Goal: Browse casually: Explore the website without a specific task or goal

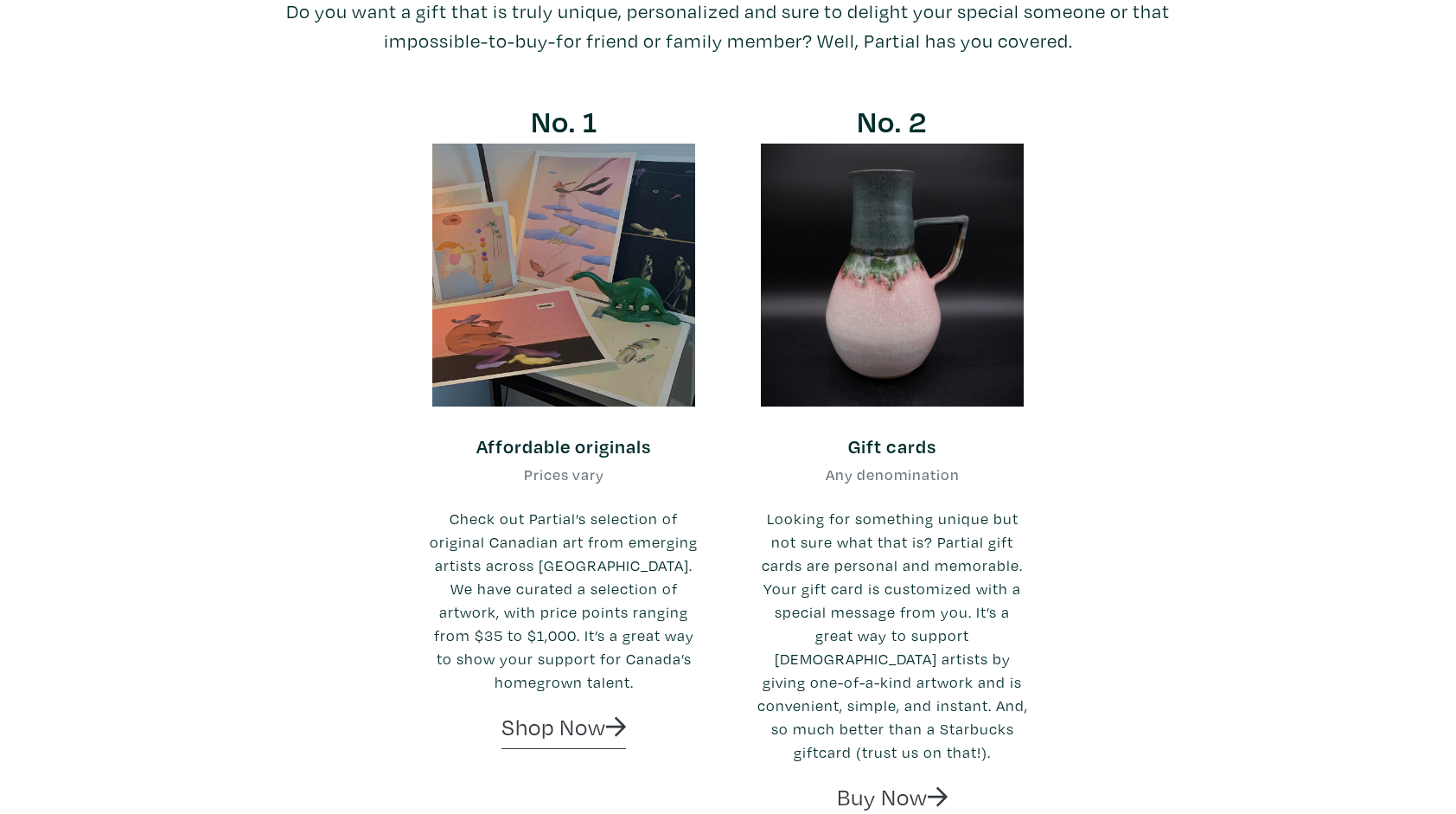
scroll to position [256, 0]
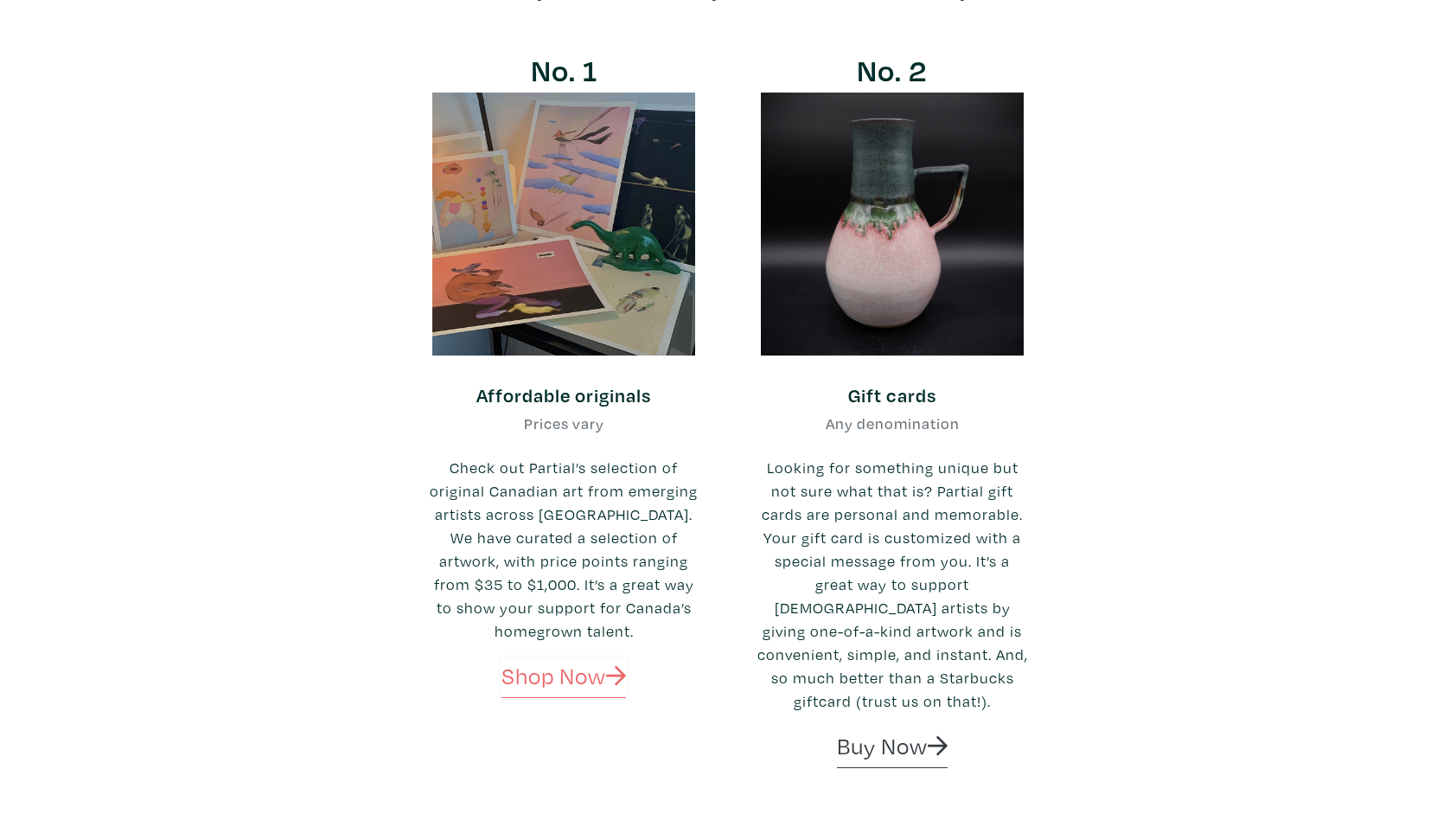
click at [551, 679] on link "Shop Now" at bounding box center [564, 678] width 126 height 40
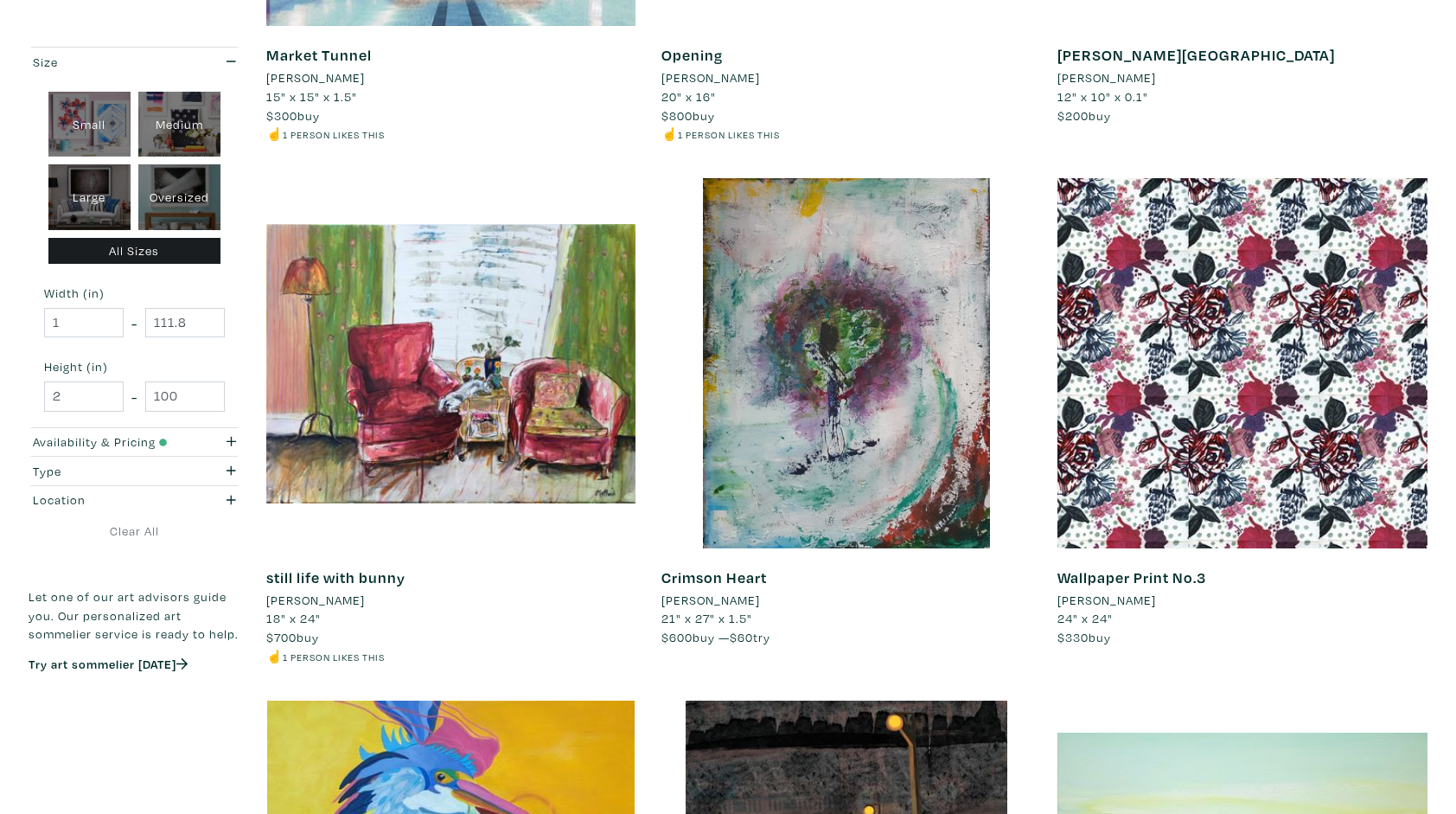
scroll to position [657, 0]
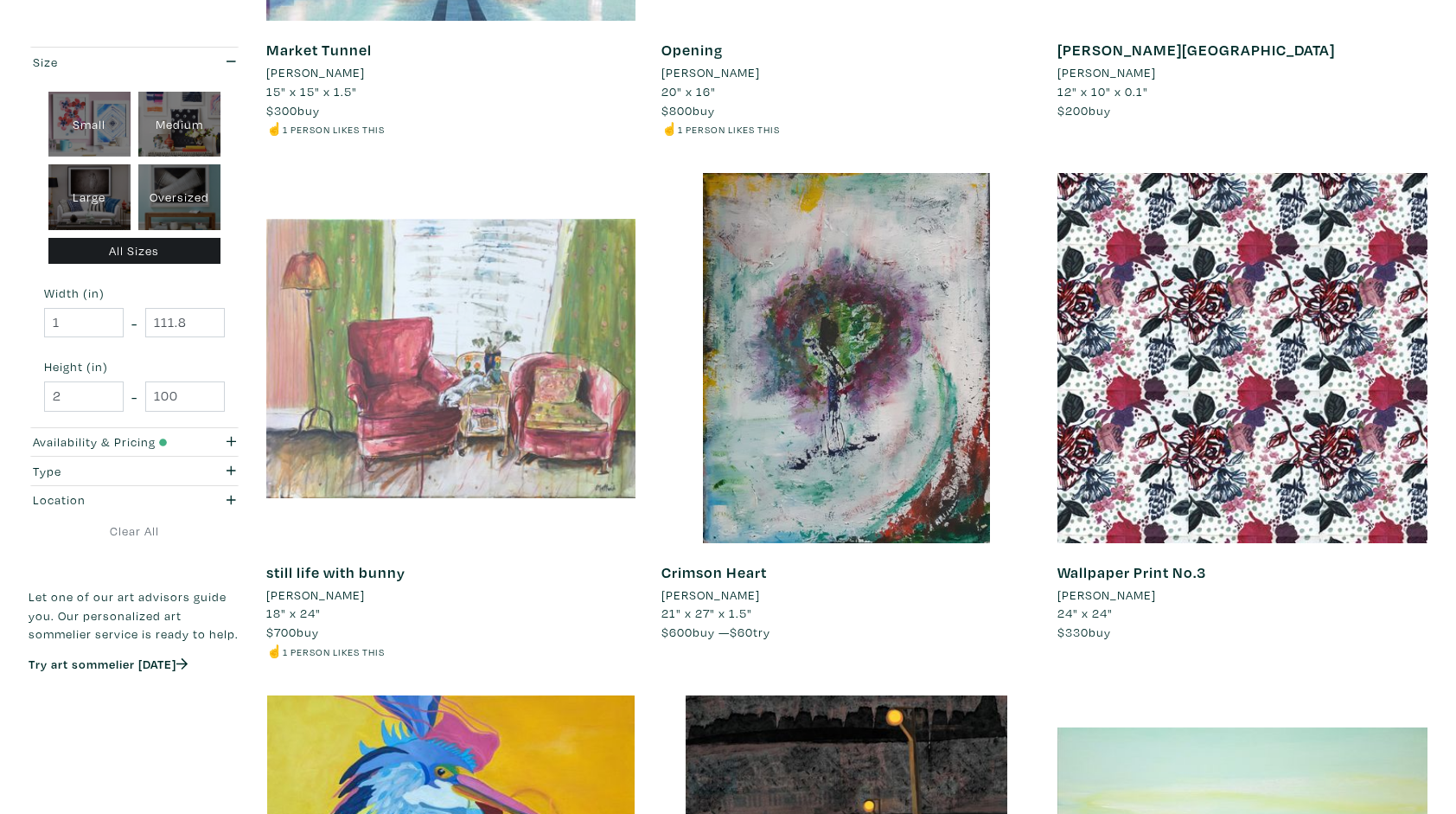
click at [434, 392] on div at bounding box center [452, 358] width 370 height 370
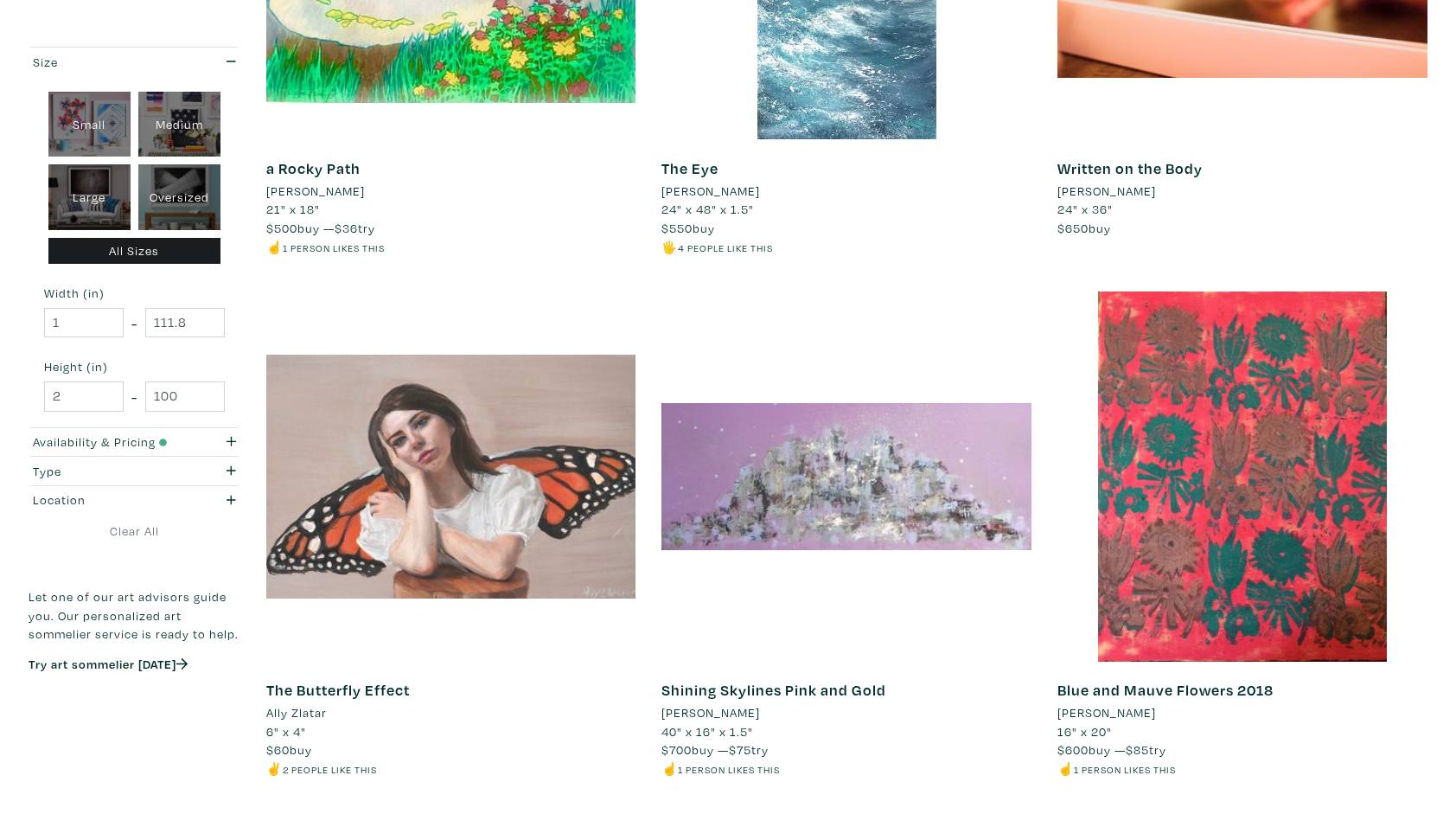
scroll to position [3184, 0]
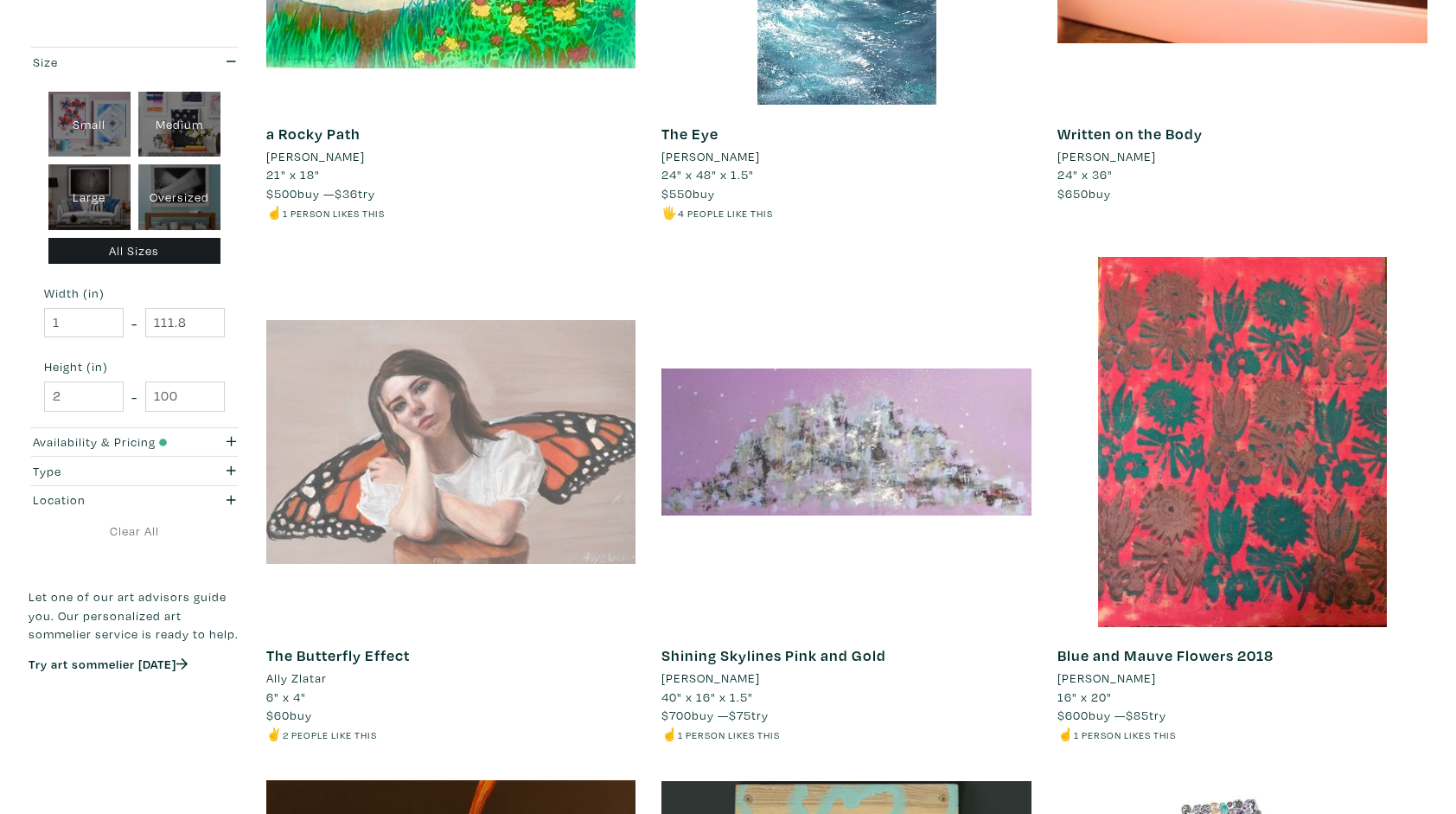
click at [481, 462] on div at bounding box center [452, 442] width 370 height 370
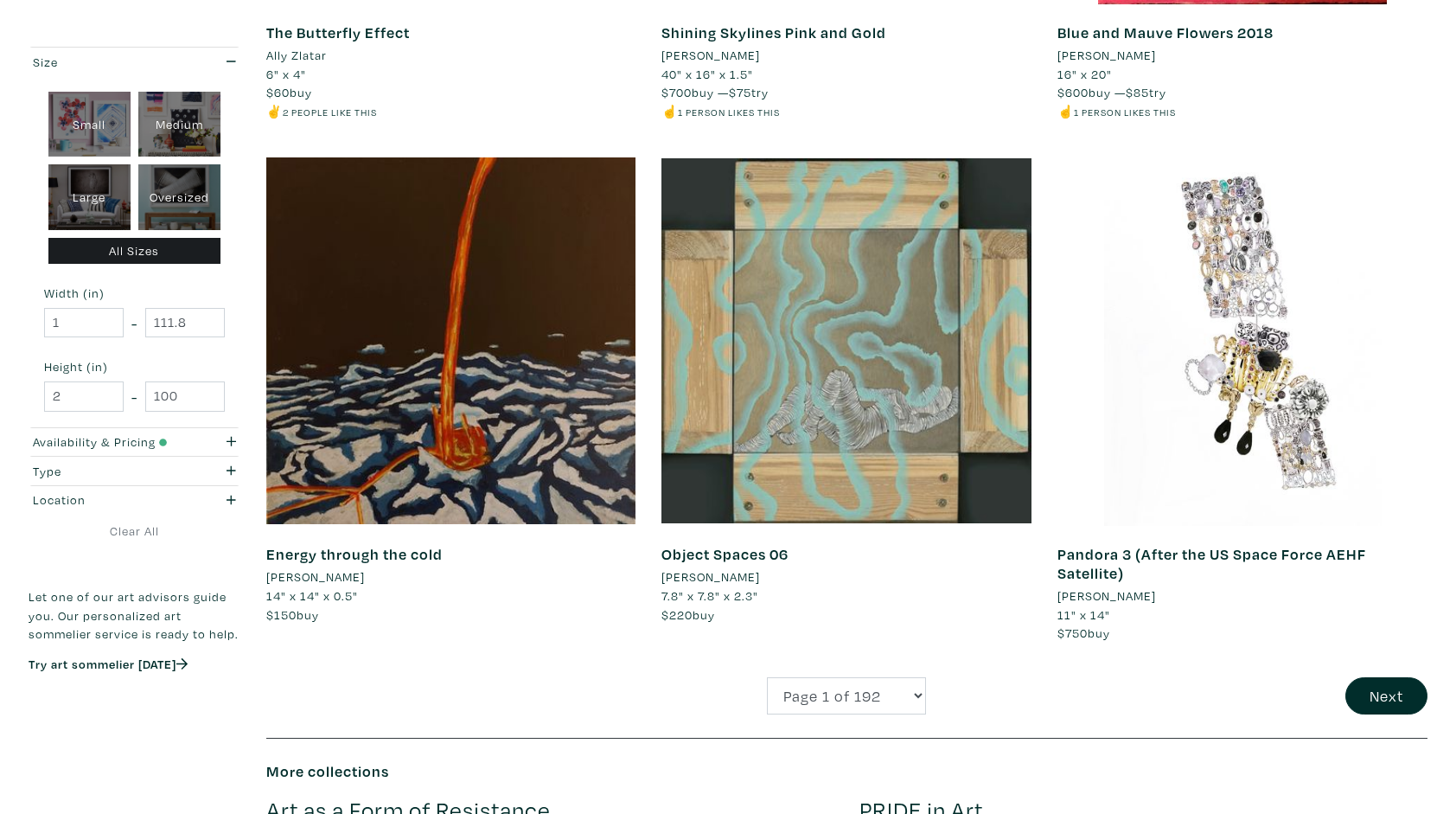
scroll to position [3841, 0]
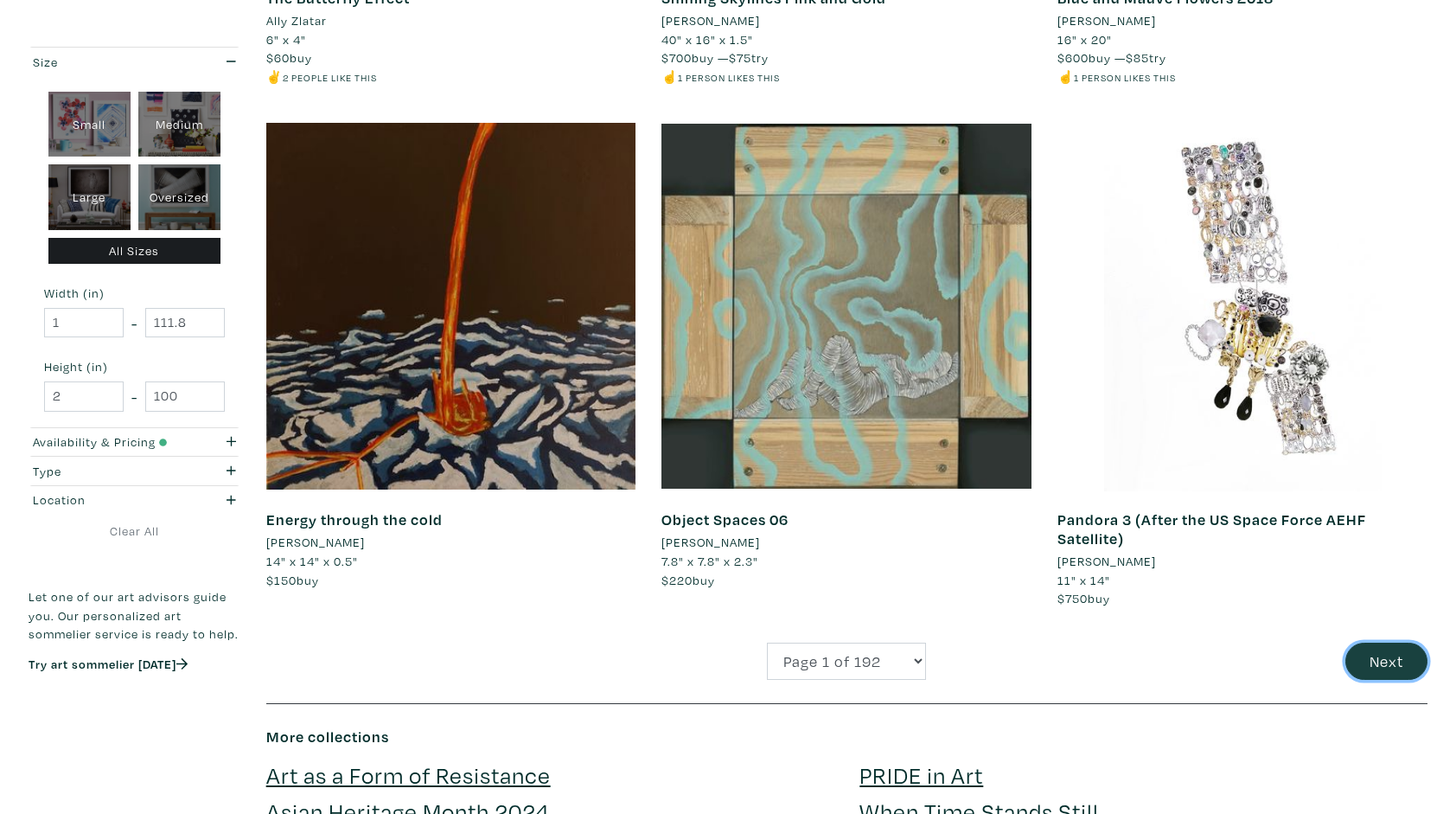
click at [1375, 663] on button "Next" at bounding box center [1387, 661] width 82 height 37
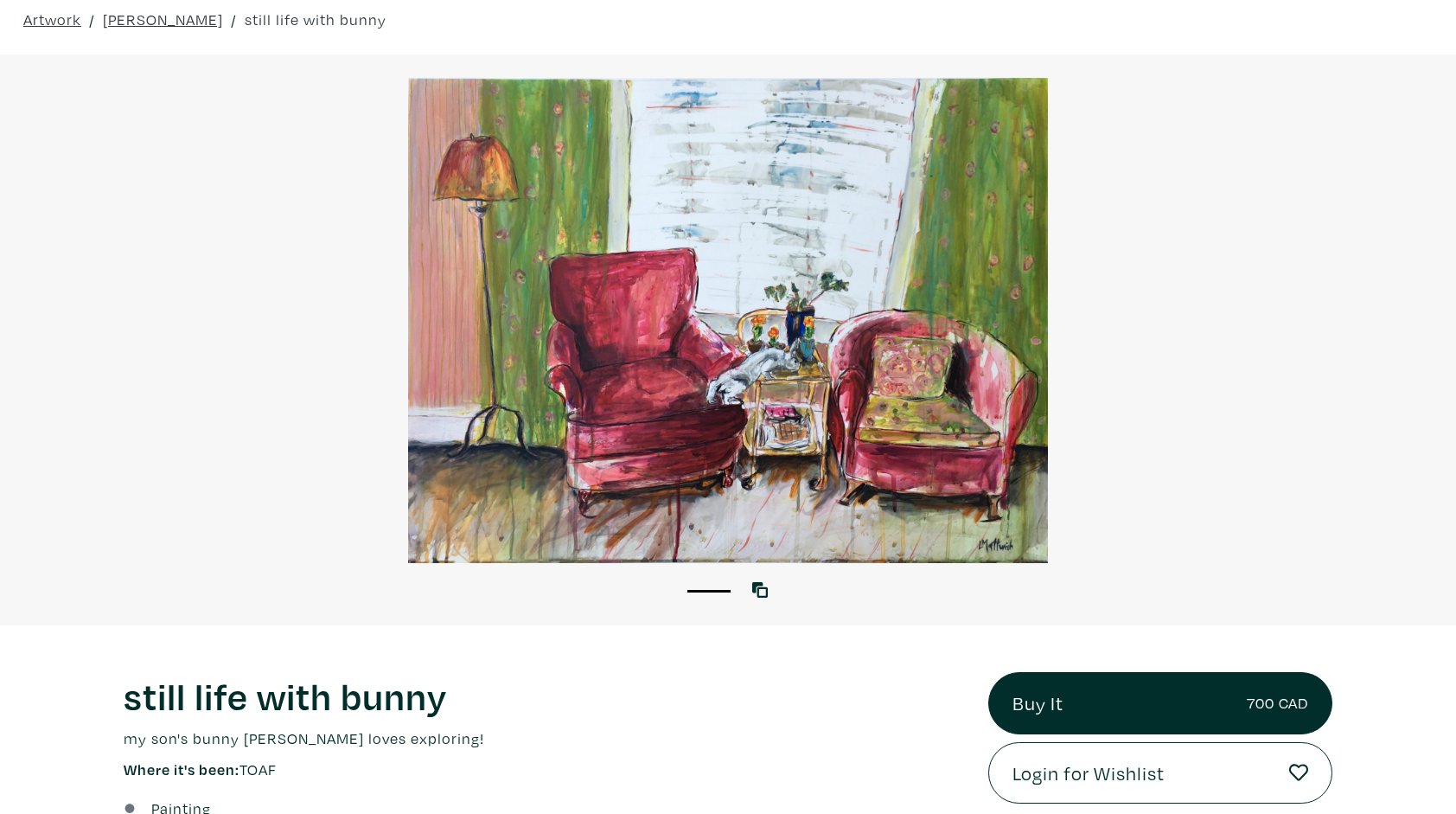
scroll to position [69, 0]
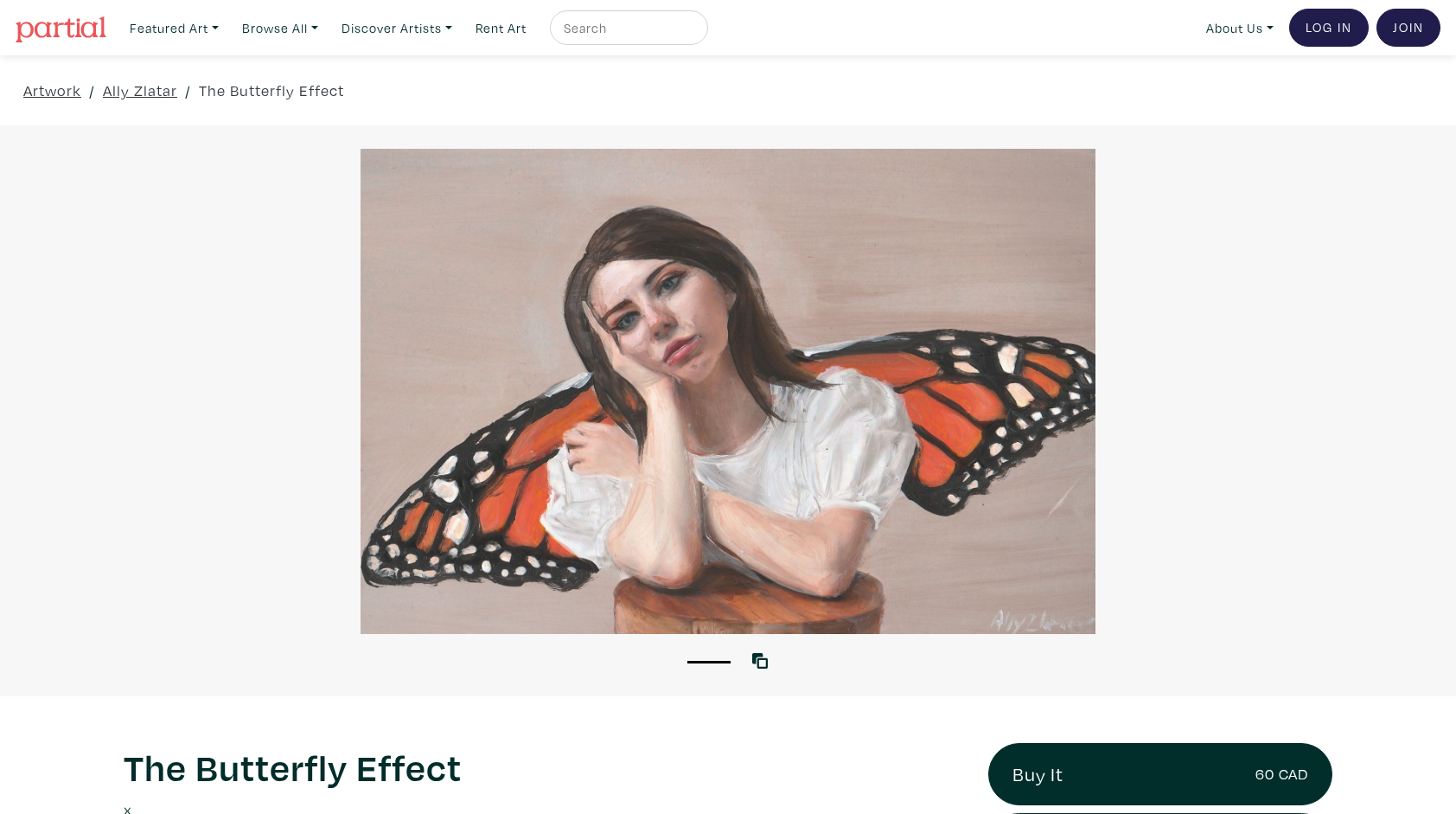
click at [631, 487] on div at bounding box center [728, 391] width 1456 height 485
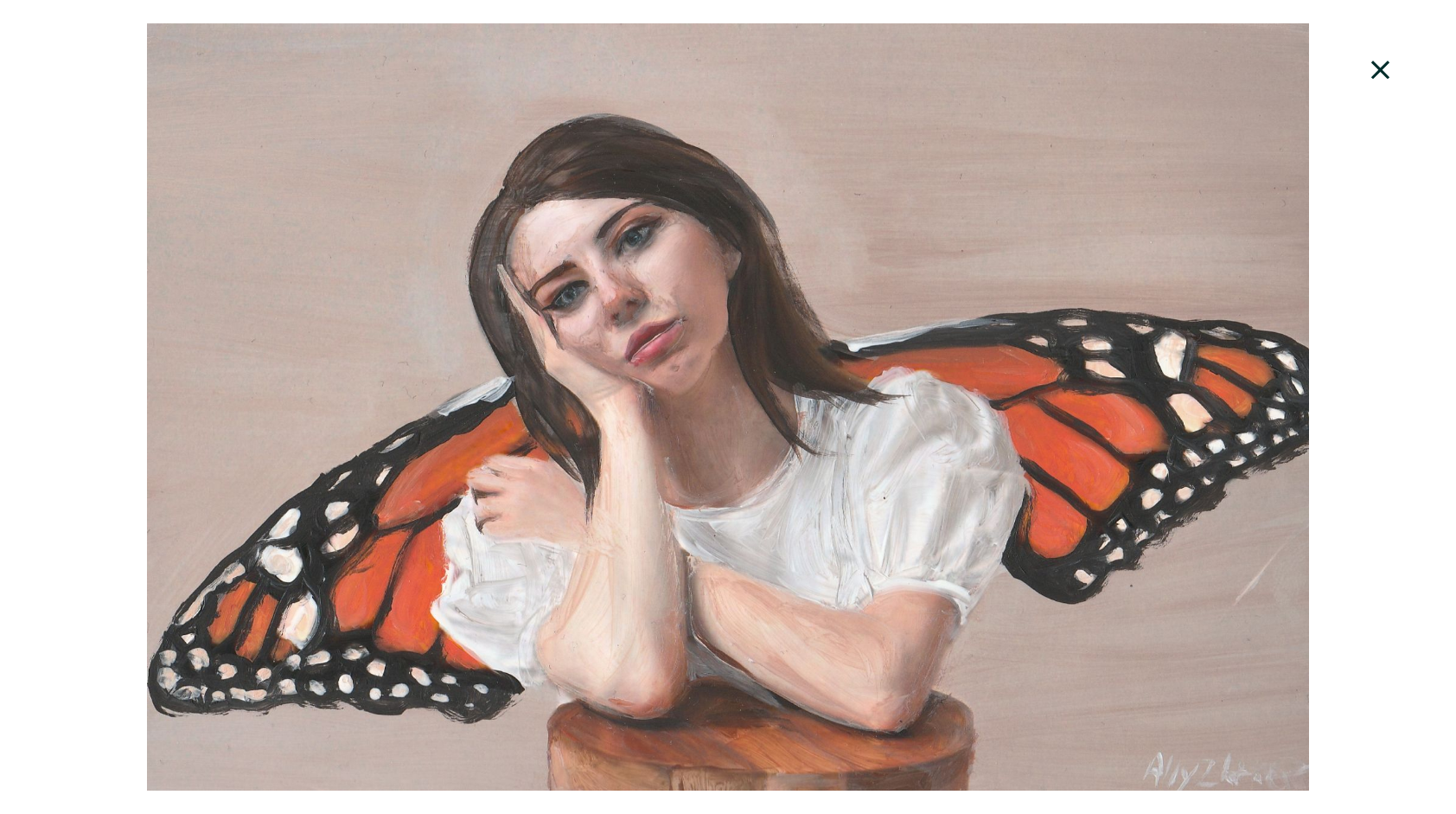
click at [1385, 57] on icon at bounding box center [1381, 70] width 58 height 47
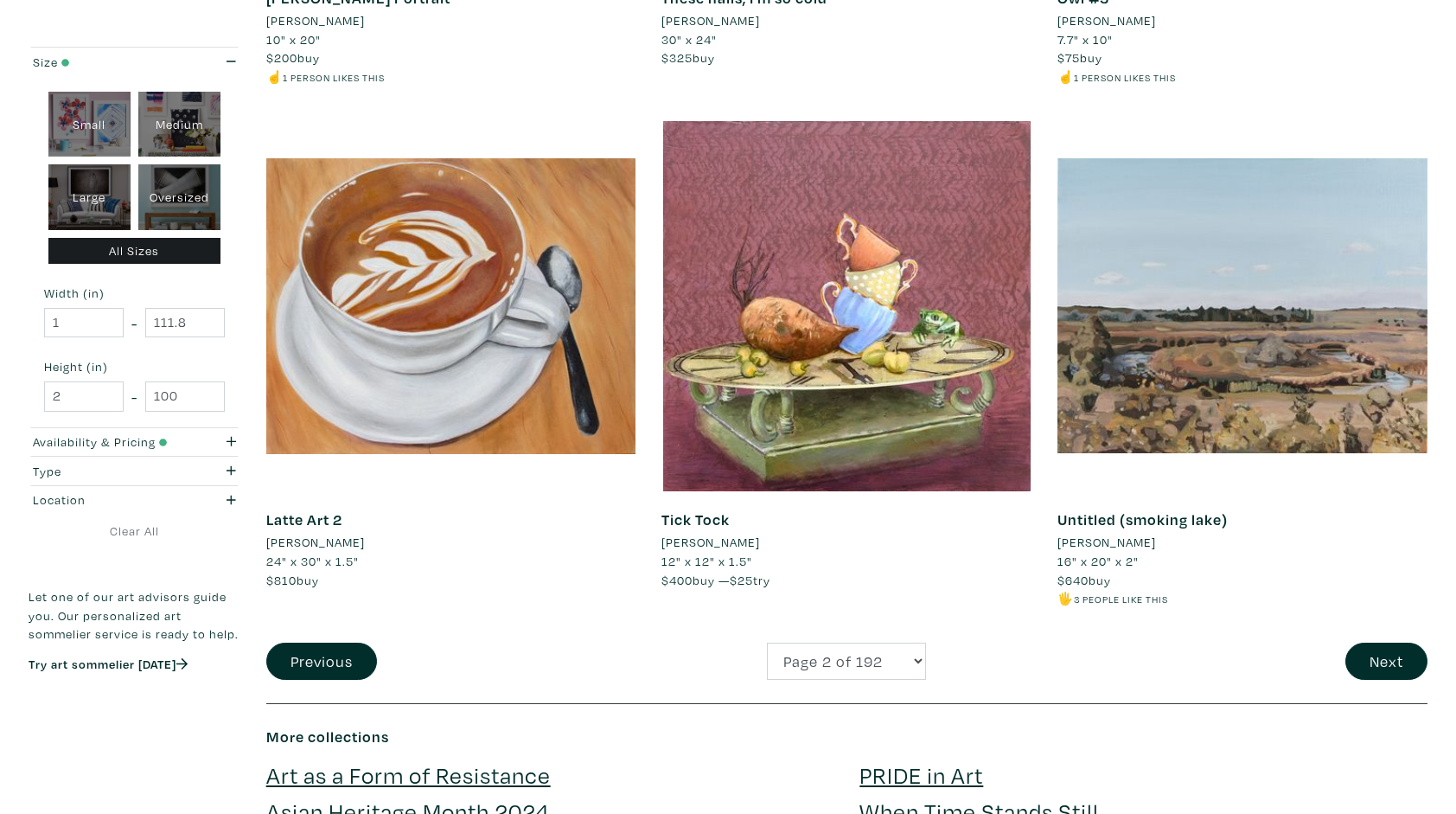
scroll to position [3876, 0]
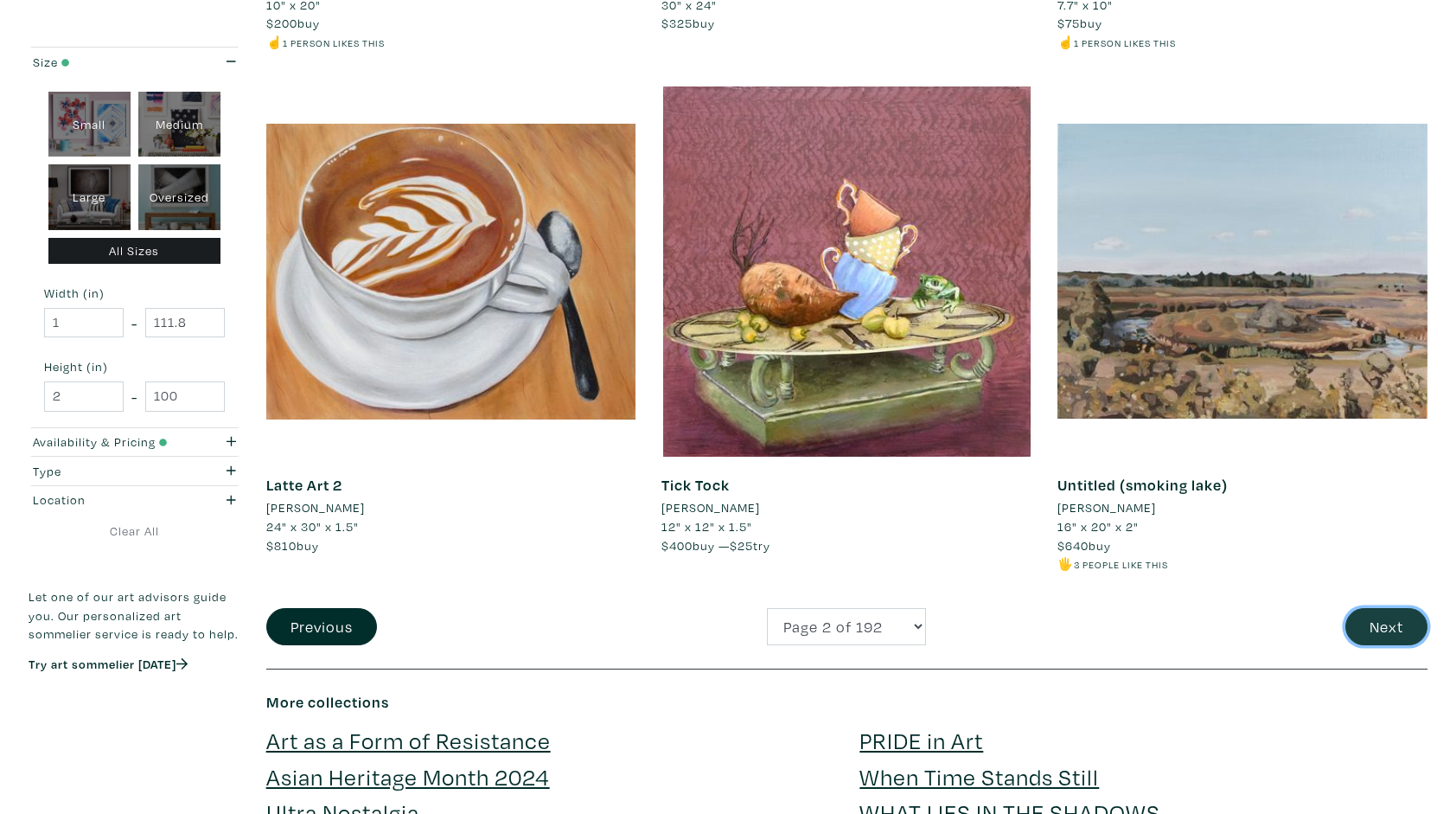
click at [1393, 615] on button "Next" at bounding box center [1387, 627] width 82 height 37
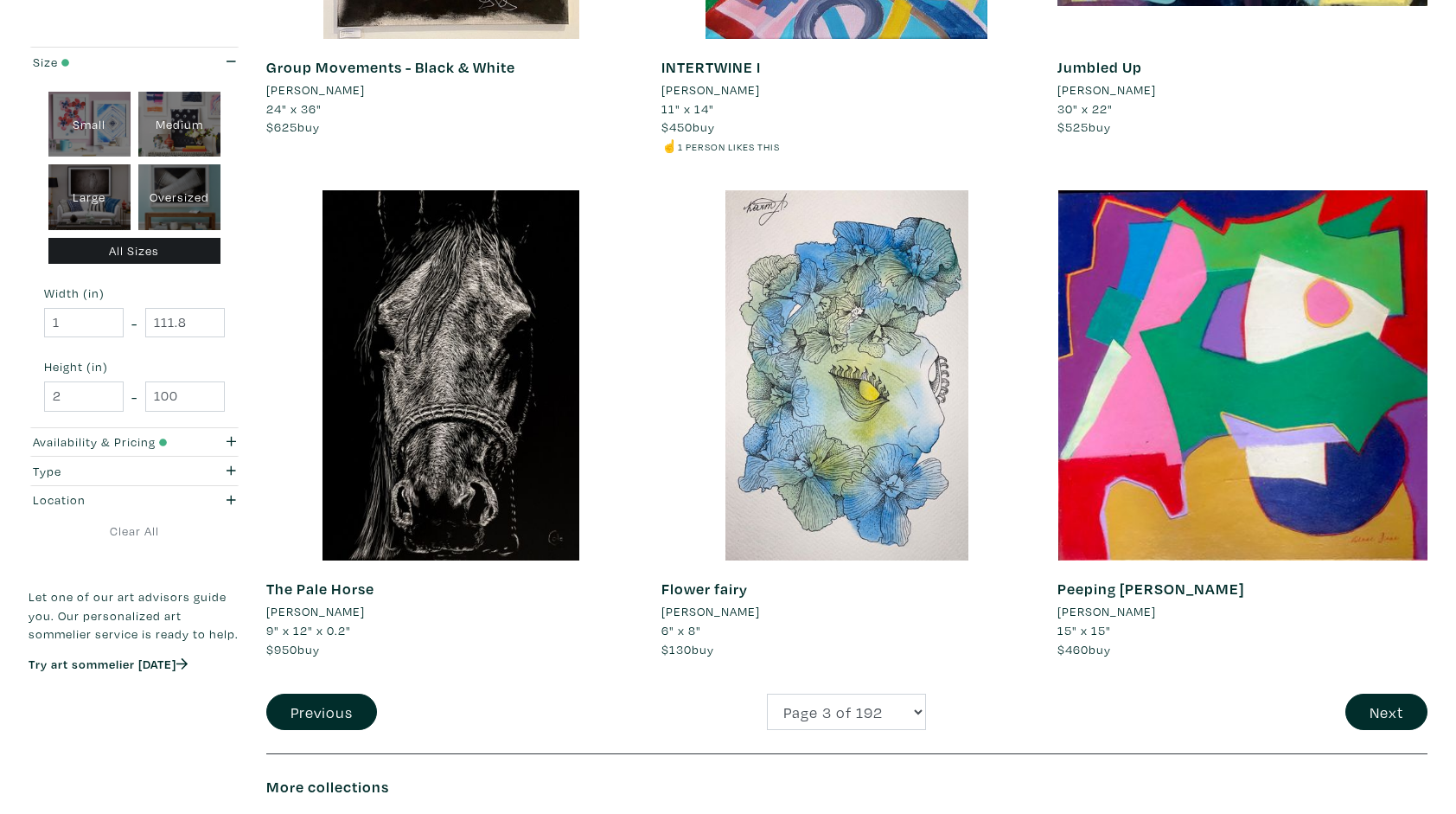
scroll to position [3807, 0]
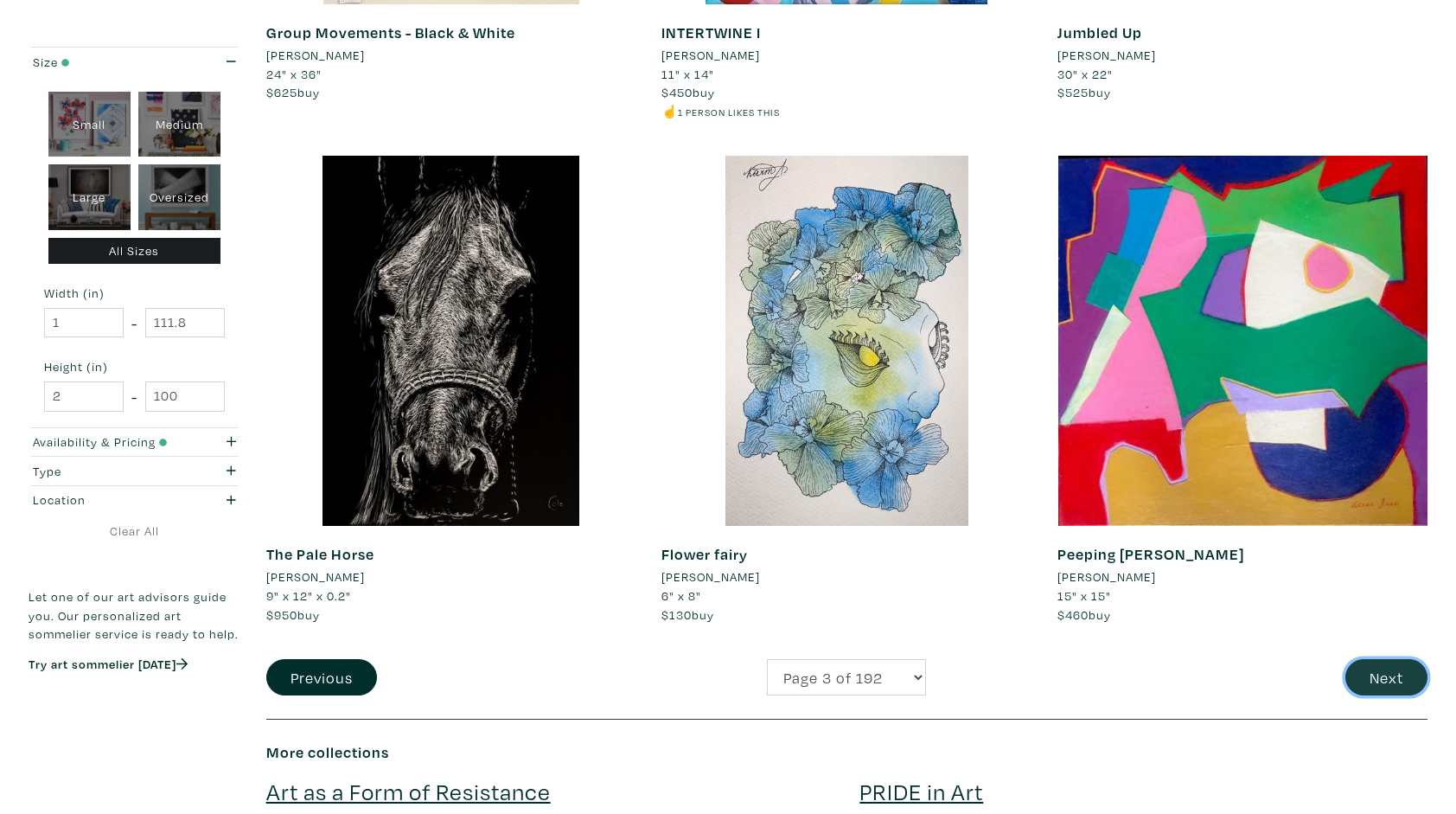
click at [1391, 674] on button "Next" at bounding box center [1387, 678] width 82 height 37
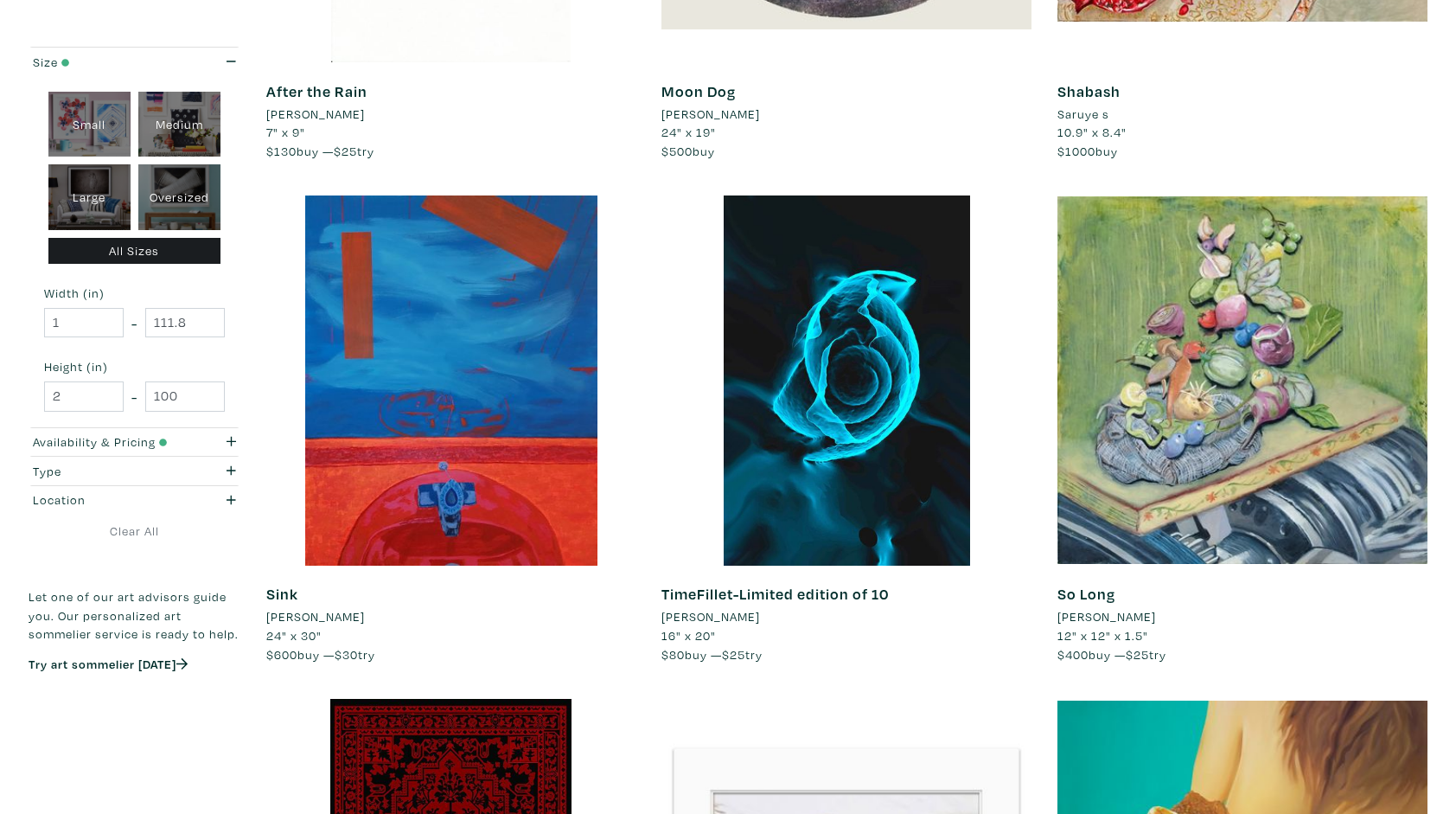
scroll to position [1142, 0]
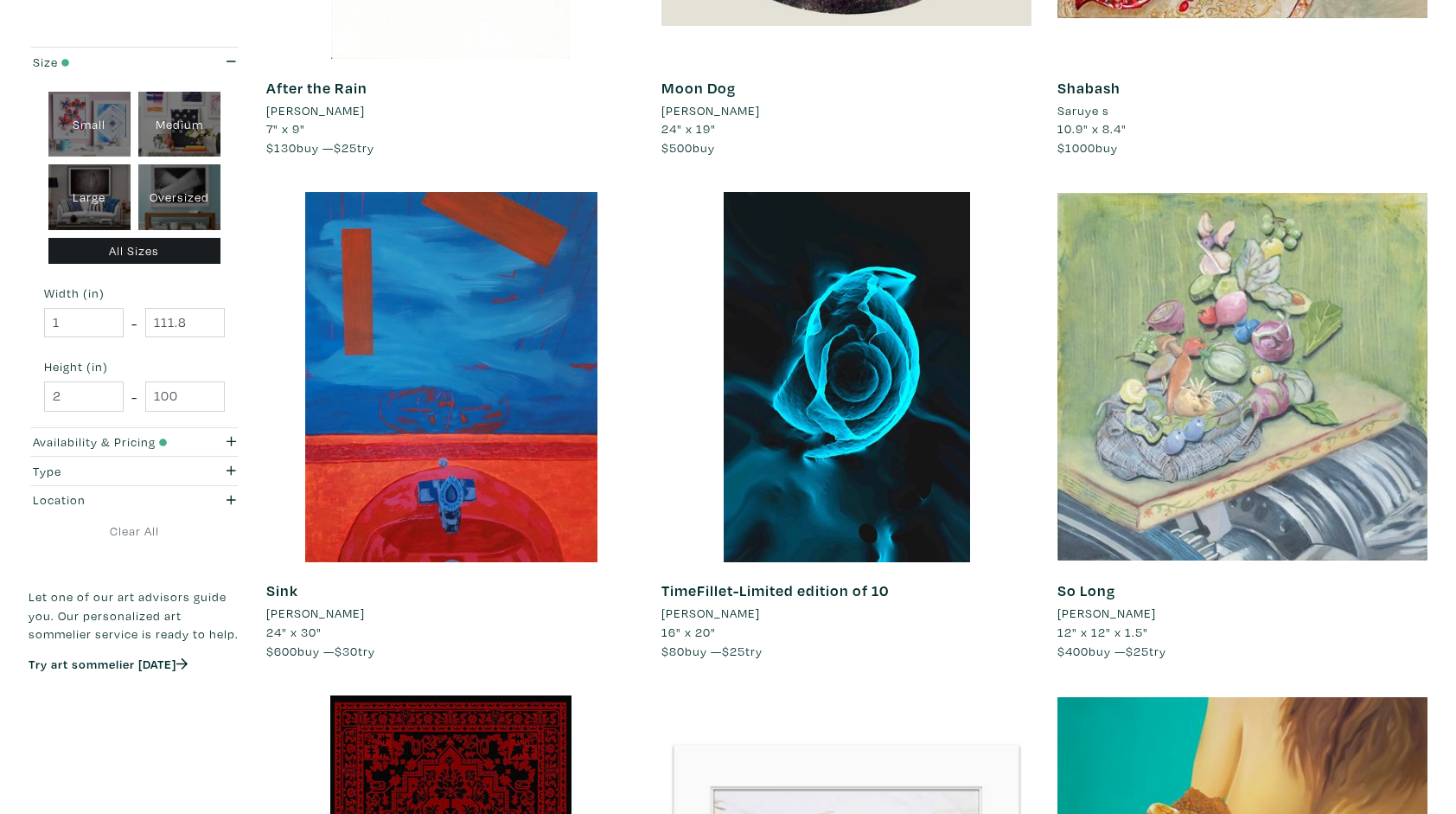
click at [1222, 430] on div at bounding box center [1243, 377] width 370 height 370
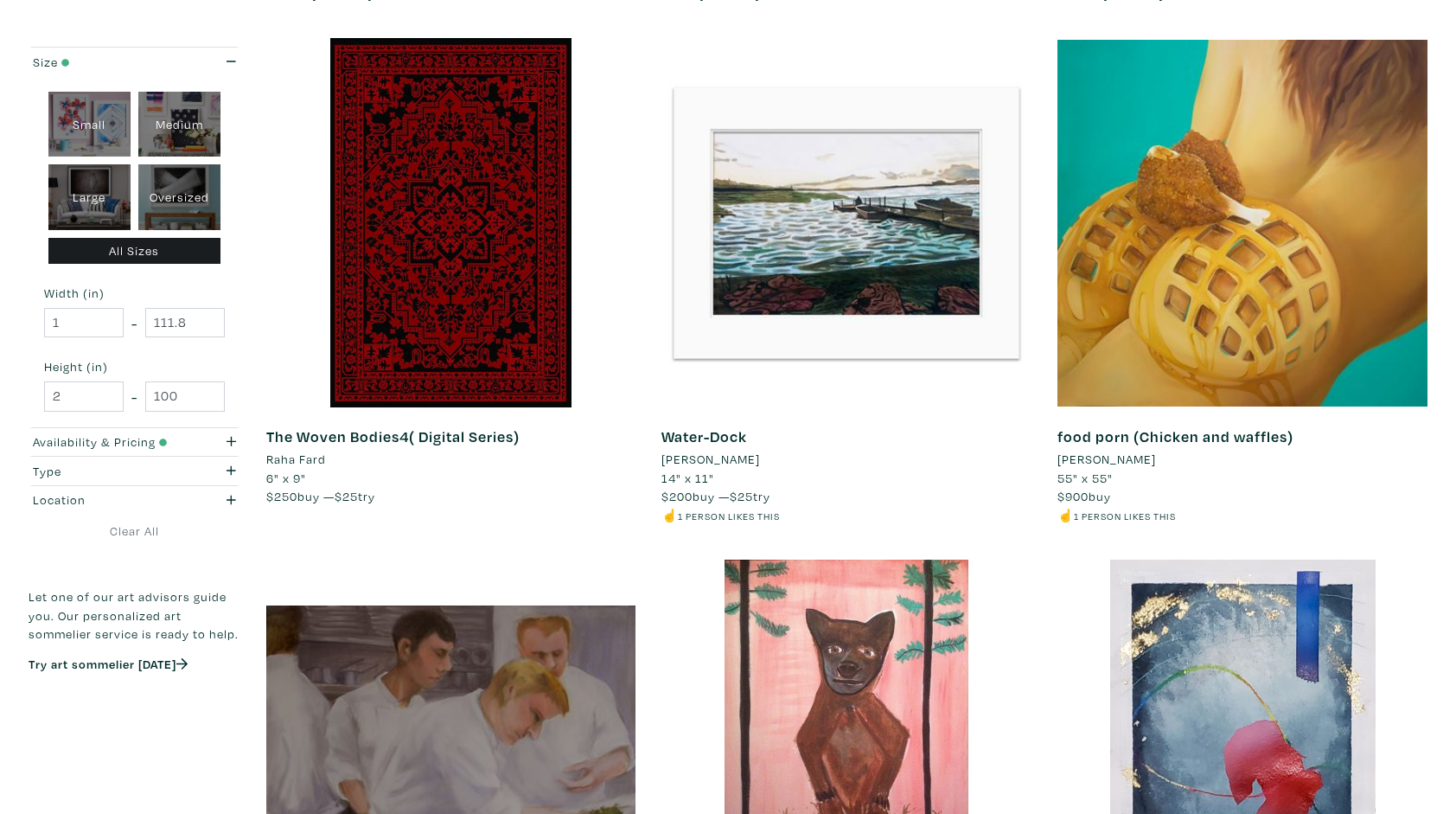
scroll to position [1834, 0]
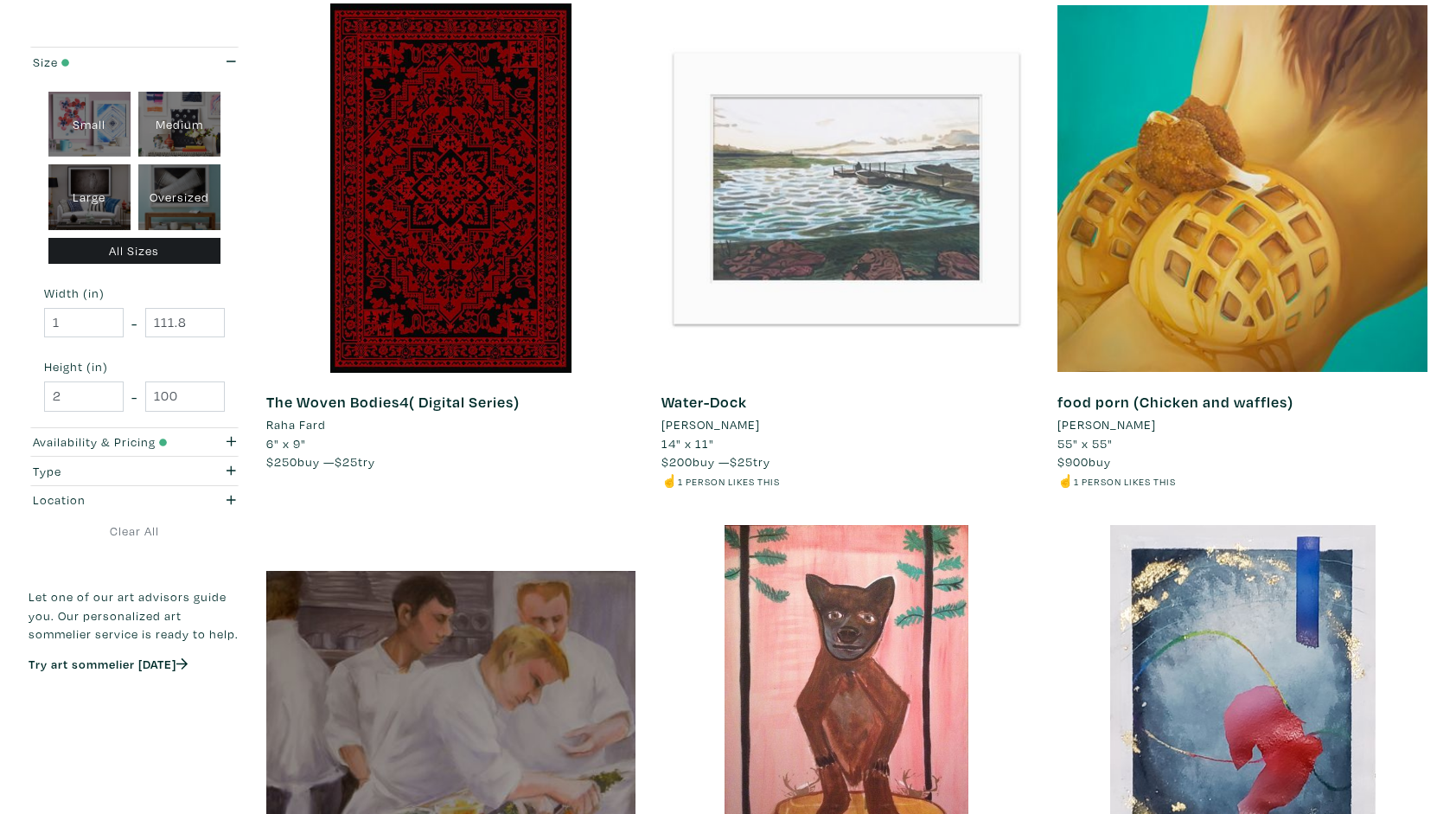
click at [827, 186] on div at bounding box center [847, 189] width 370 height 370
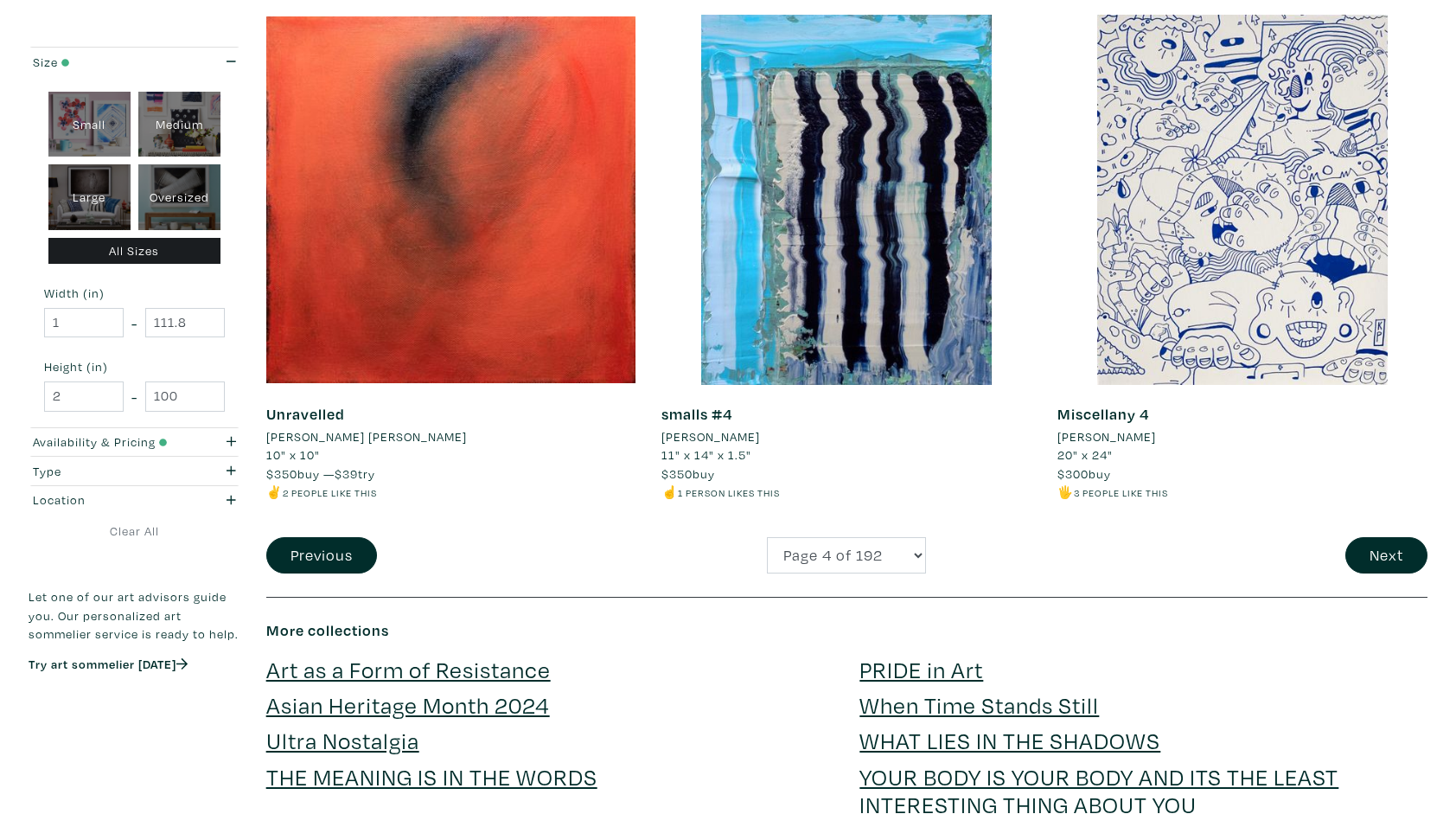
scroll to position [4084, 0]
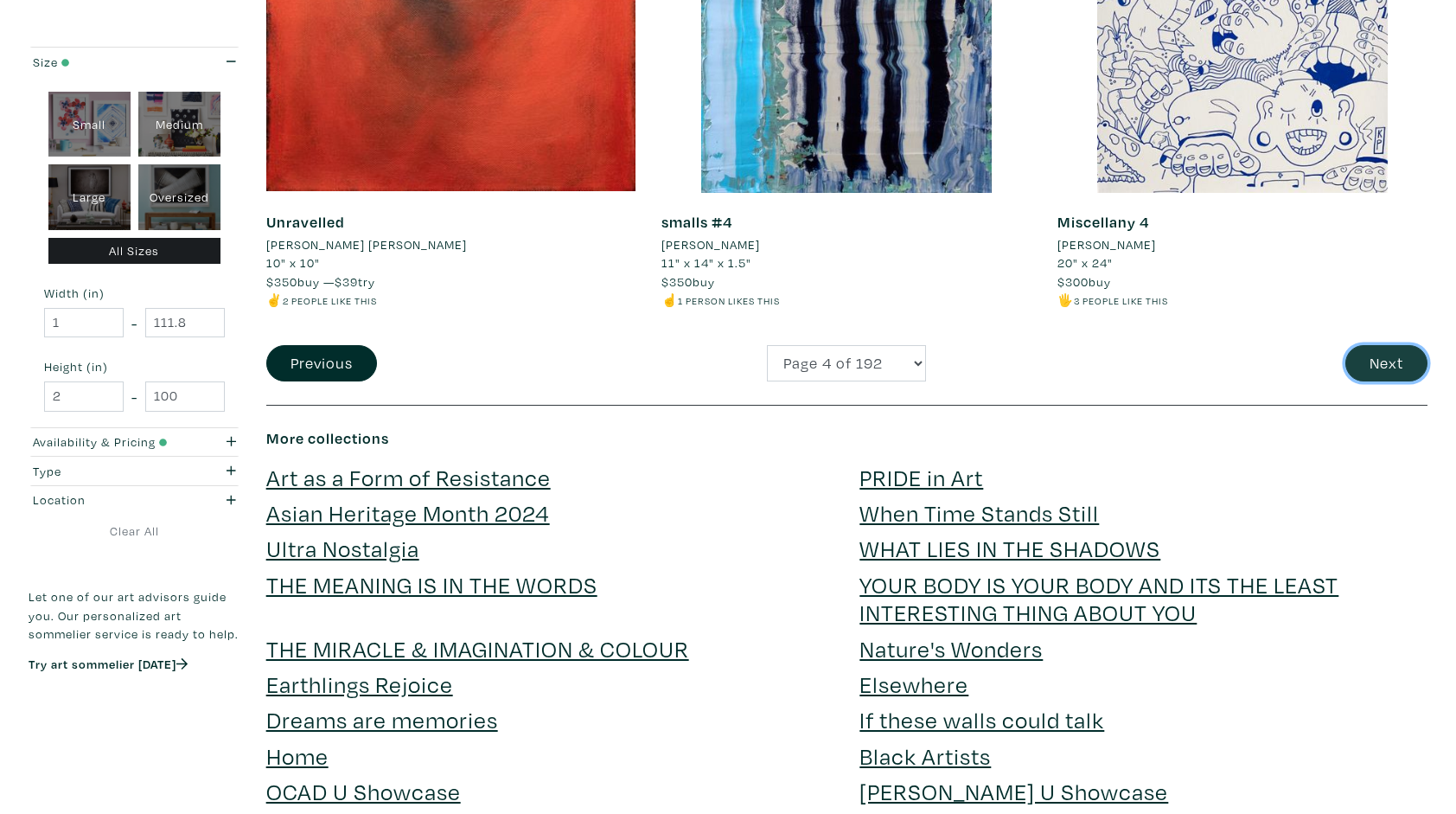
click at [1392, 365] on button "Next" at bounding box center [1387, 364] width 82 height 37
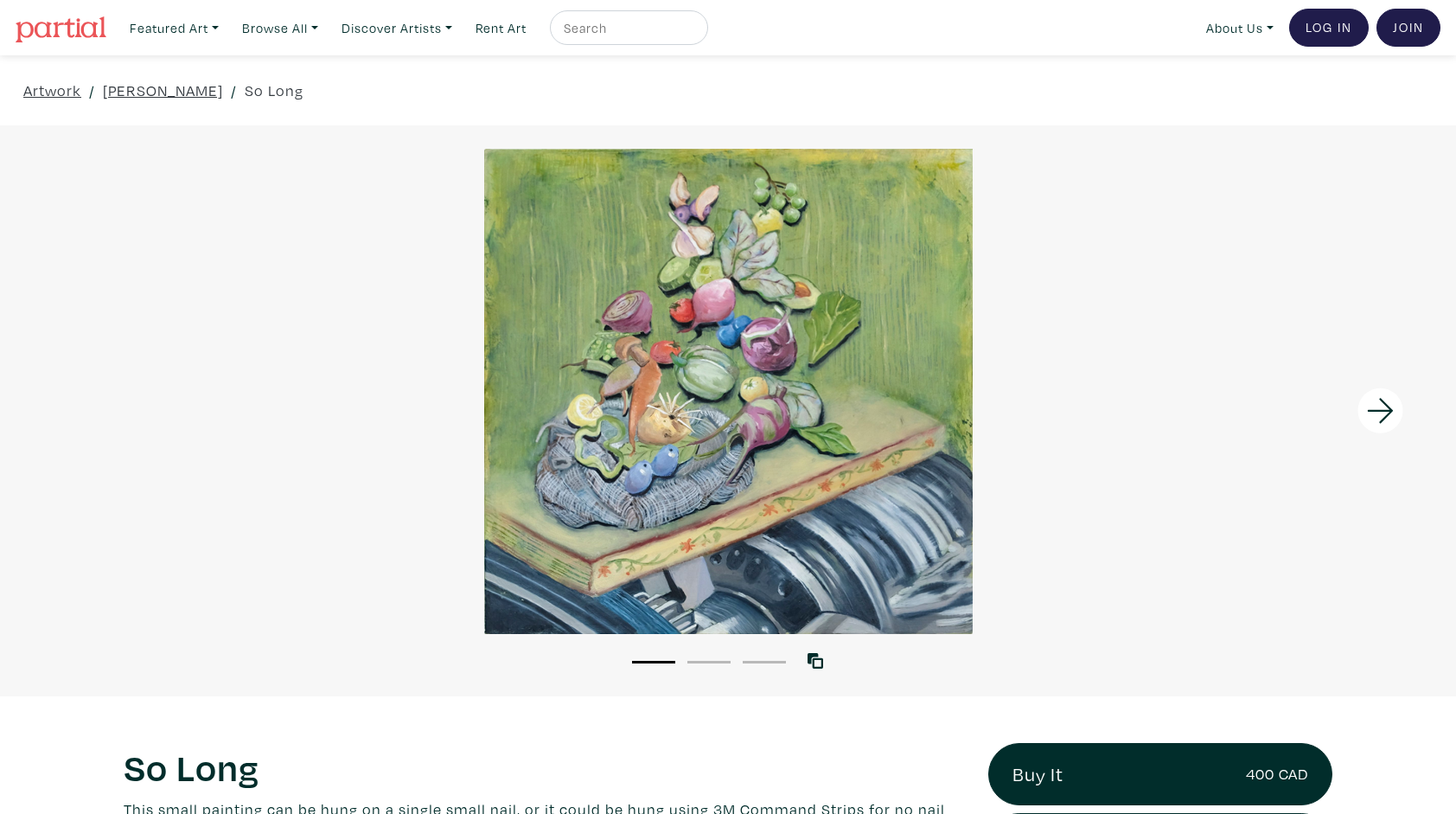
click at [753, 369] on div at bounding box center [728, 391] width 1456 height 485
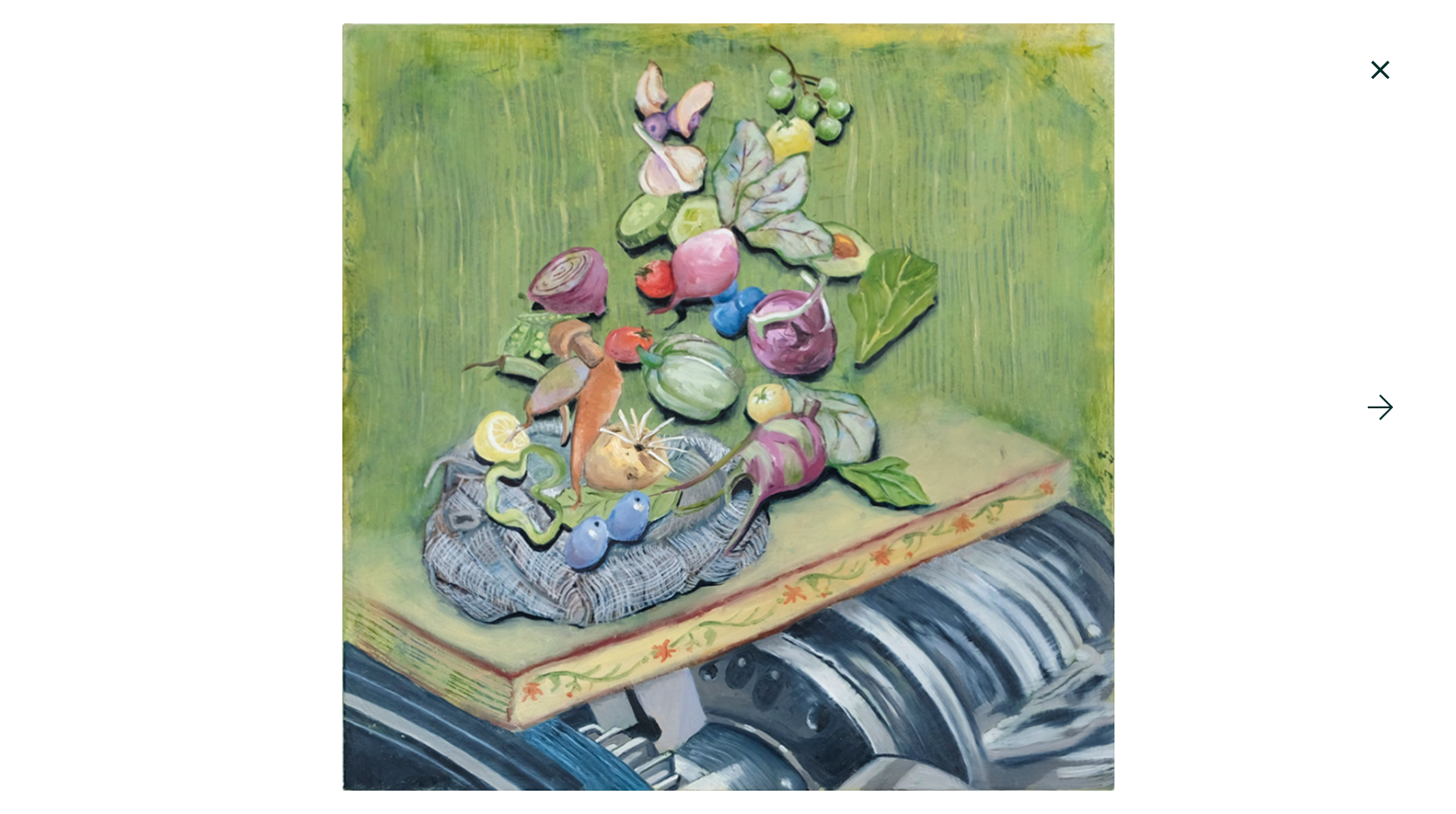
click at [1373, 67] on icon at bounding box center [1381, 70] width 58 height 47
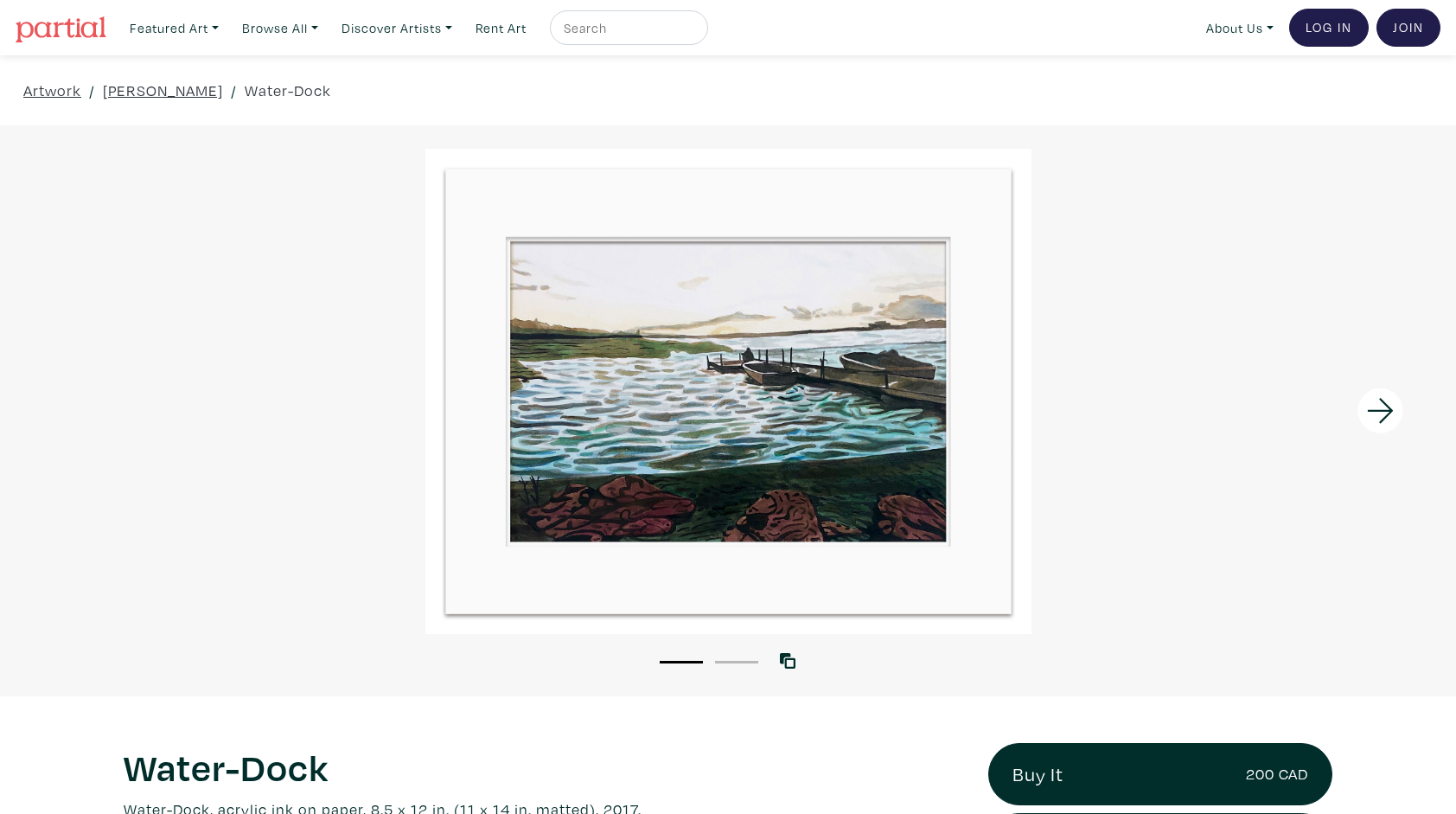
click at [805, 426] on div at bounding box center [728, 391] width 1456 height 485
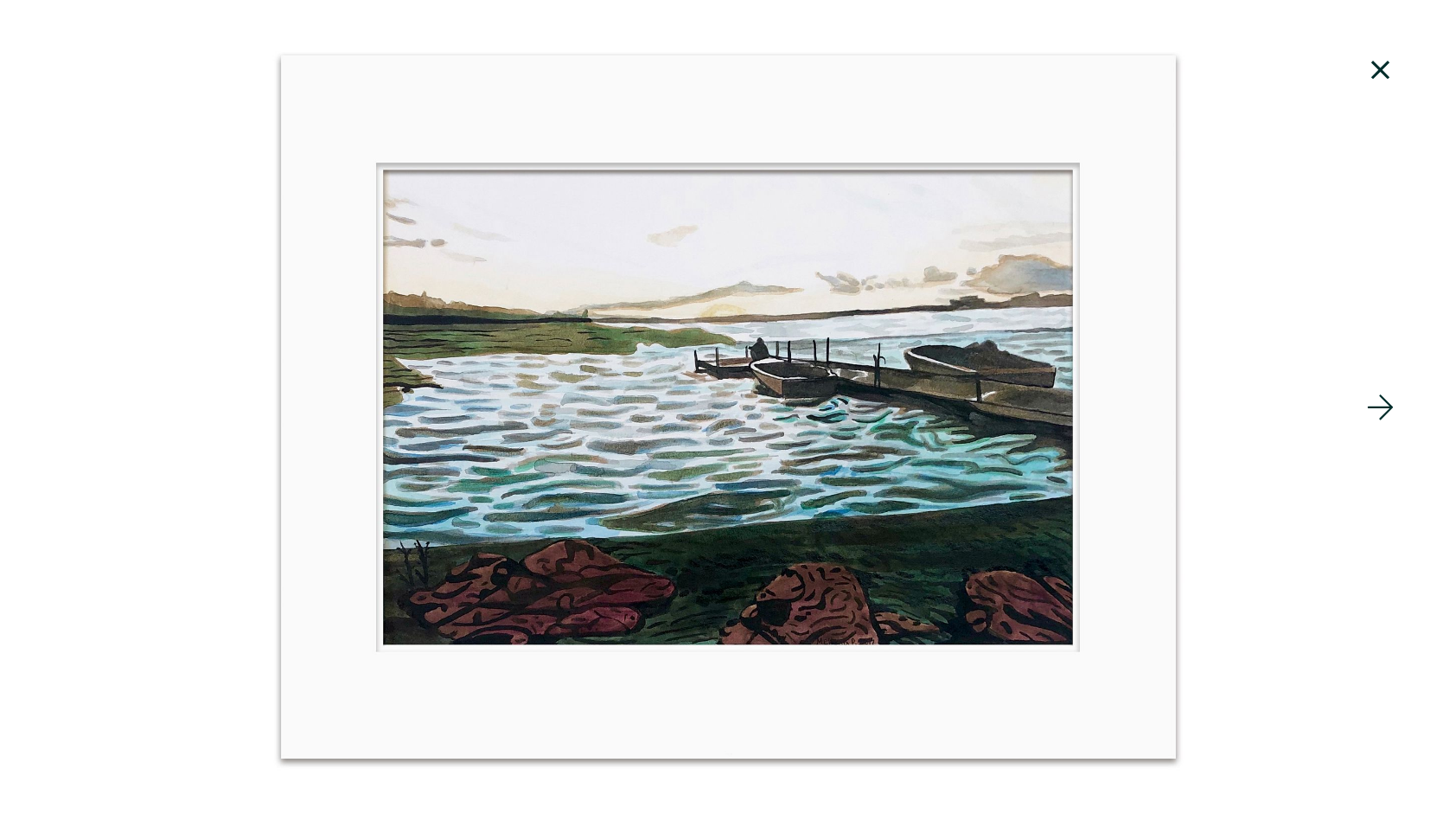
click at [1380, 407] on icon at bounding box center [1380, 407] width 26 height 25
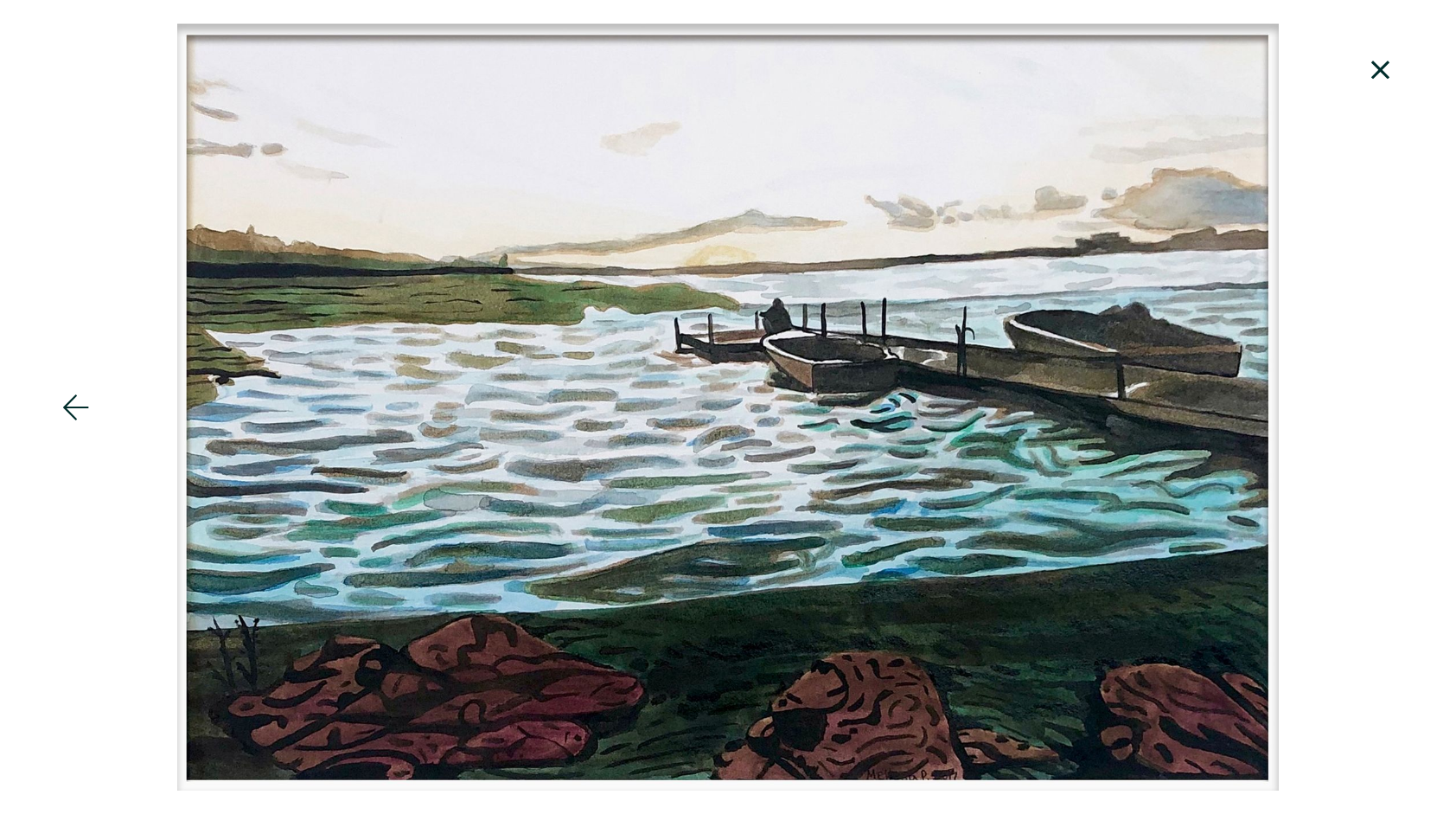
click at [1378, 63] on icon at bounding box center [1381, 70] width 58 height 47
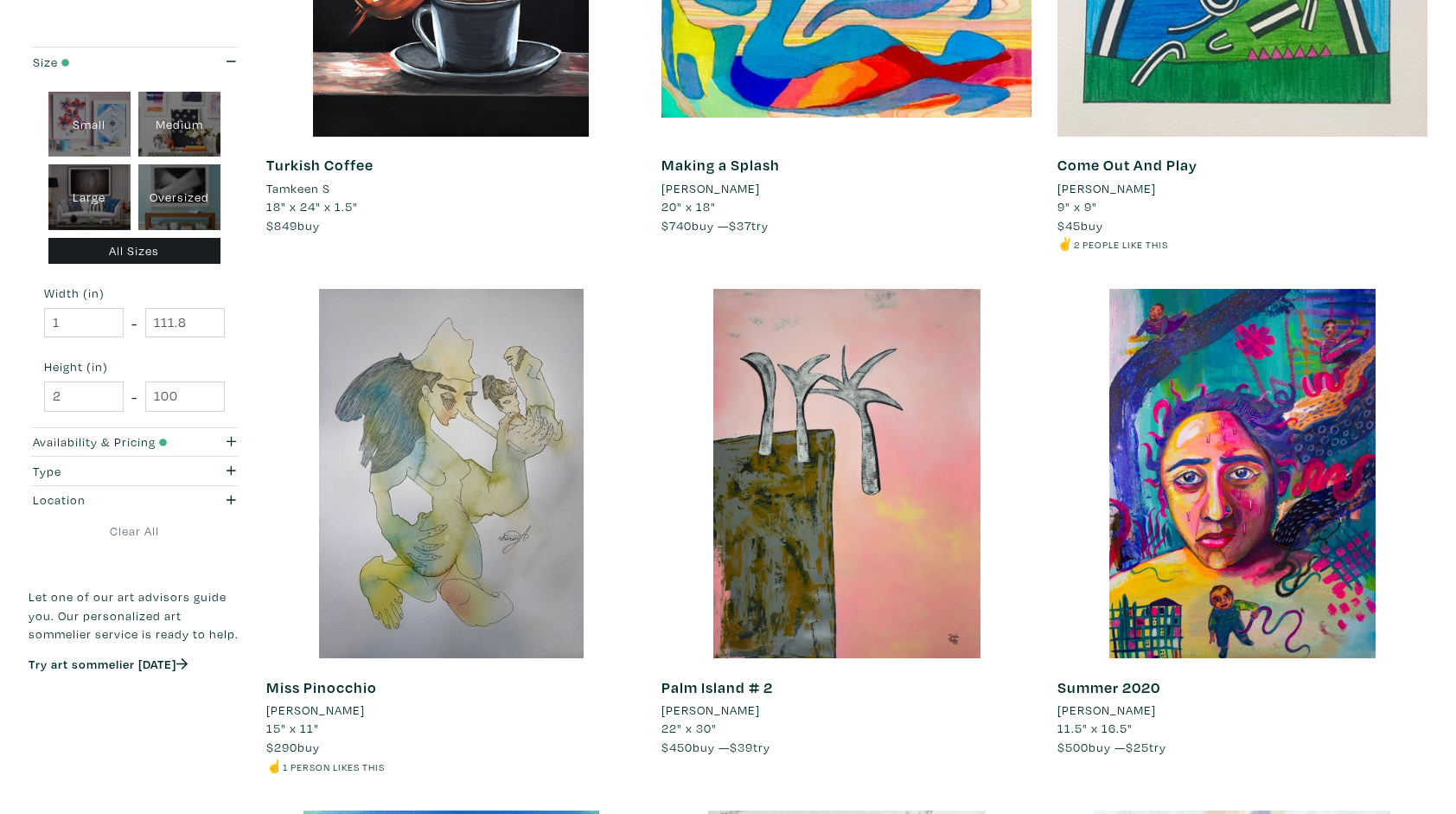
scroll to position [2665, 0]
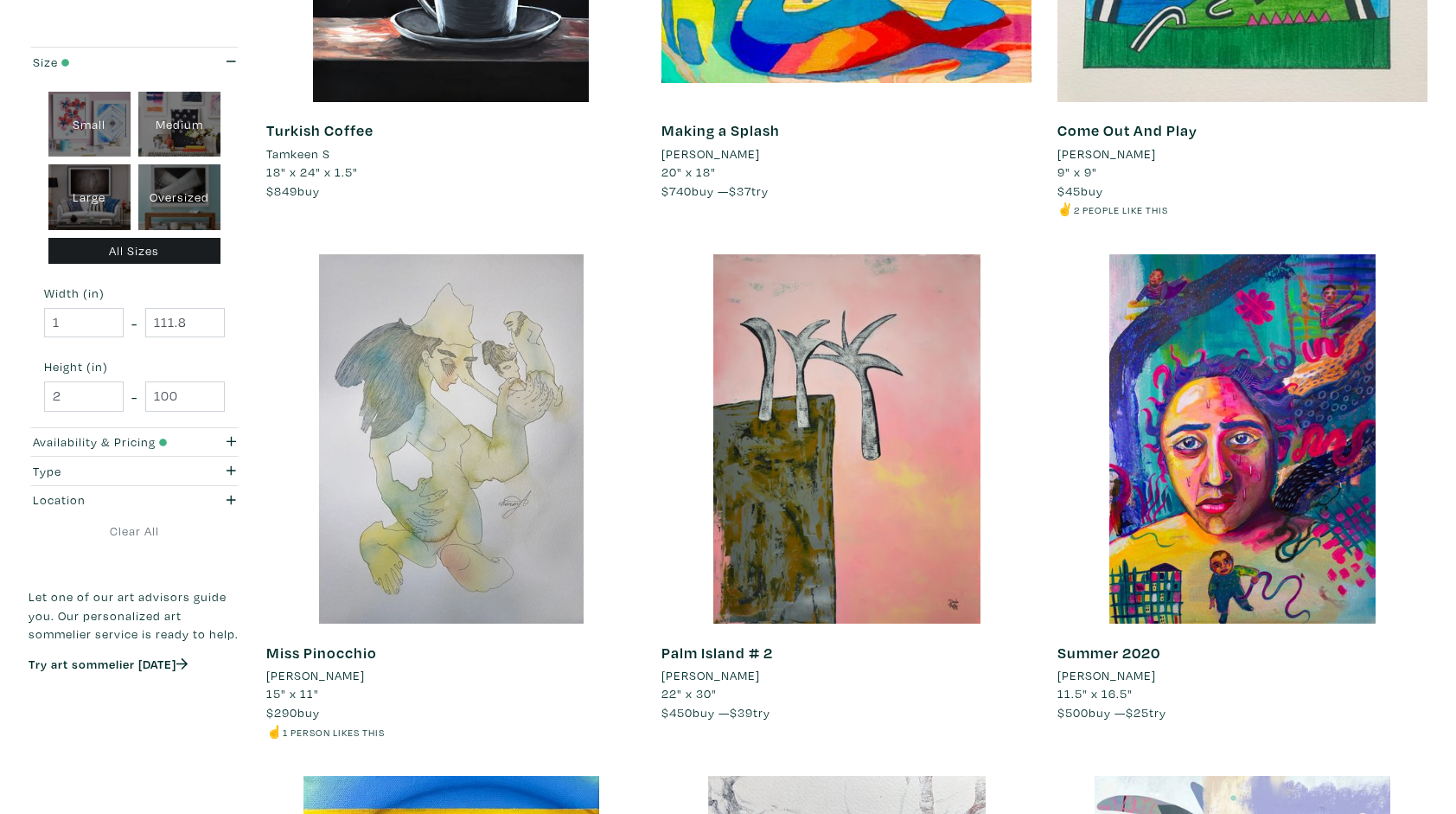
click at [454, 436] on div at bounding box center [452, 439] width 370 height 370
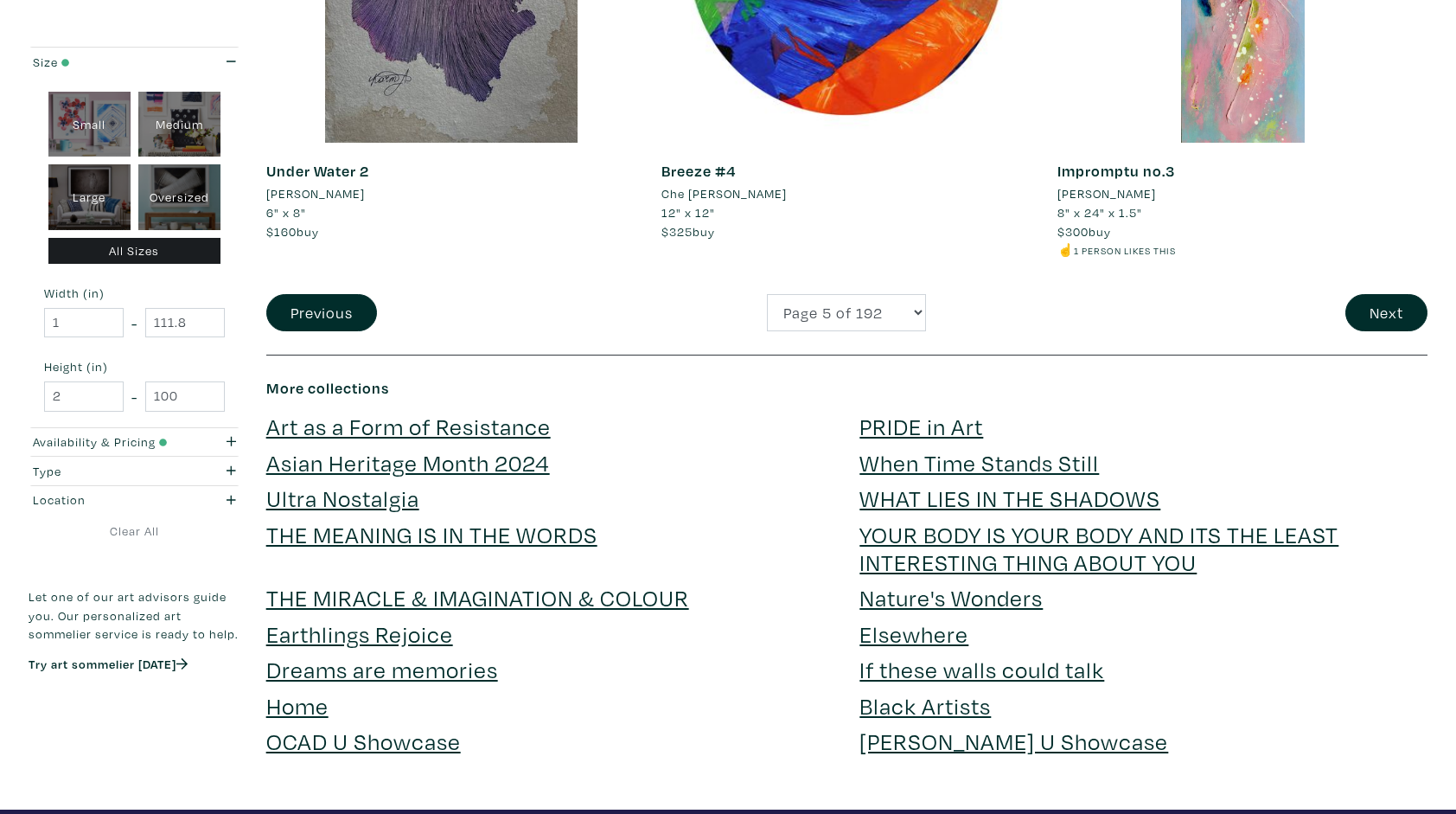
scroll to position [4222, 0]
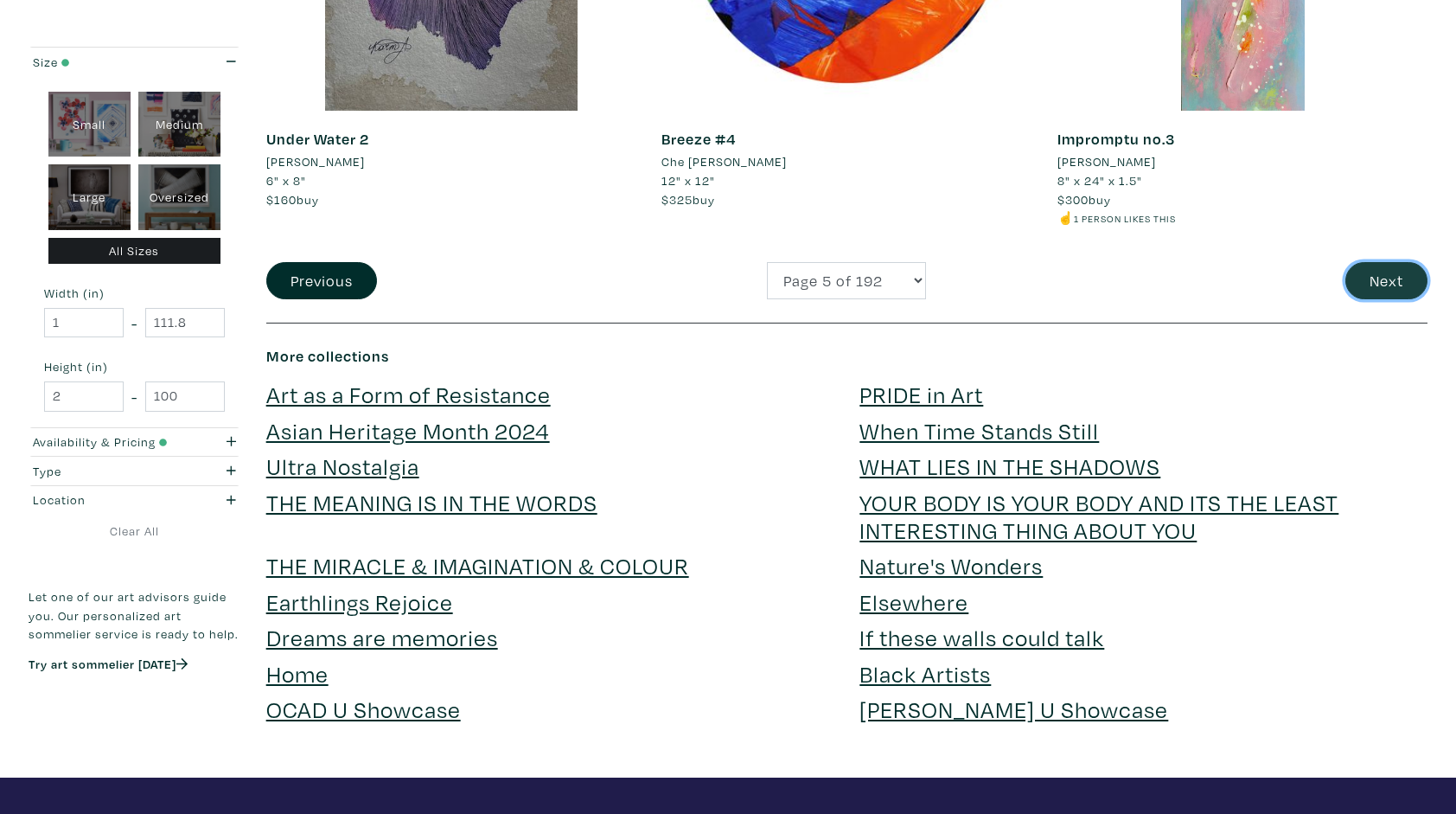
click at [1384, 276] on button "Next" at bounding box center [1387, 280] width 82 height 37
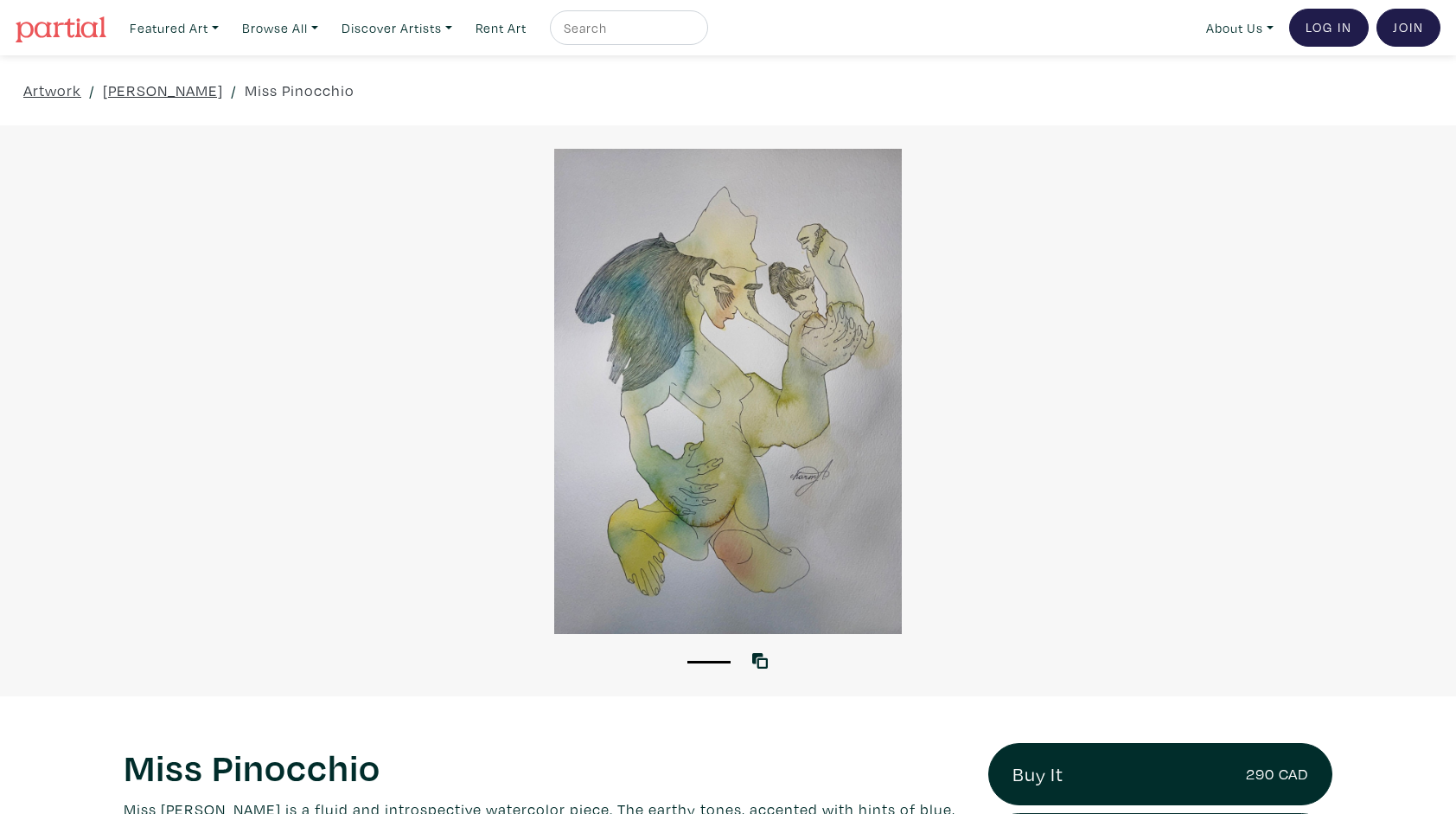
click at [690, 433] on div at bounding box center [728, 391] width 1456 height 485
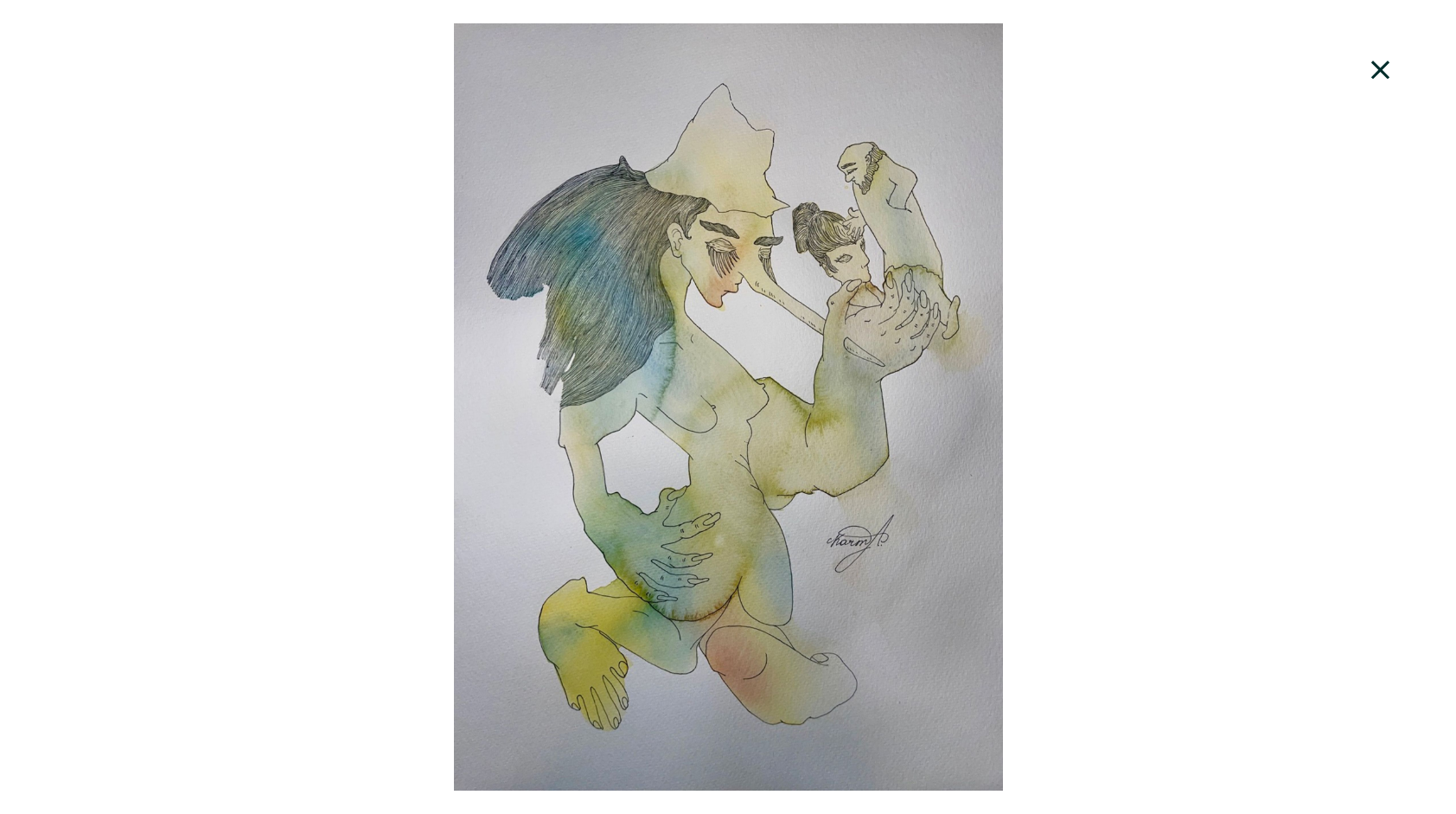
click at [1377, 71] on icon at bounding box center [1380, 69] width 18 height 18
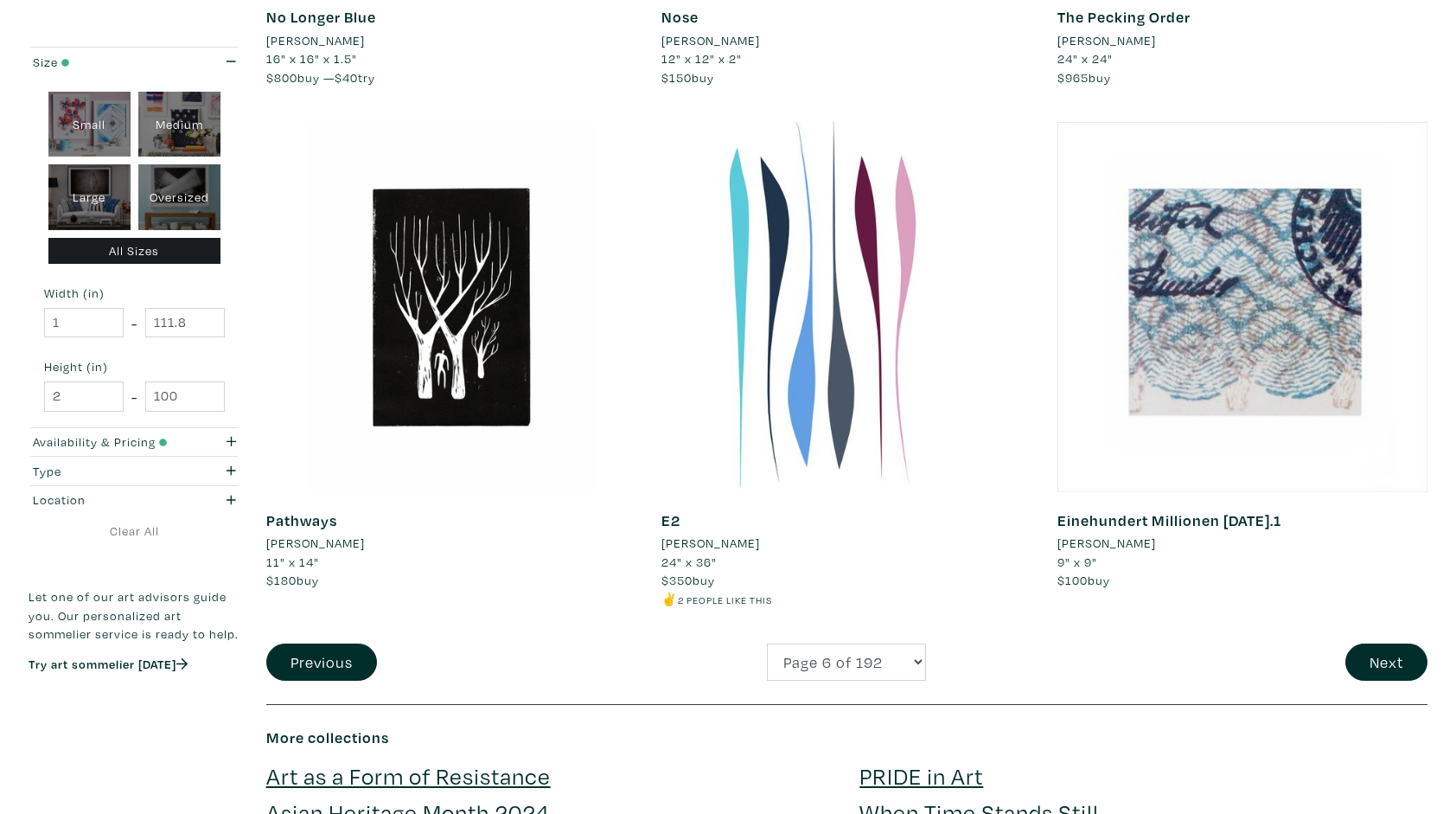
scroll to position [3807, 0]
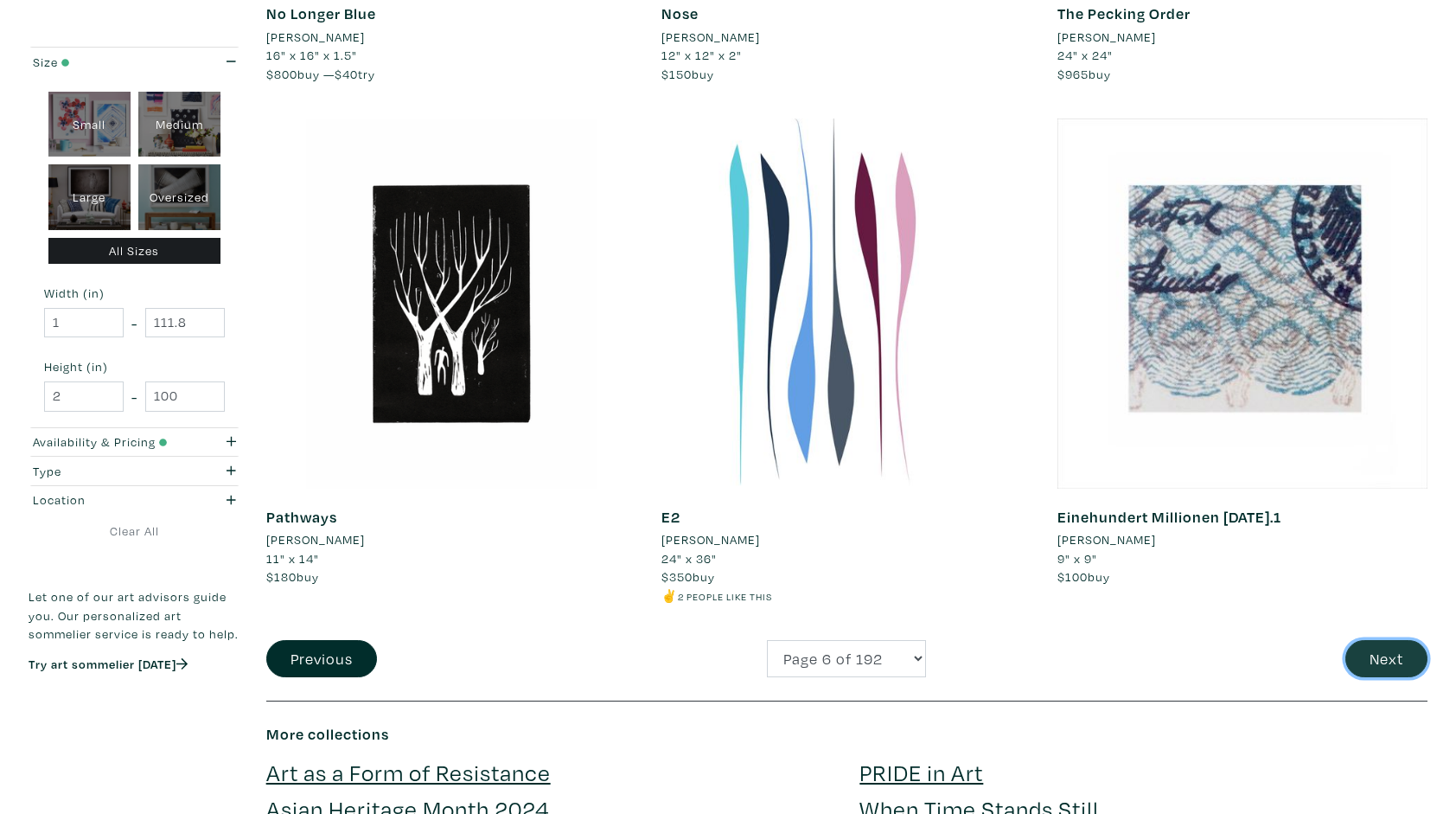
click at [1391, 664] on button "Next" at bounding box center [1387, 659] width 82 height 37
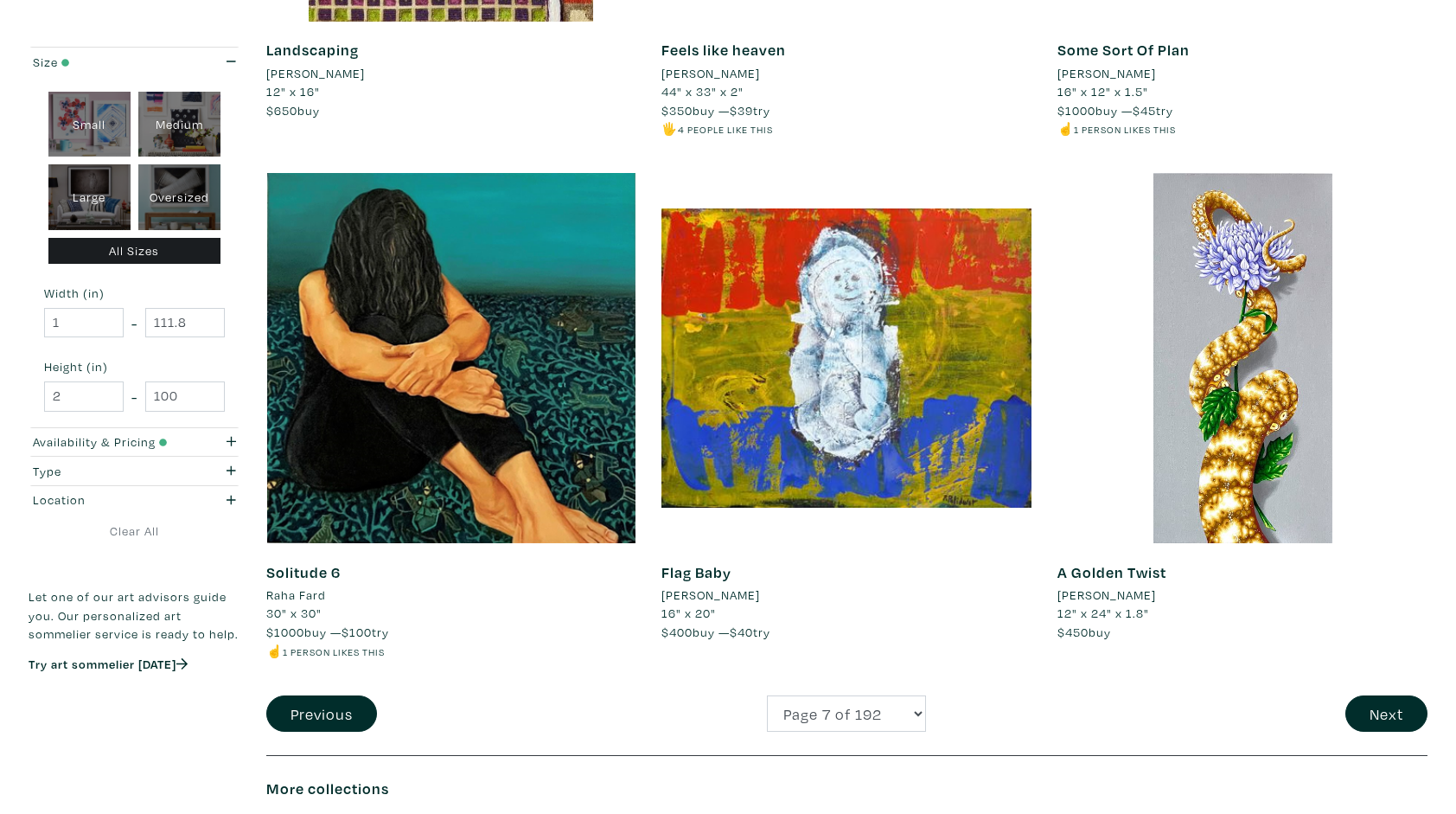
scroll to position [3772, 0]
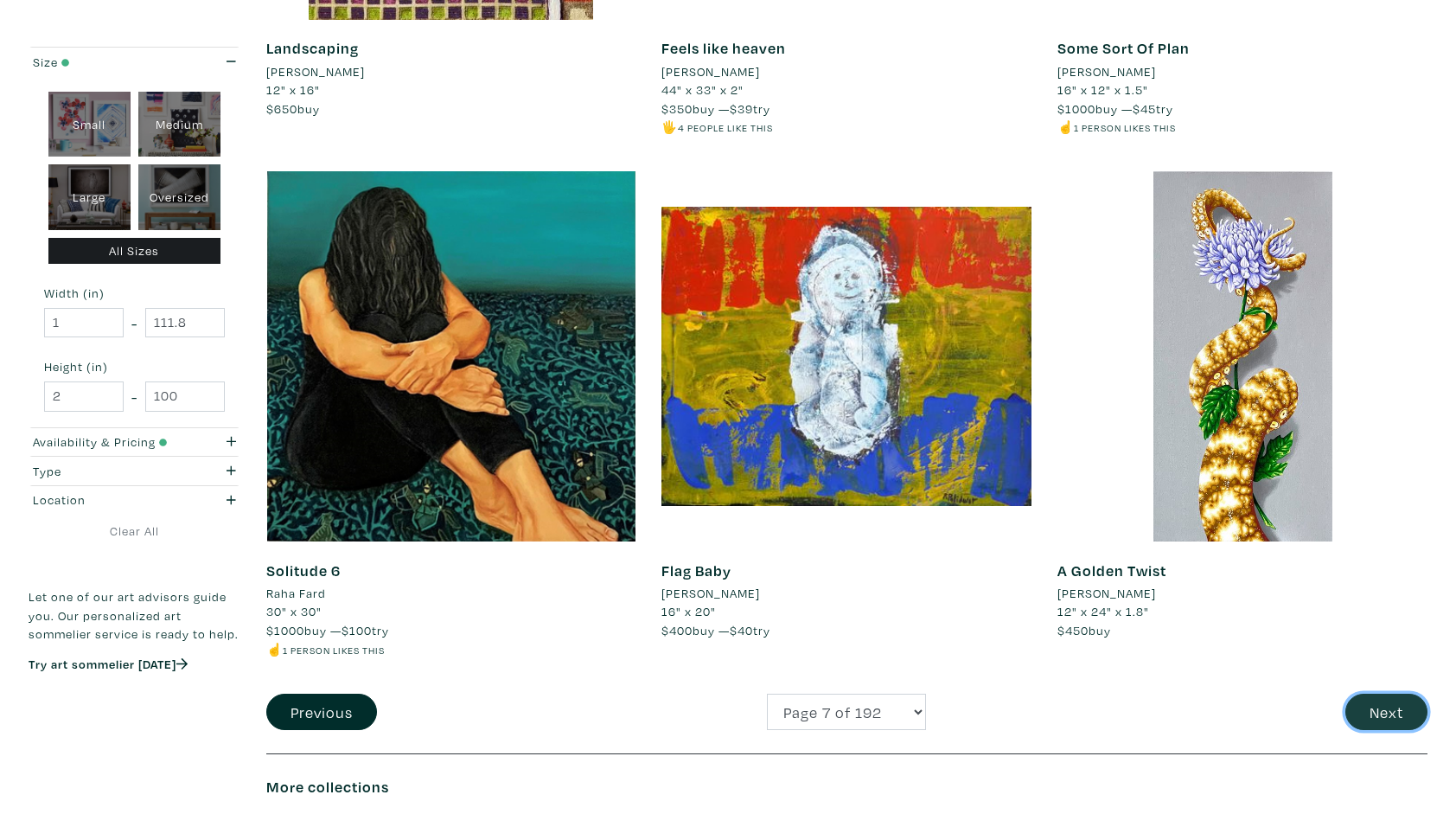
click at [1377, 718] on button "Next" at bounding box center [1387, 713] width 82 height 37
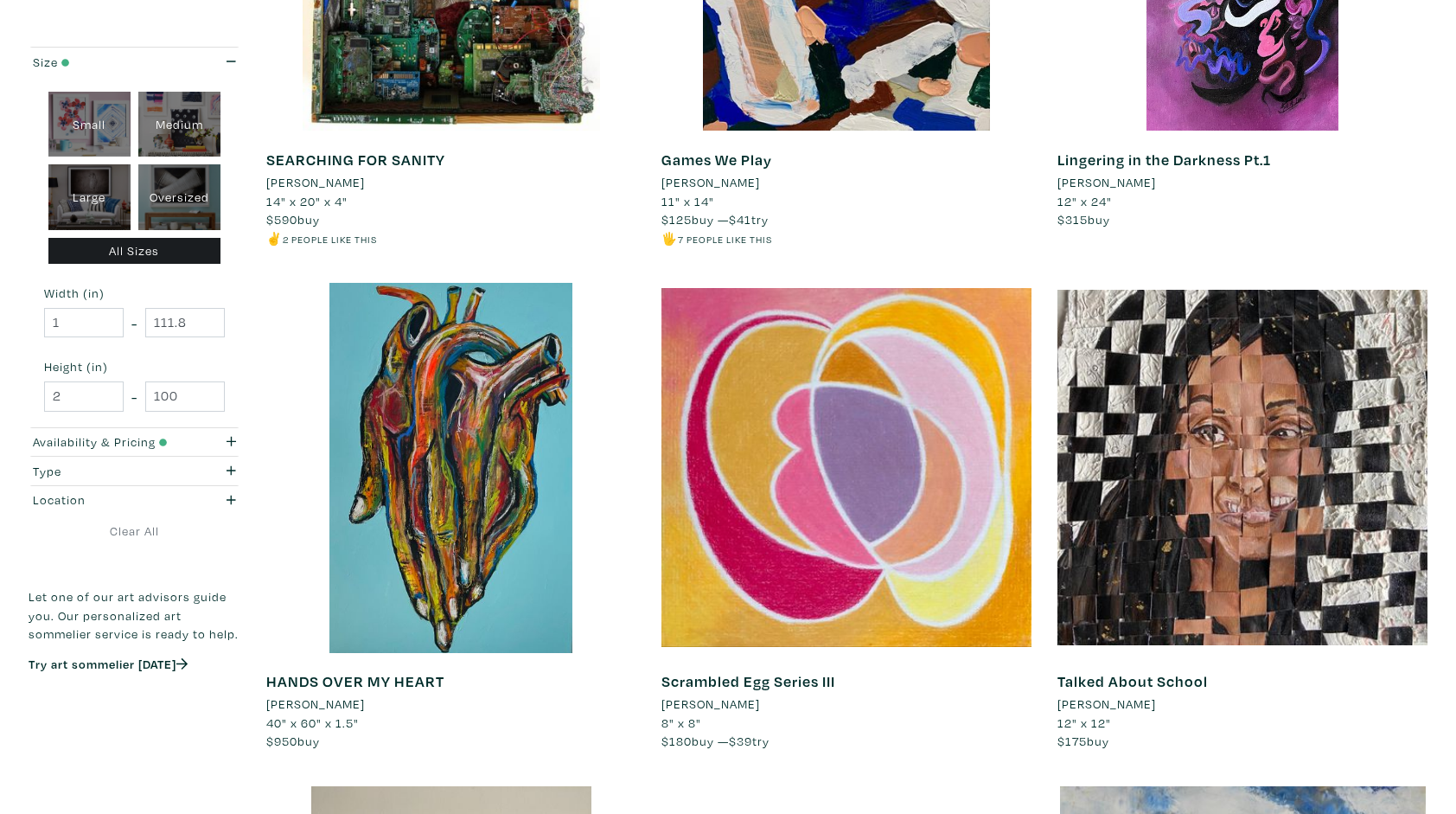
scroll to position [1626, 0]
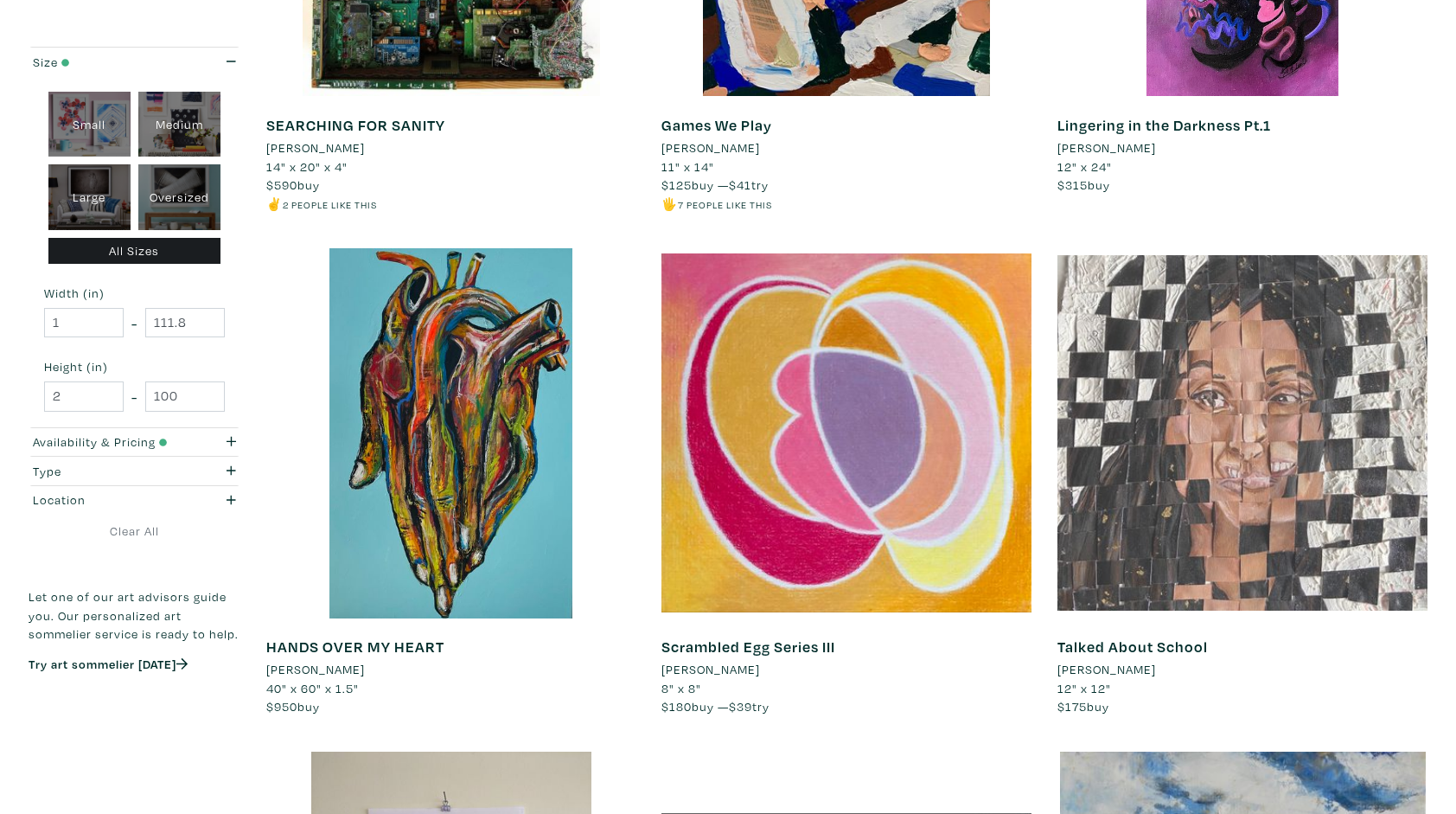
click at [1318, 430] on div at bounding box center [1243, 433] width 370 height 370
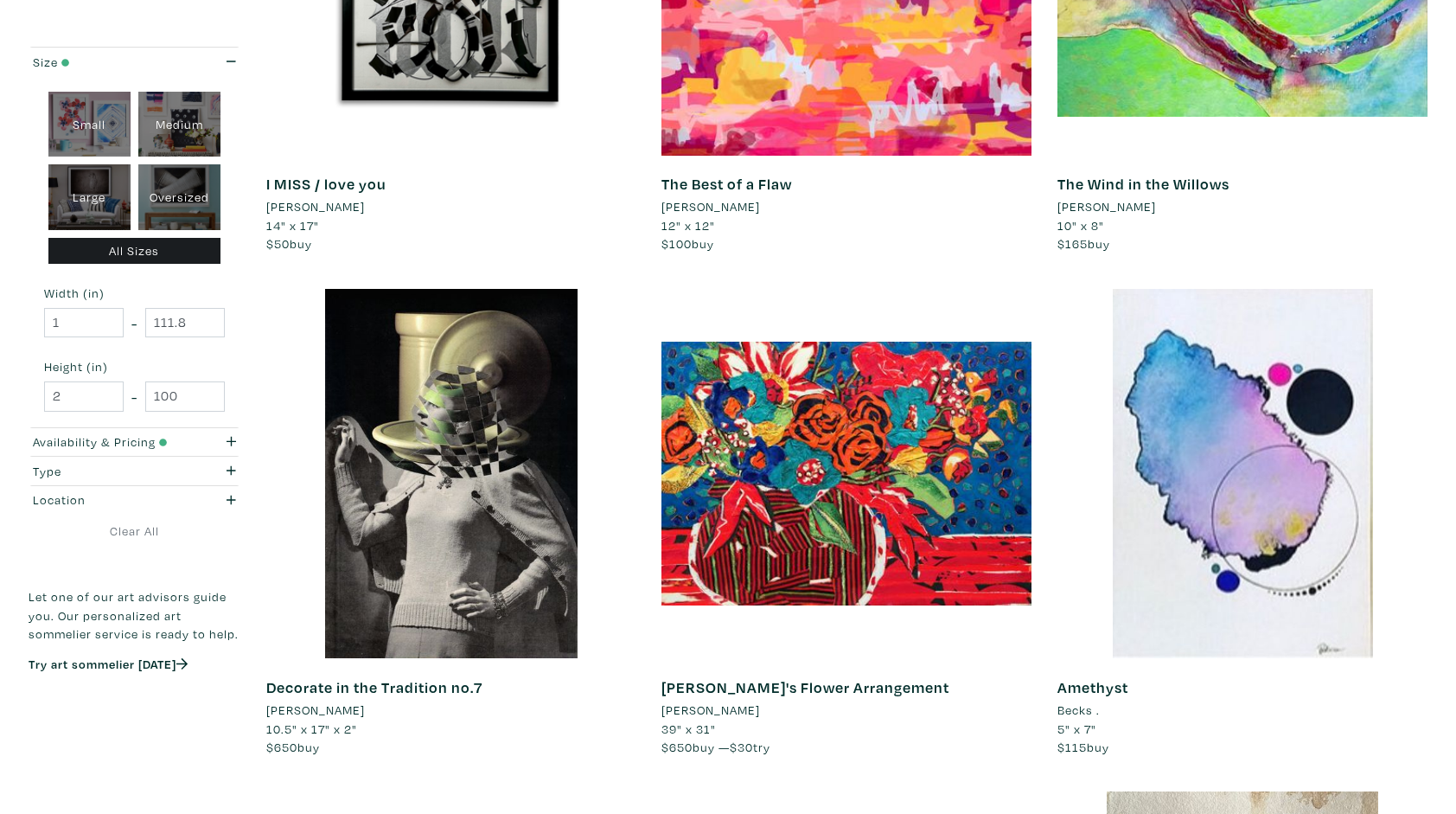
scroll to position [3149, 0]
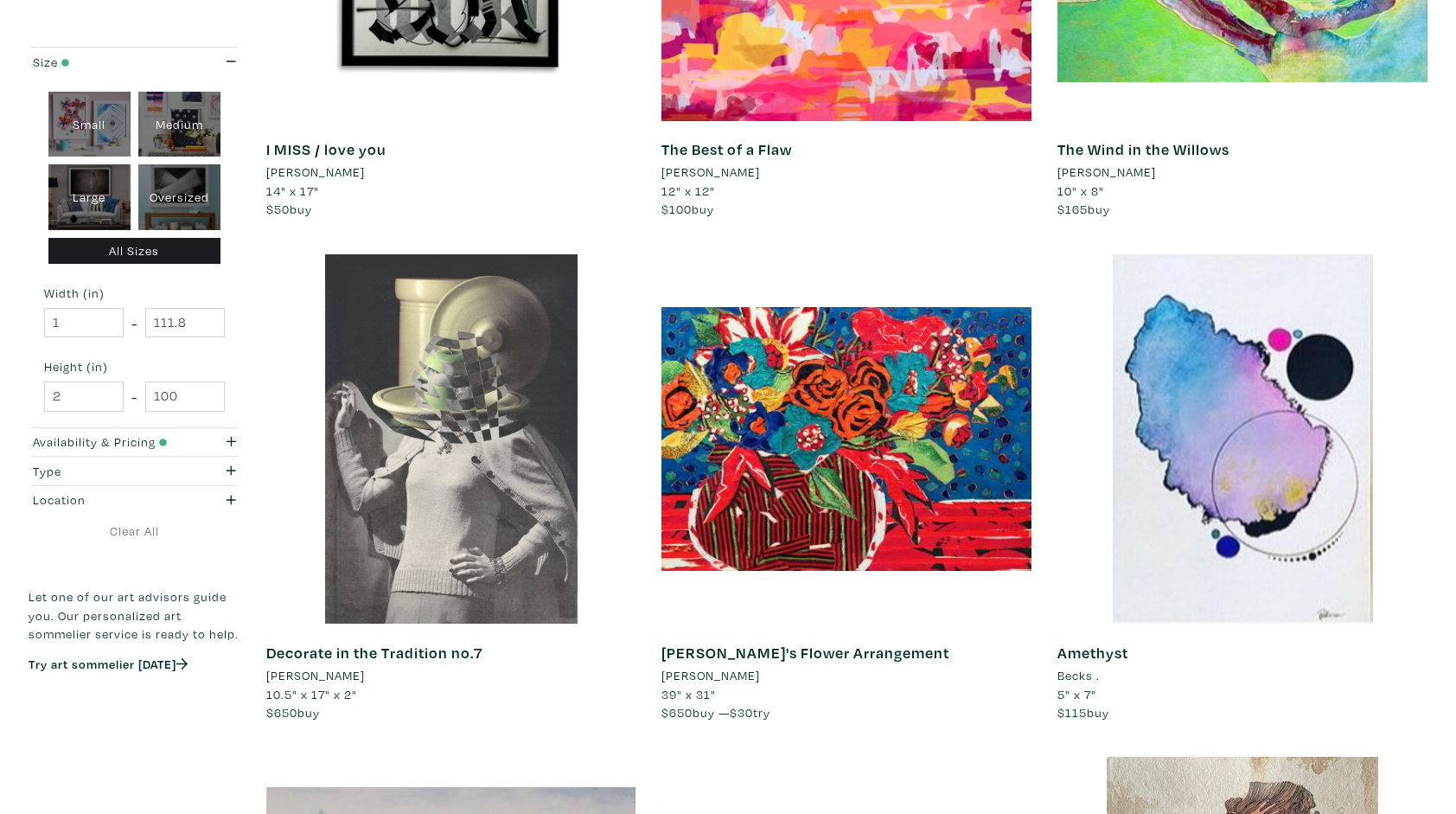
click at [430, 434] on div at bounding box center [452, 439] width 370 height 370
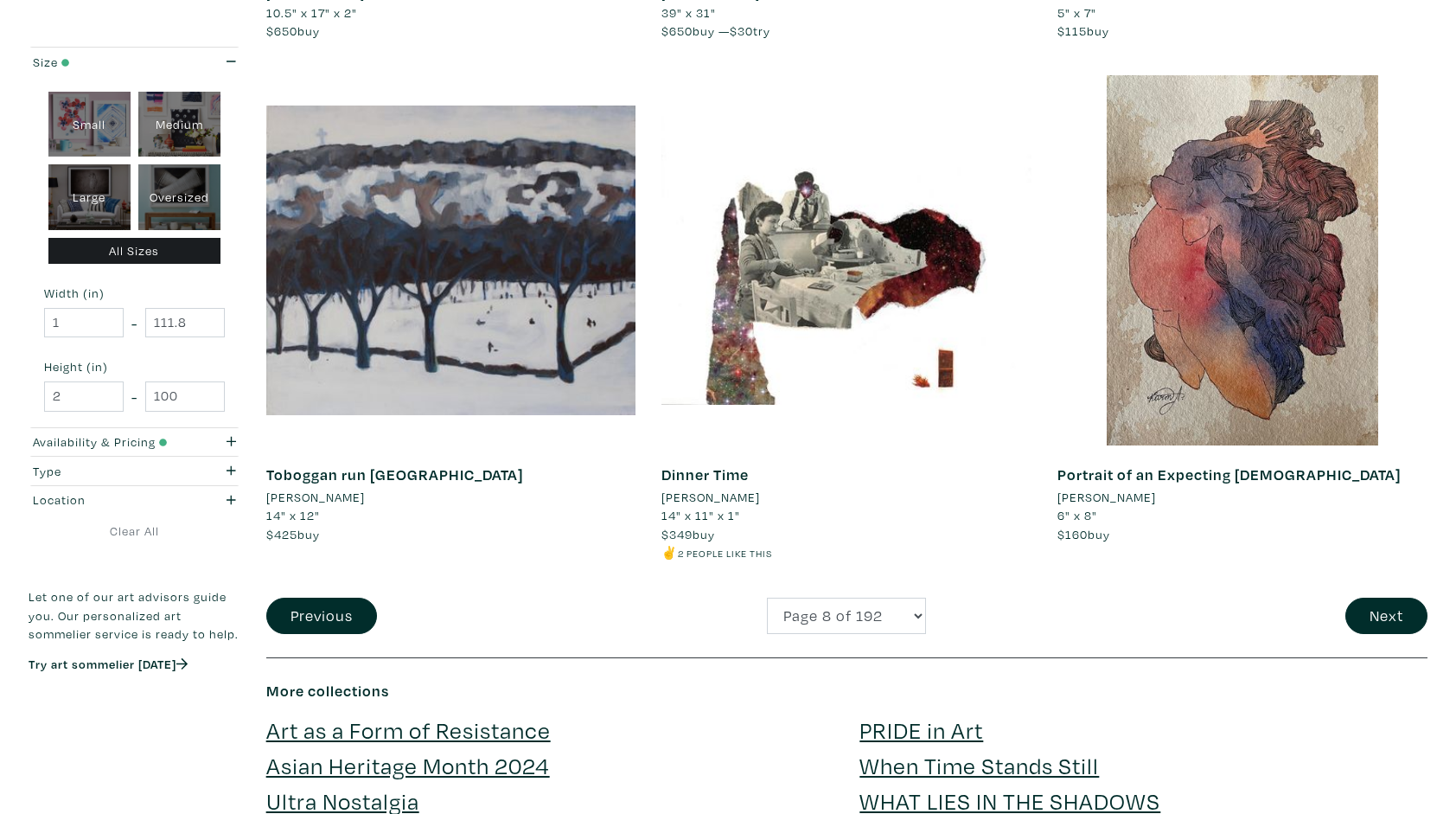
scroll to position [3876, 0]
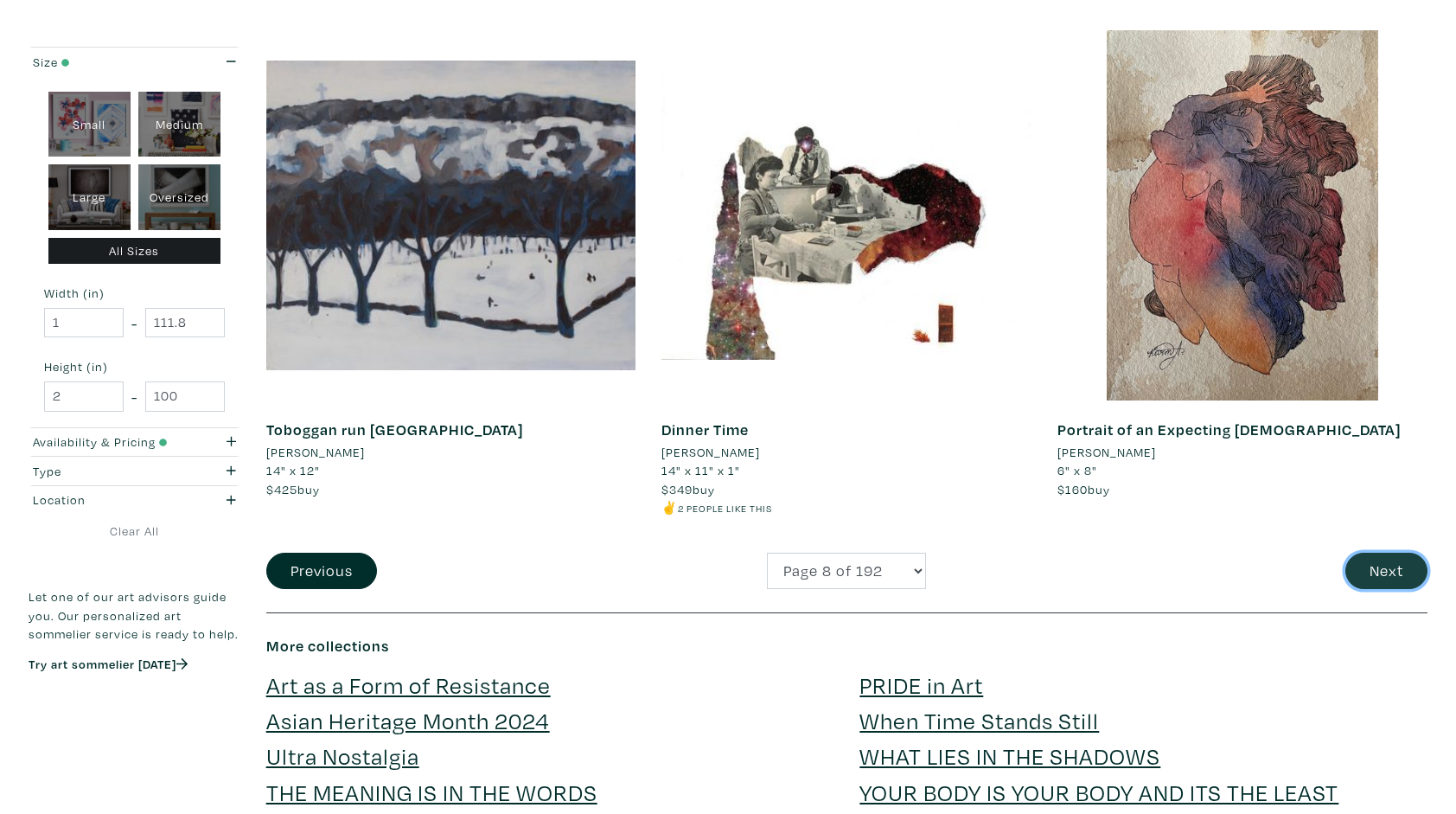
click at [1398, 563] on button "Next" at bounding box center [1387, 572] width 82 height 37
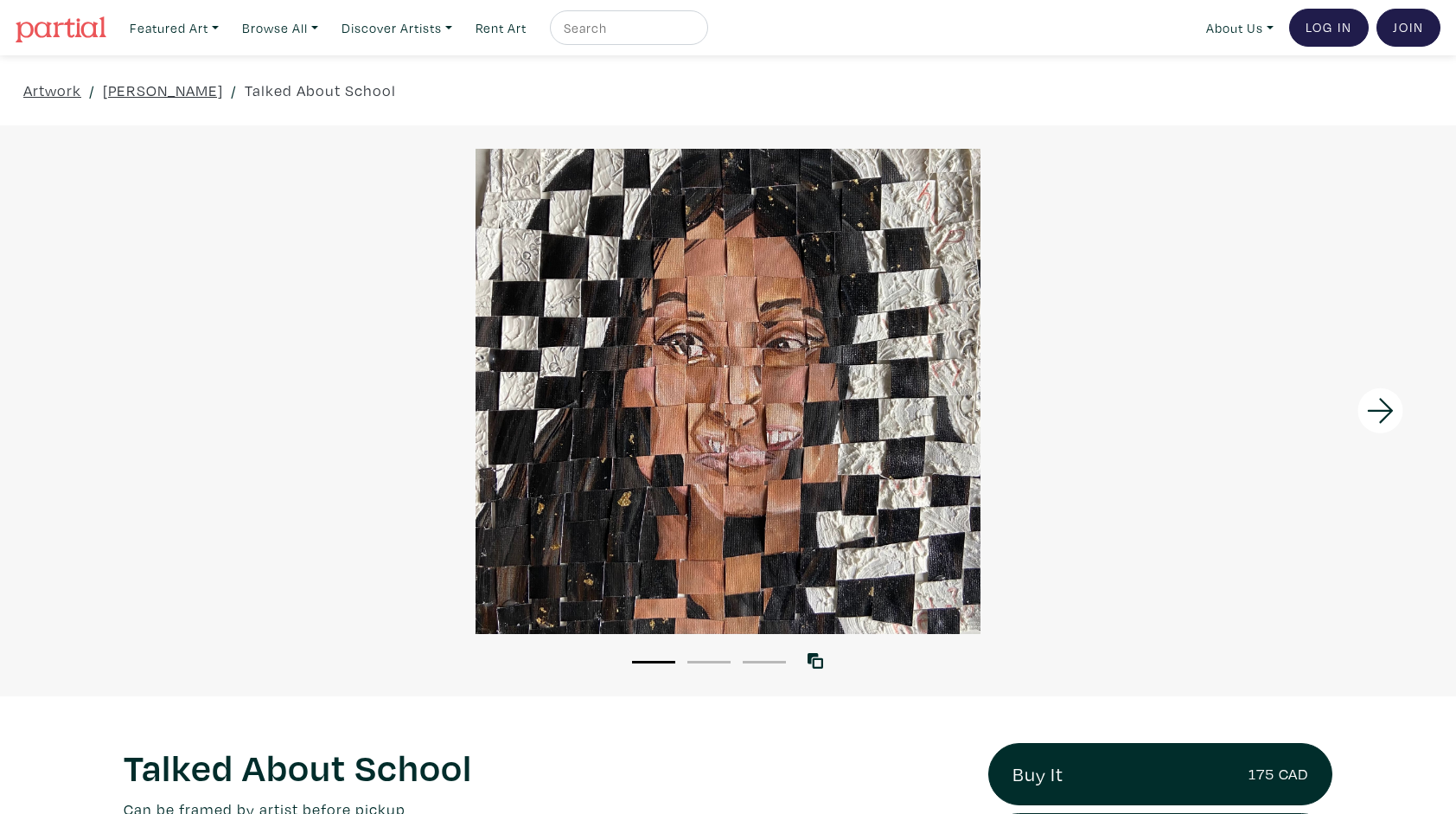
click at [745, 454] on div at bounding box center [728, 391] width 1456 height 485
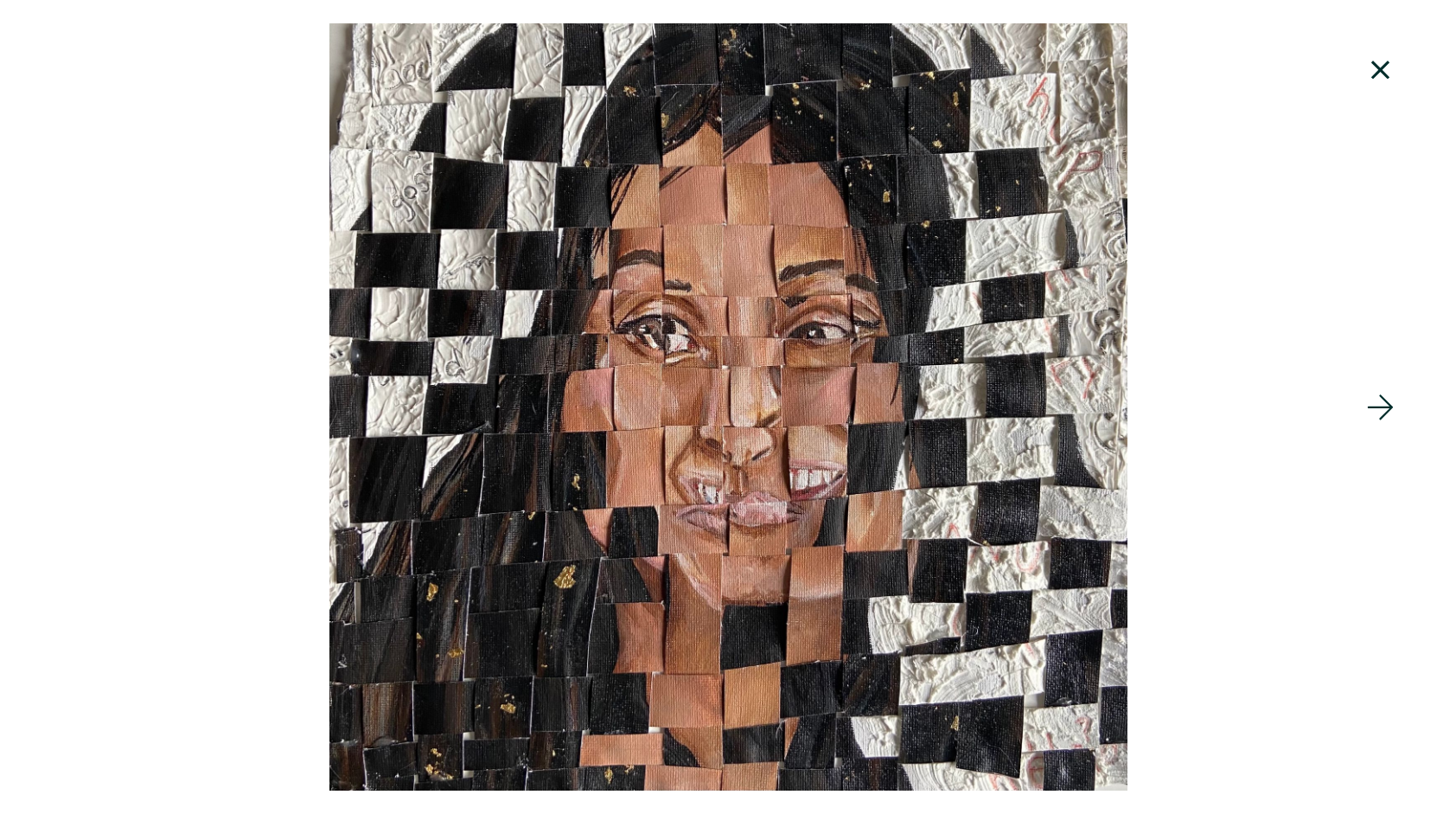
click at [1381, 66] on icon at bounding box center [1381, 70] width 58 height 47
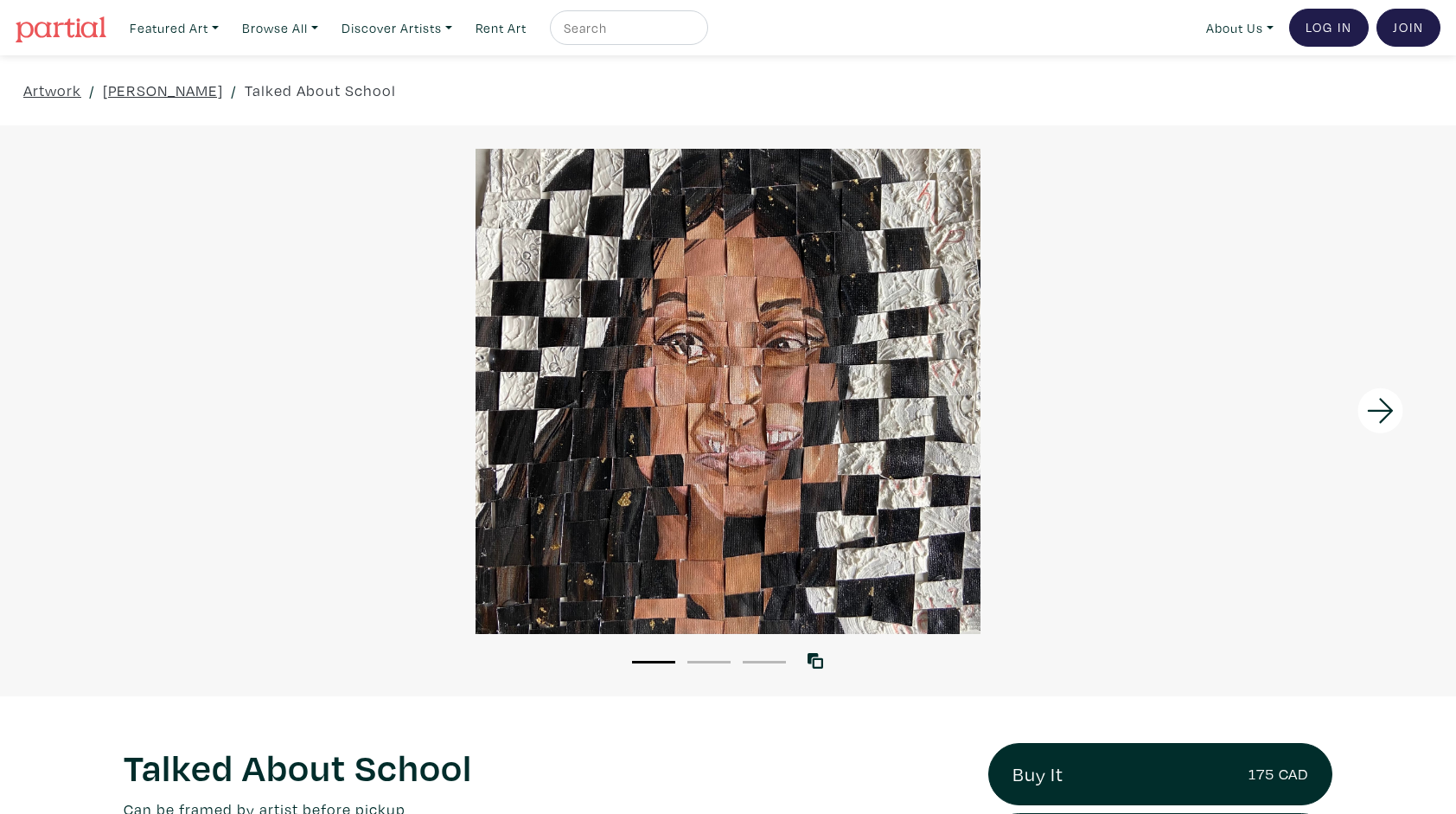
click at [707, 664] on li "2" at bounding box center [709, 661] width 43 height 18
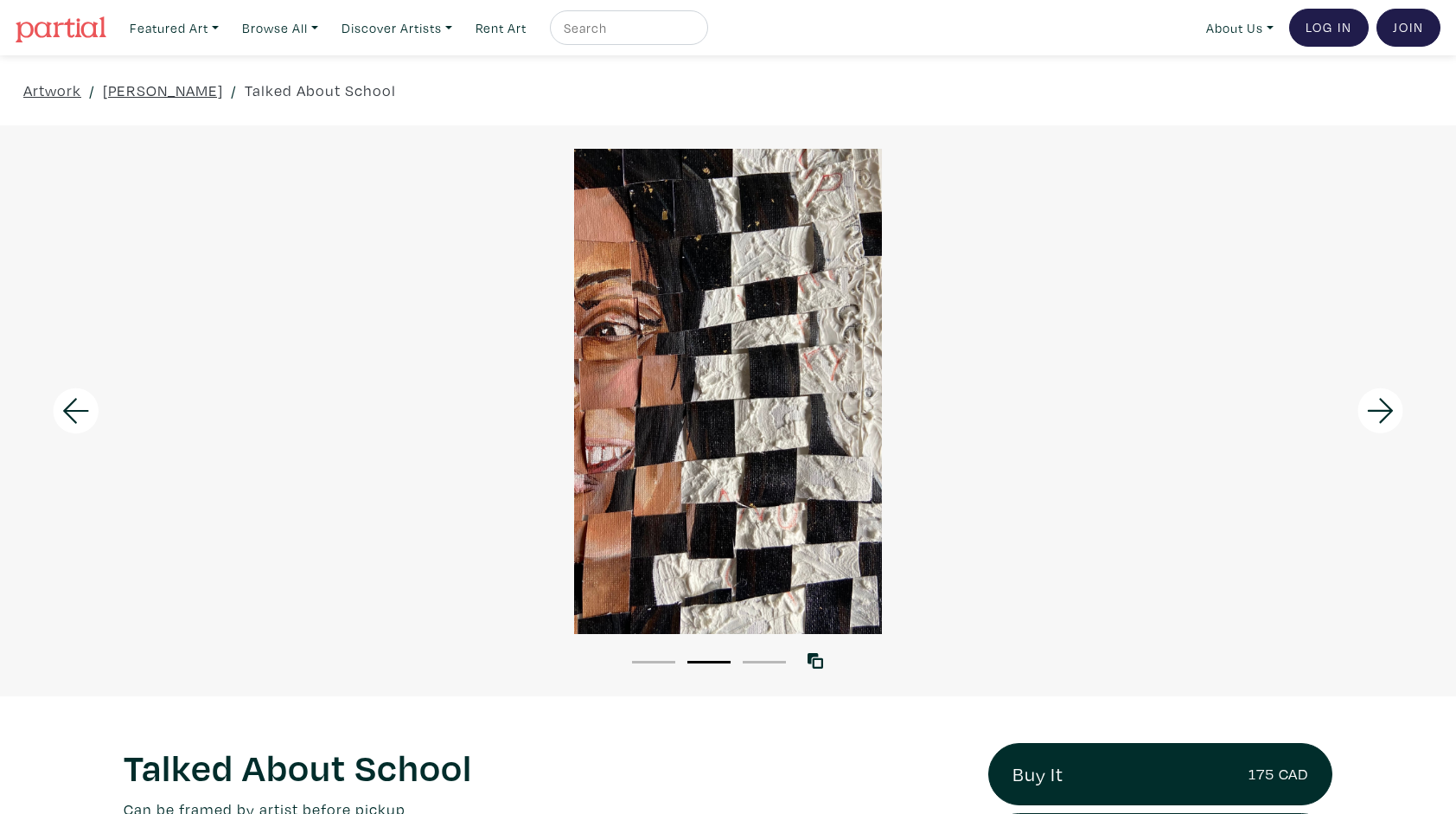
click at [759, 656] on li "3" at bounding box center [764, 661] width 43 height 18
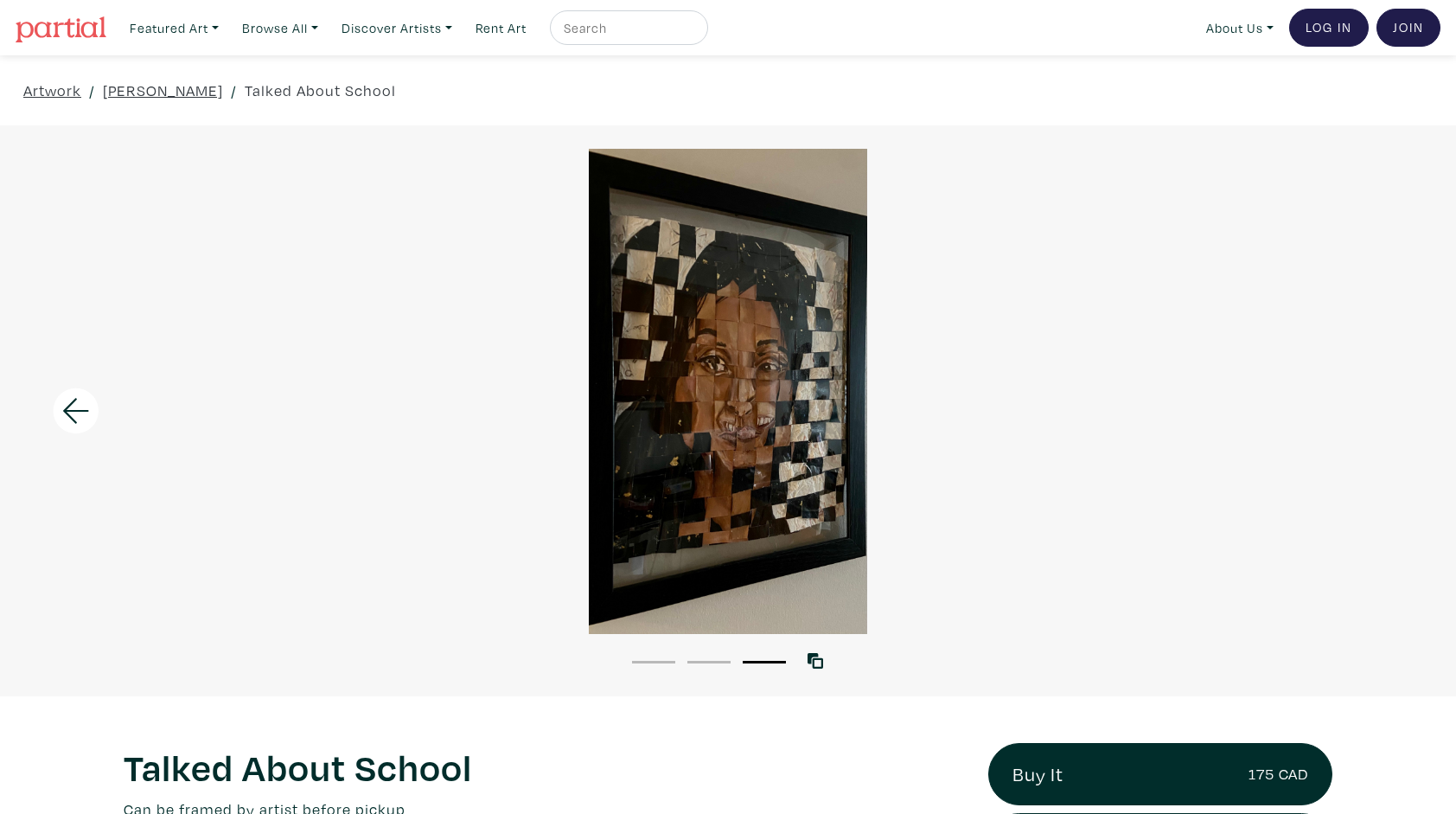
click at [712, 488] on div at bounding box center [728, 391] width 1456 height 485
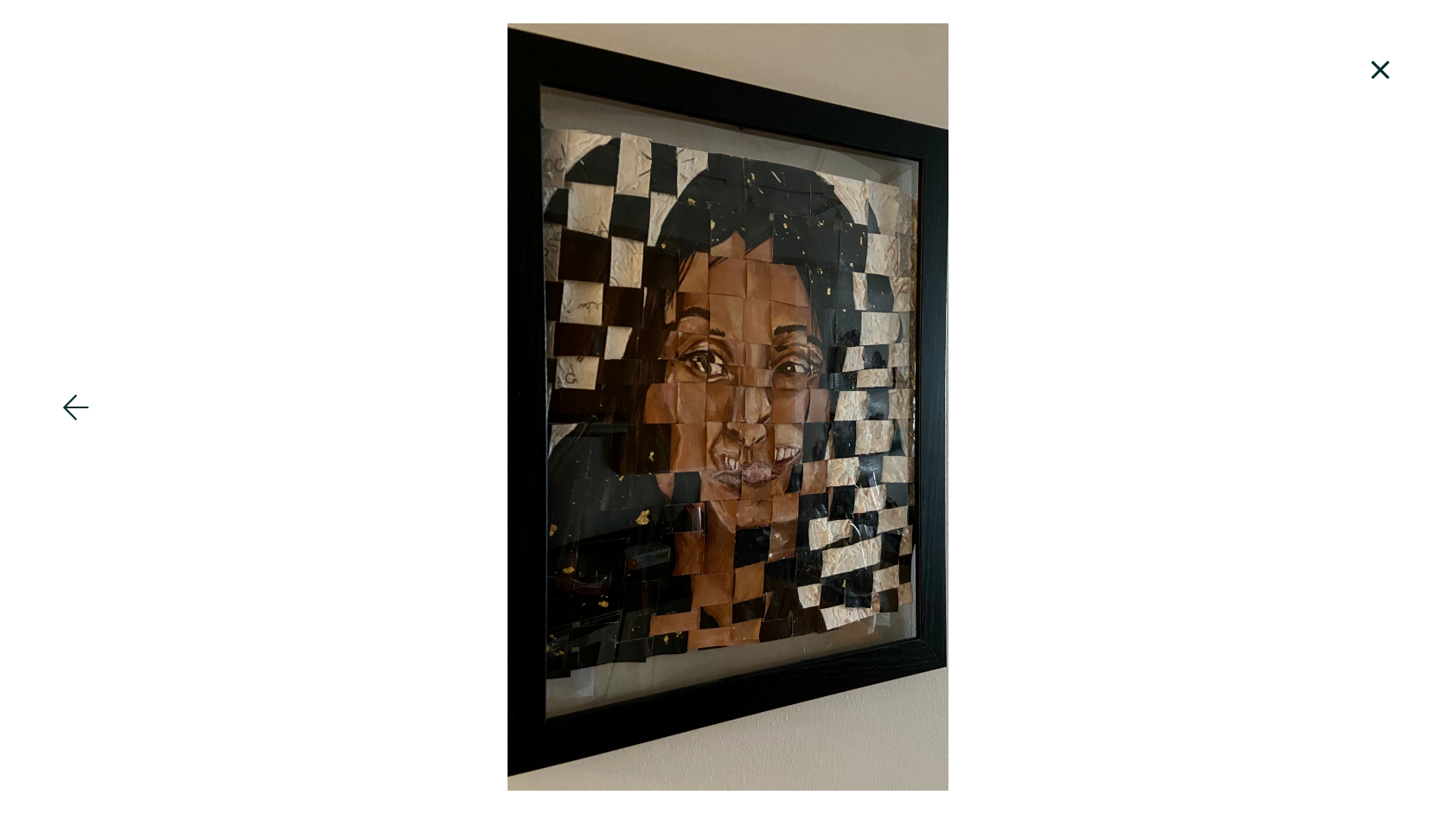
click at [1385, 61] on icon at bounding box center [1381, 70] width 58 height 47
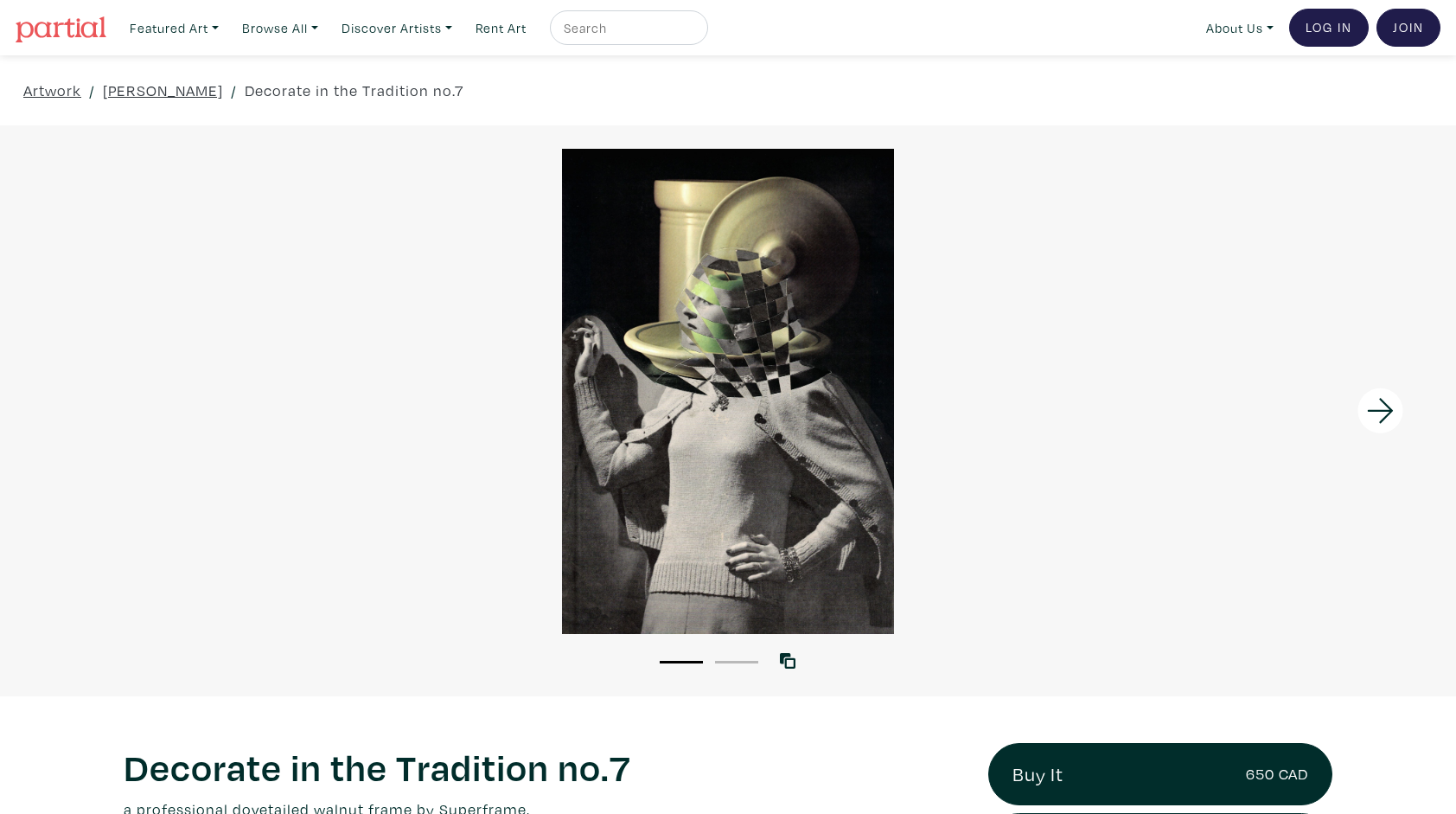
click at [695, 357] on div at bounding box center [728, 391] width 1456 height 485
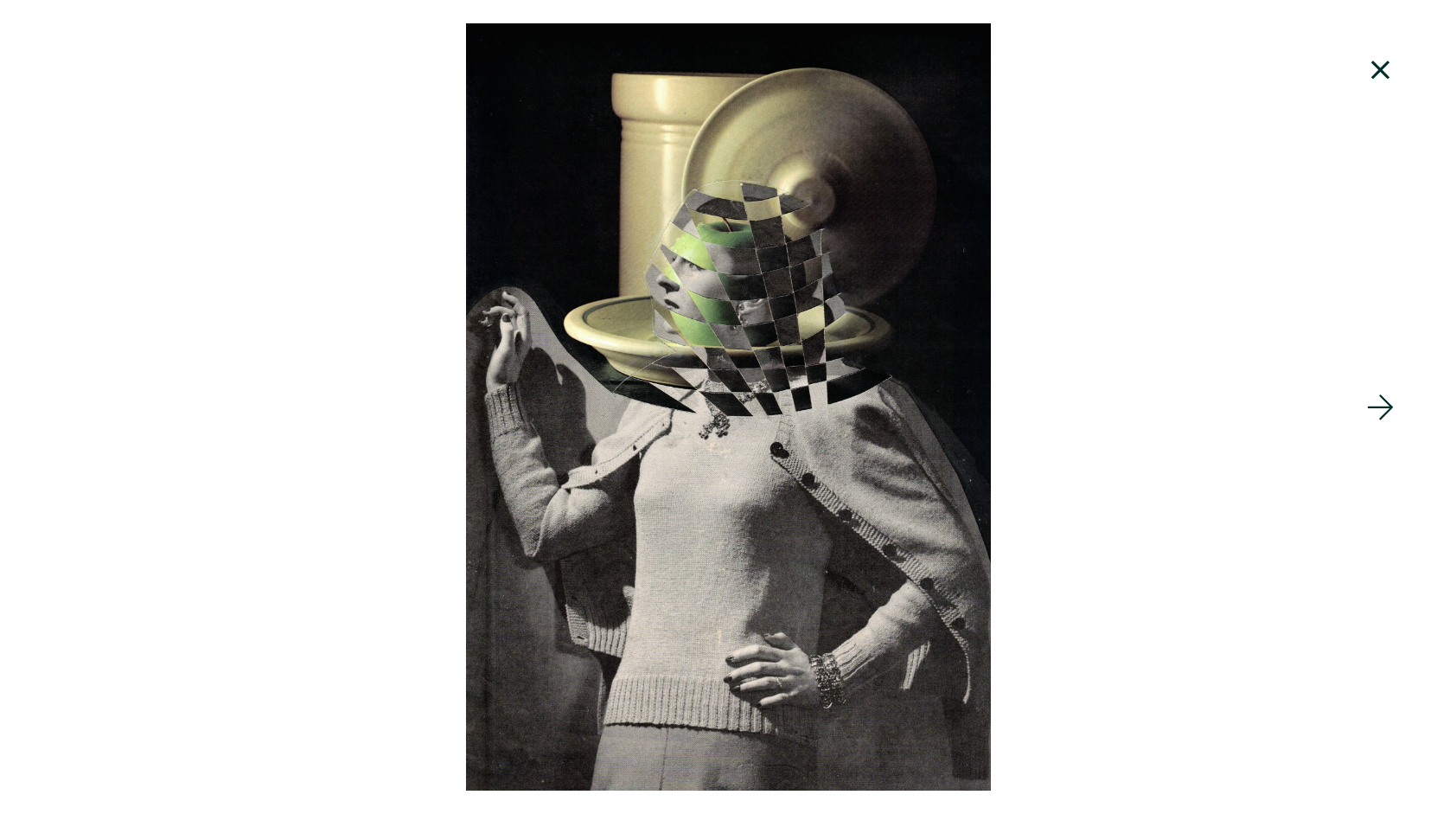
scroll to position [1372, 0]
click at [1375, 64] on icon at bounding box center [1380, 69] width 18 height 18
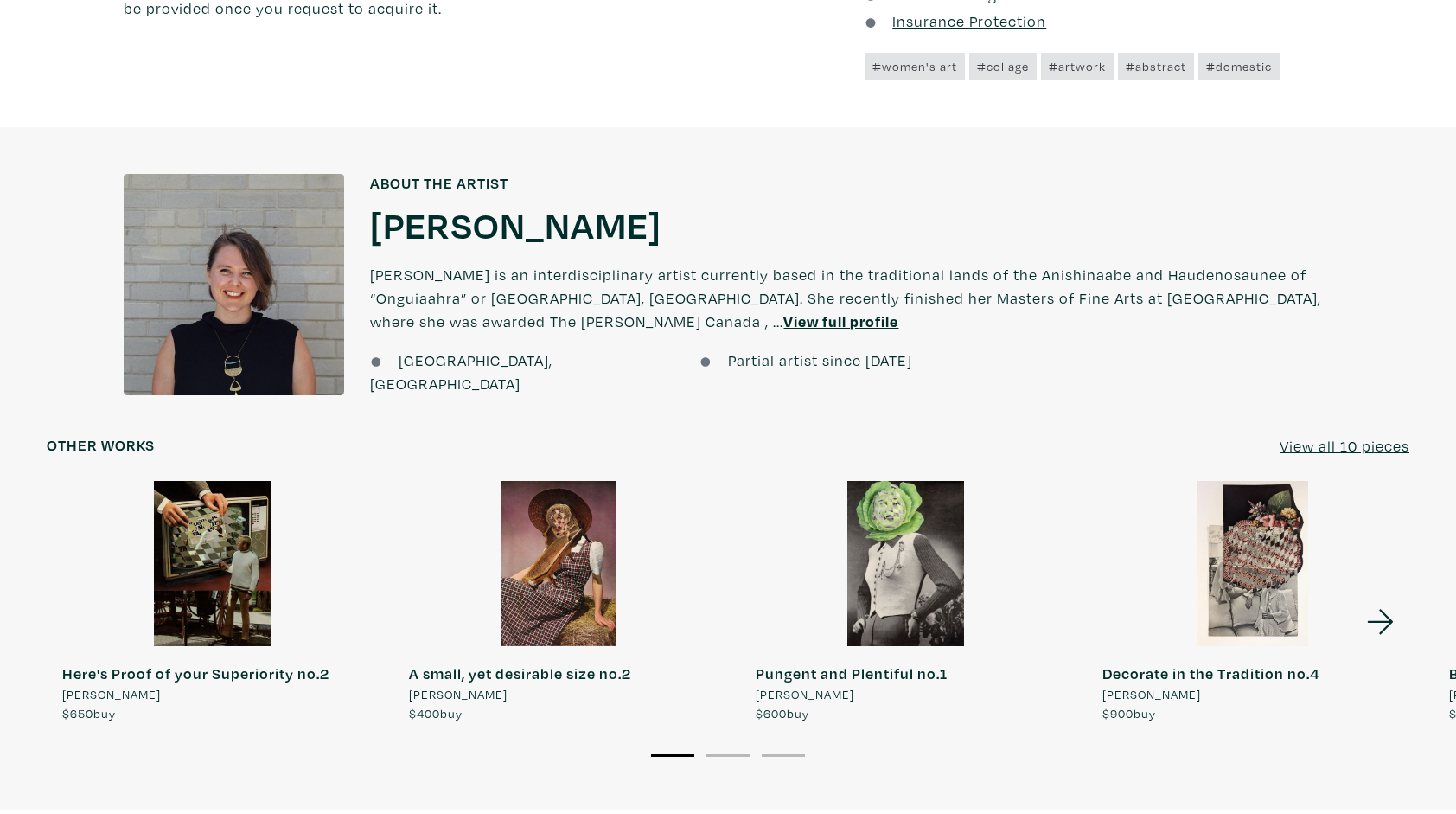
scroll to position [1263, 0]
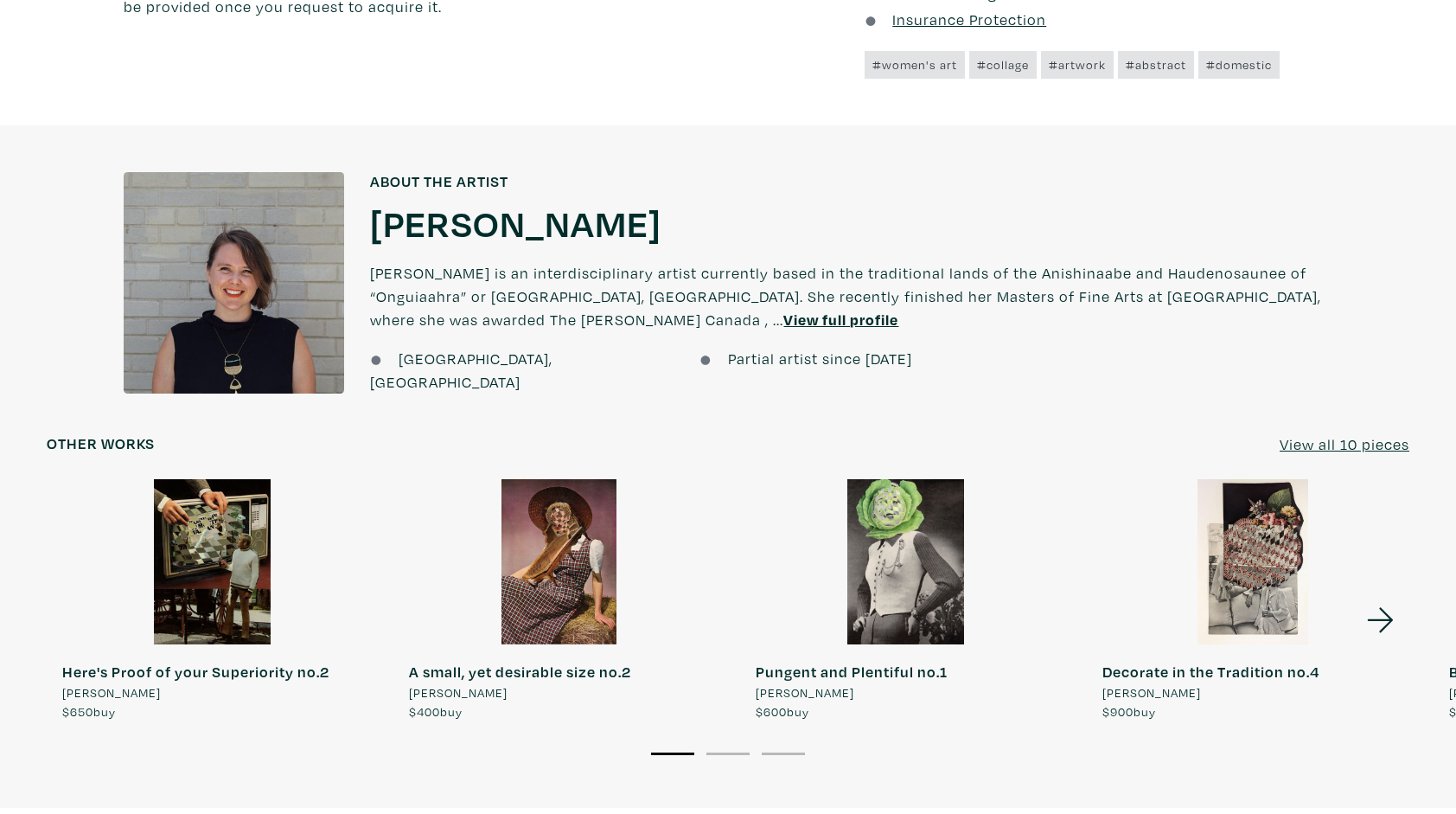
click at [783, 319] on u "View full profile" at bounding box center [841, 319] width 115 height 19
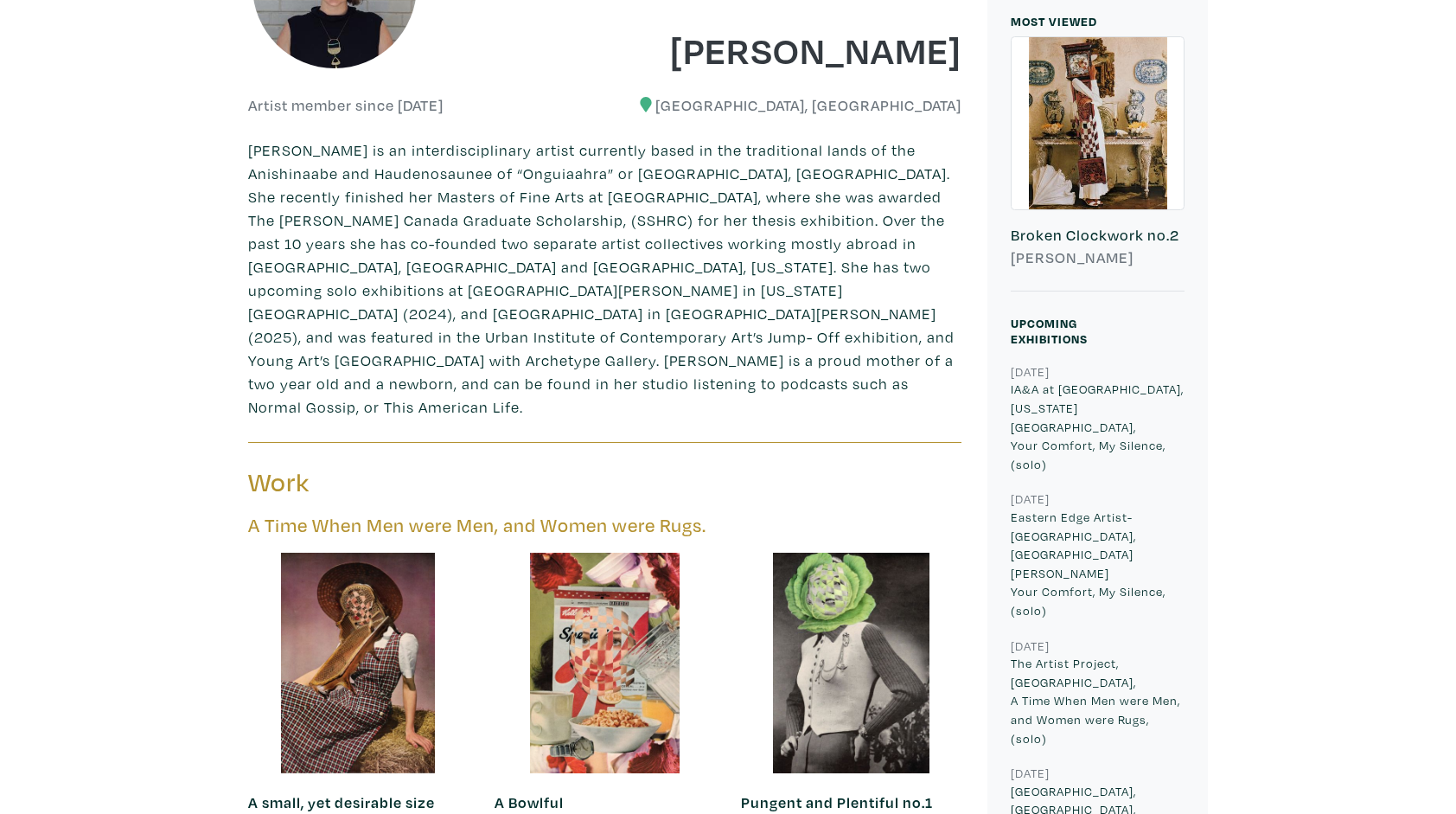
scroll to position [554, 0]
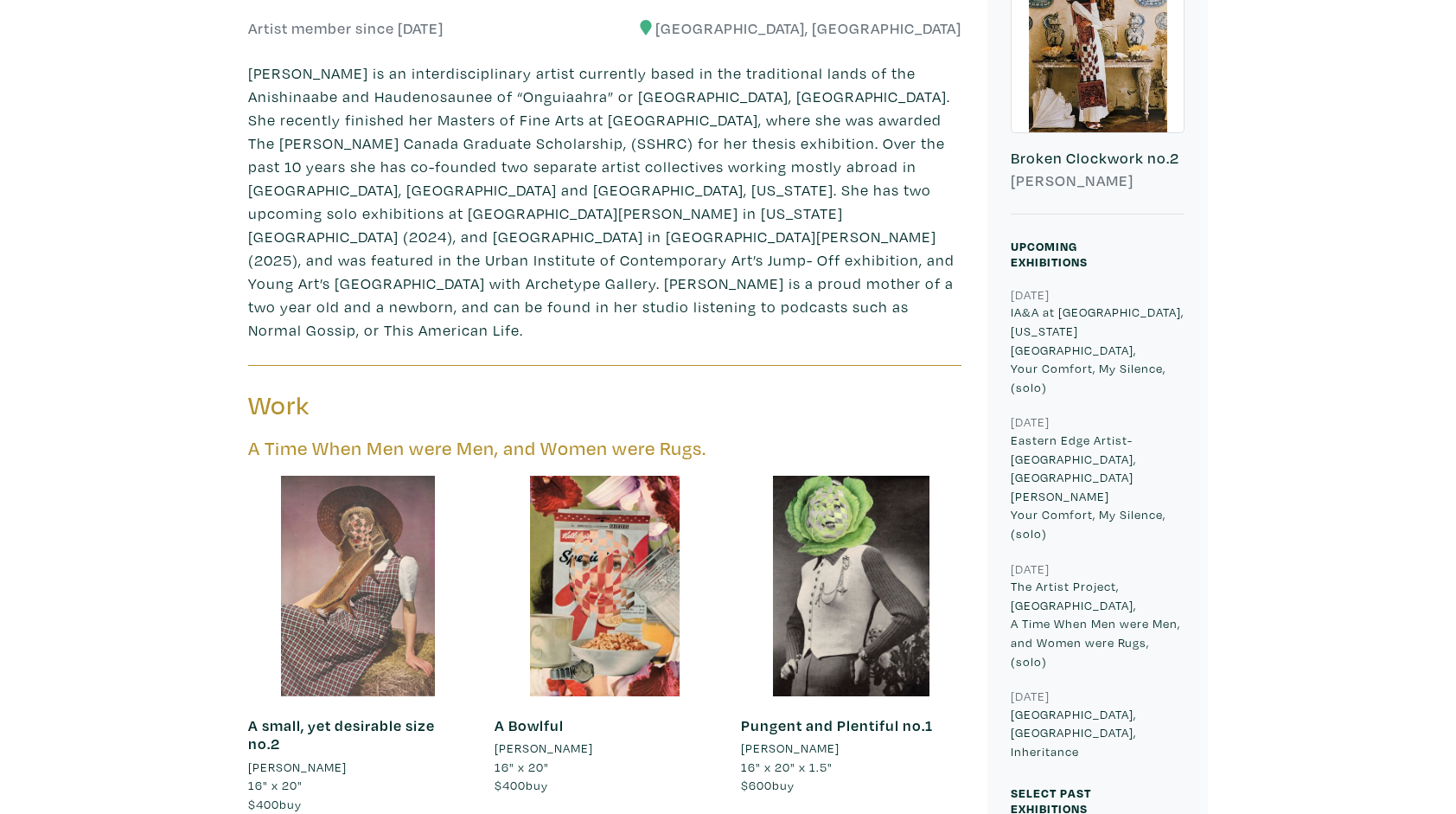
click at [376, 559] on div at bounding box center [358, 586] width 221 height 221
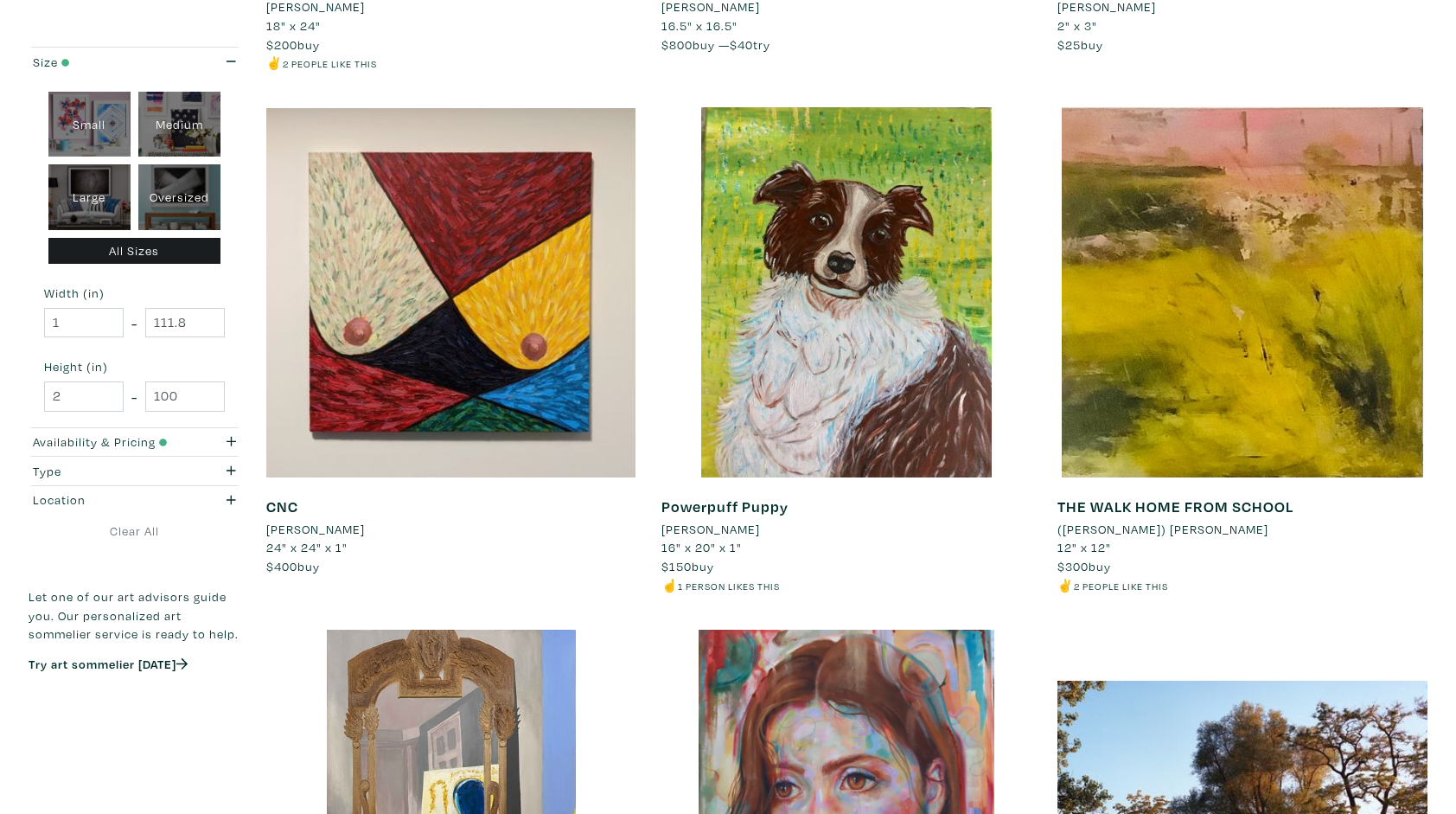
scroll to position [726, 0]
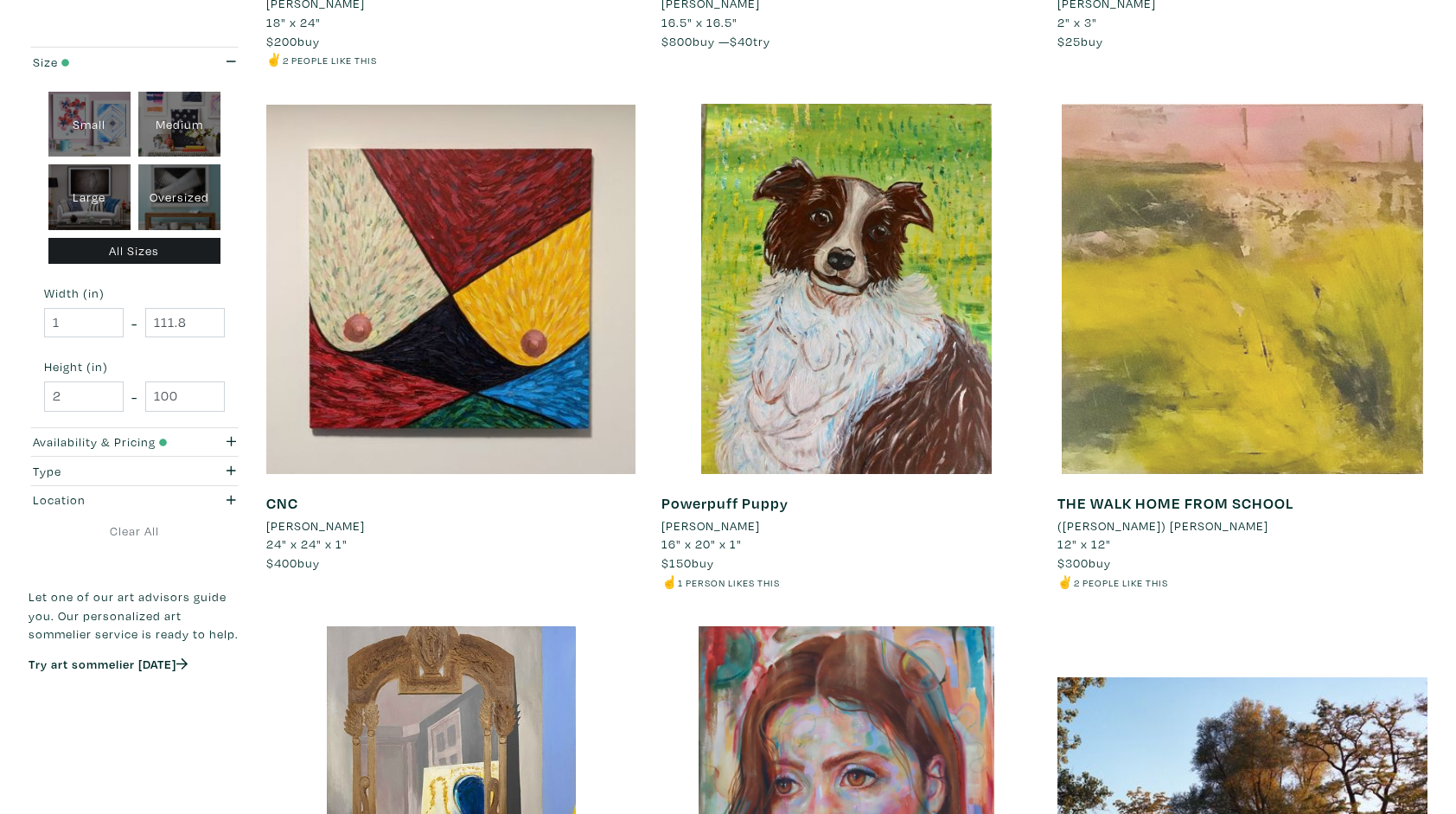
click at [1276, 311] on div at bounding box center [1243, 289] width 370 height 370
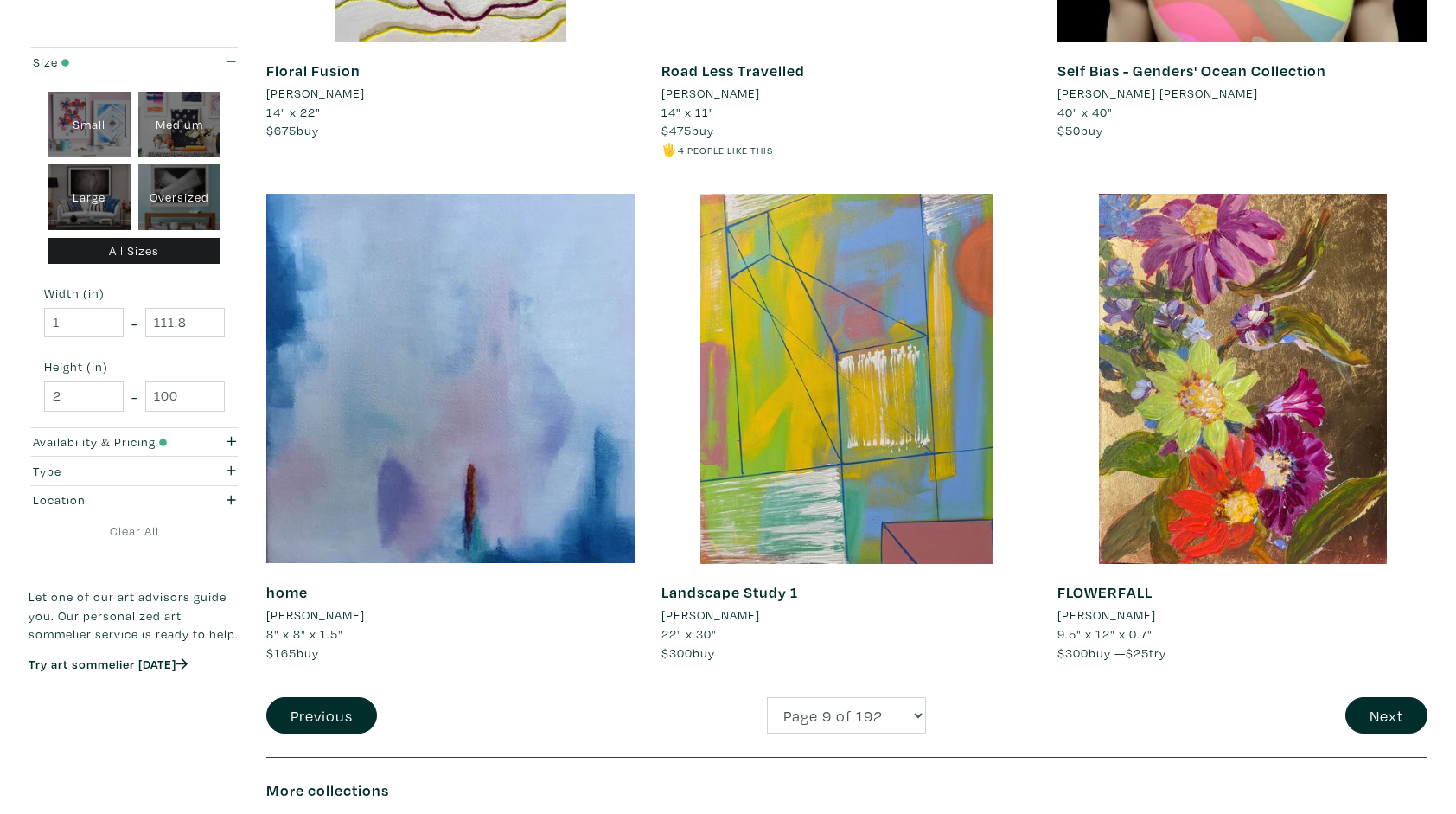
scroll to position [3772, 0]
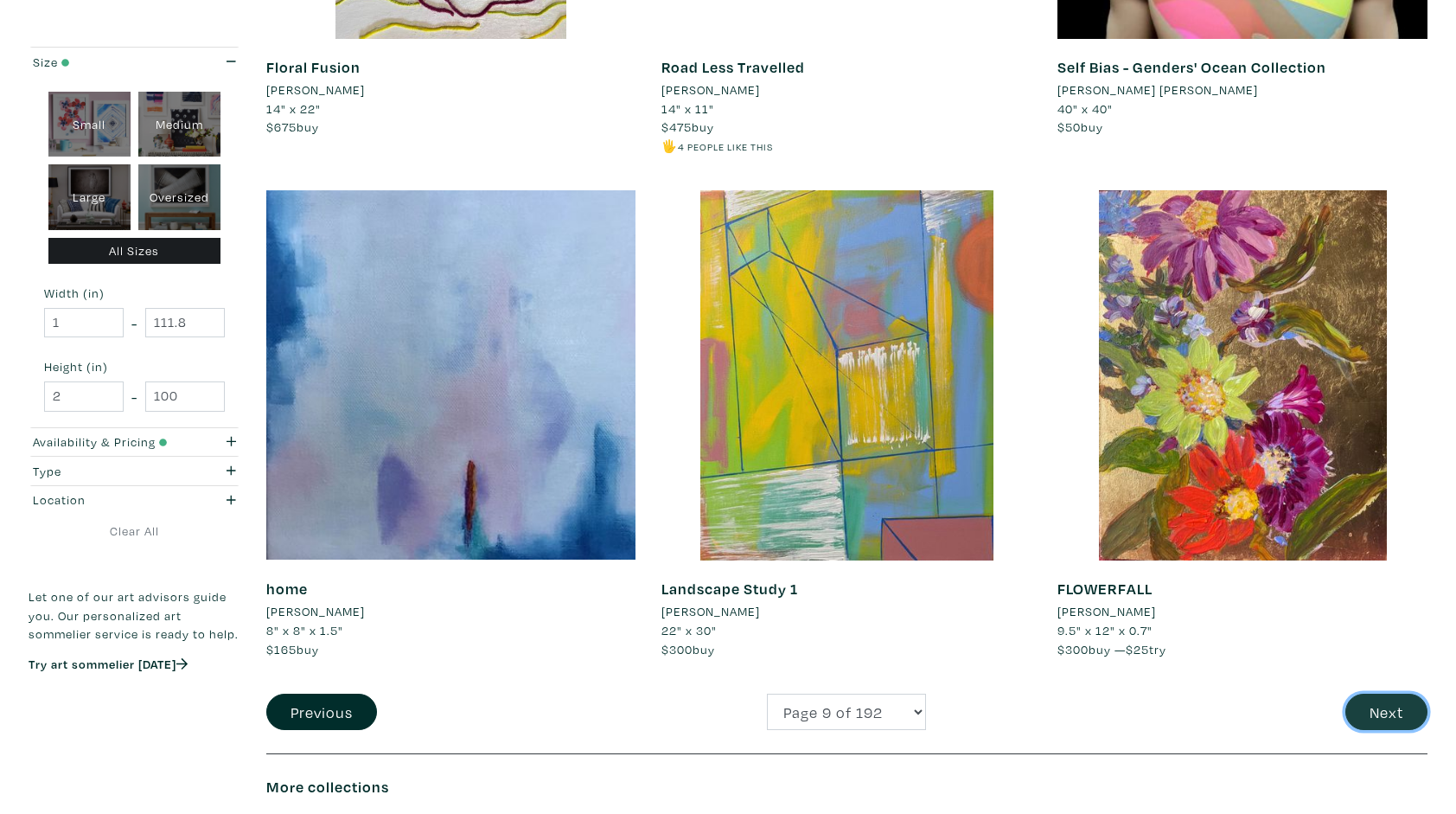
click at [1390, 708] on button "Next" at bounding box center [1387, 713] width 82 height 37
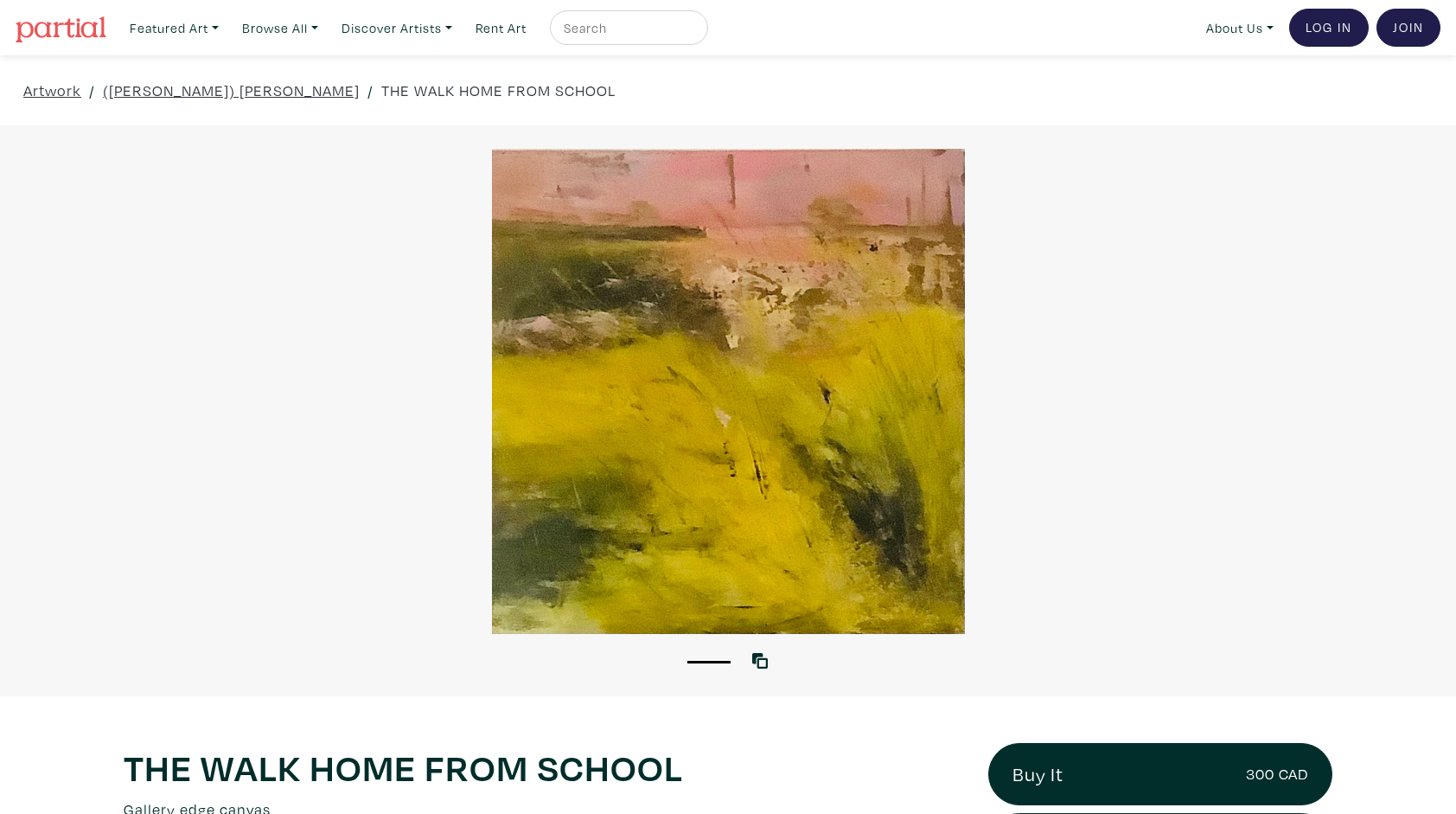
click at [712, 352] on div at bounding box center [728, 391] width 1456 height 485
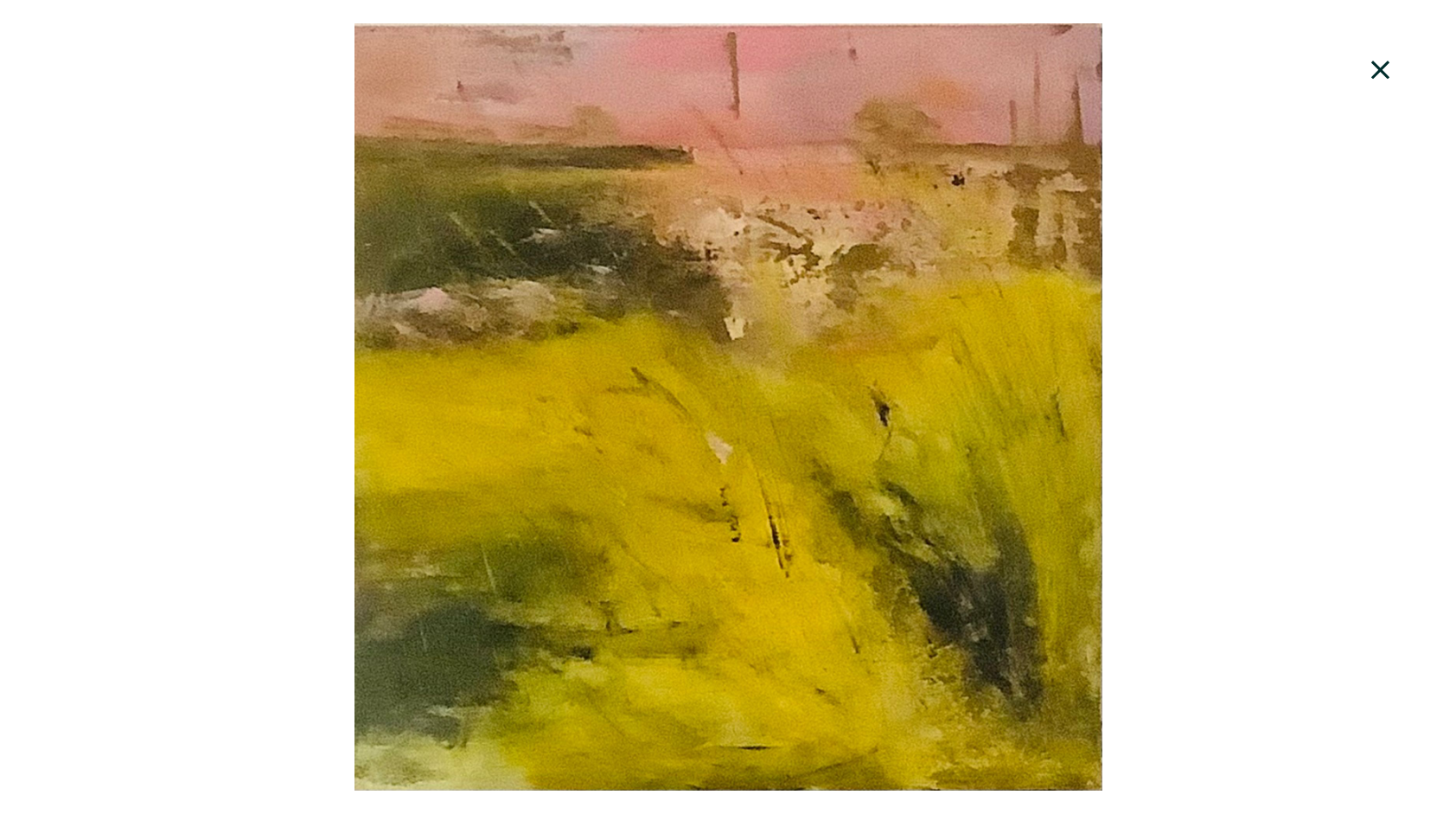
scroll to position [886, 0]
click at [1377, 63] on icon at bounding box center [1381, 70] width 58 height 47
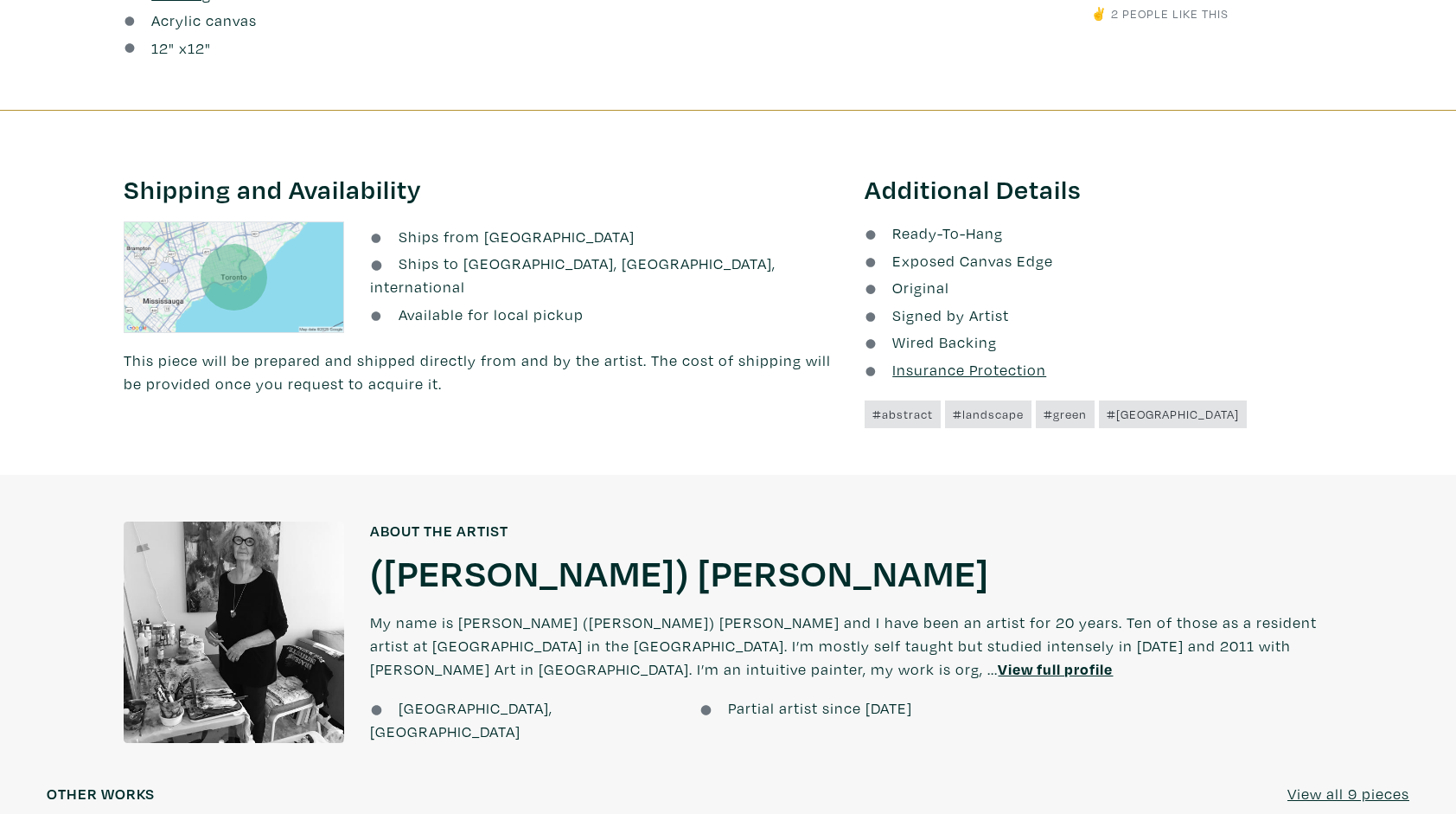
click at [998, 671] on u "View full profile" at bounding box center [1055, 669] width 115 height 19
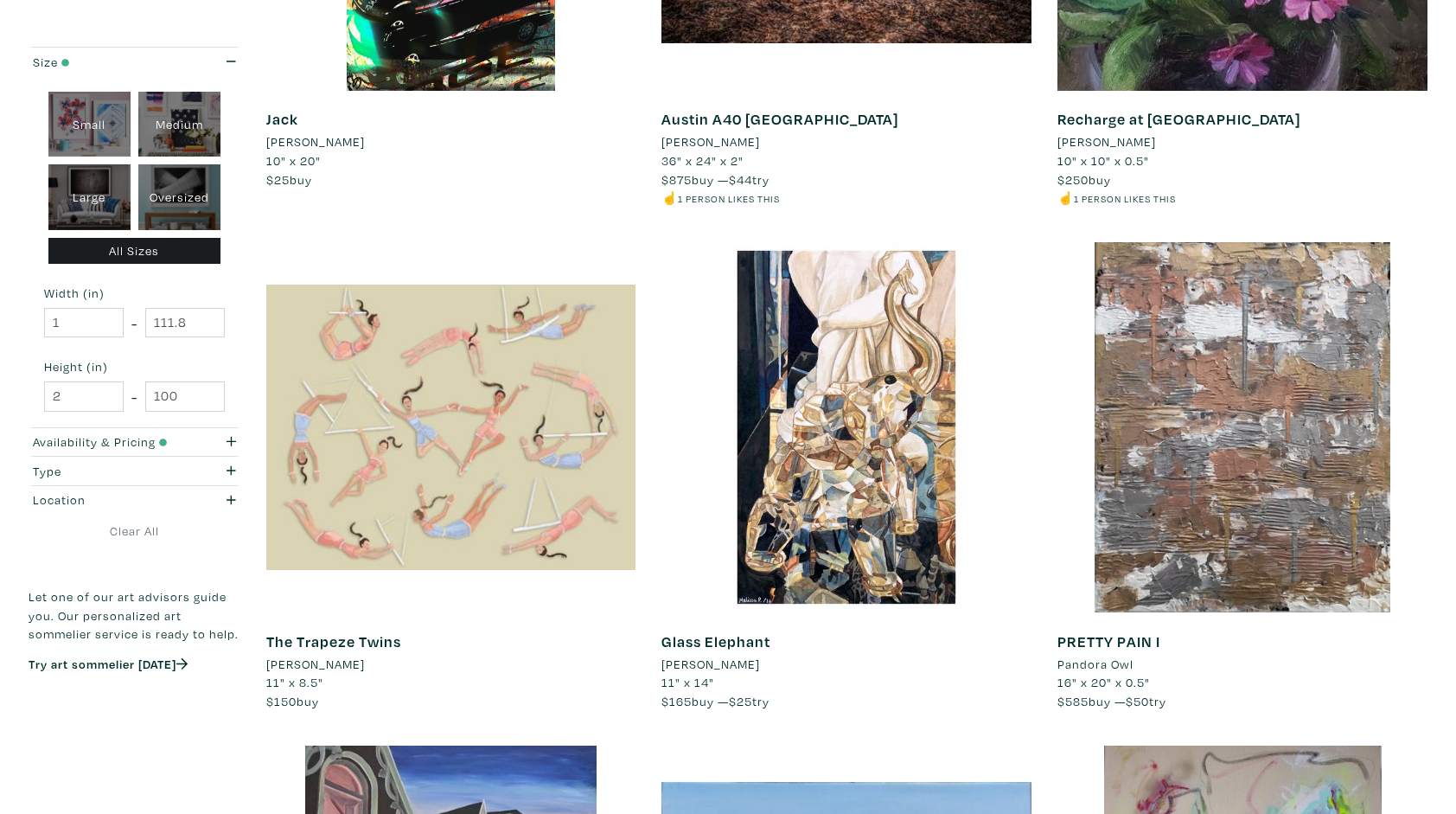
scroll to position [623, 0]
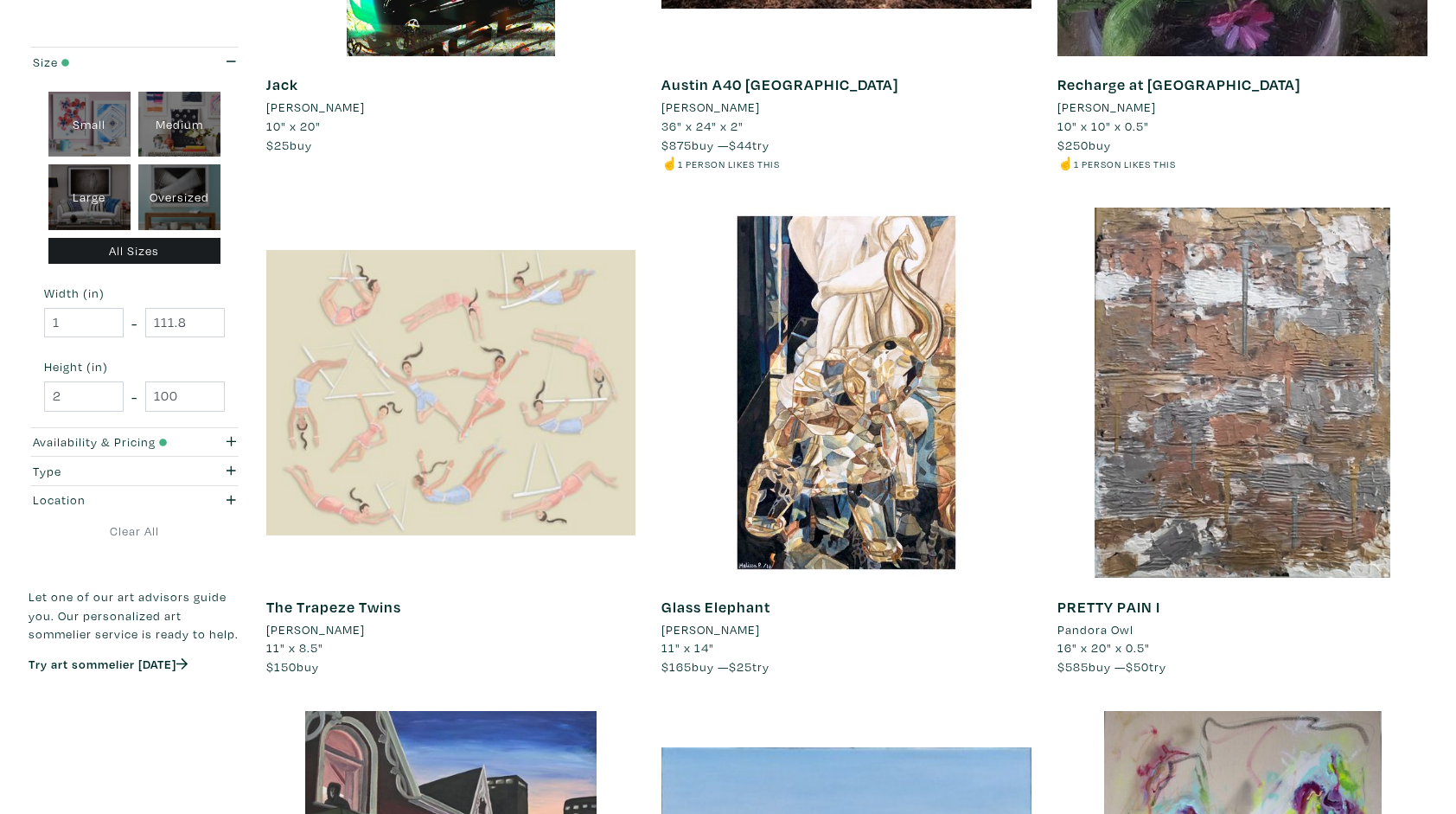
click at [532, 408] on div at bounding box center [452, 392] width 370 height 370
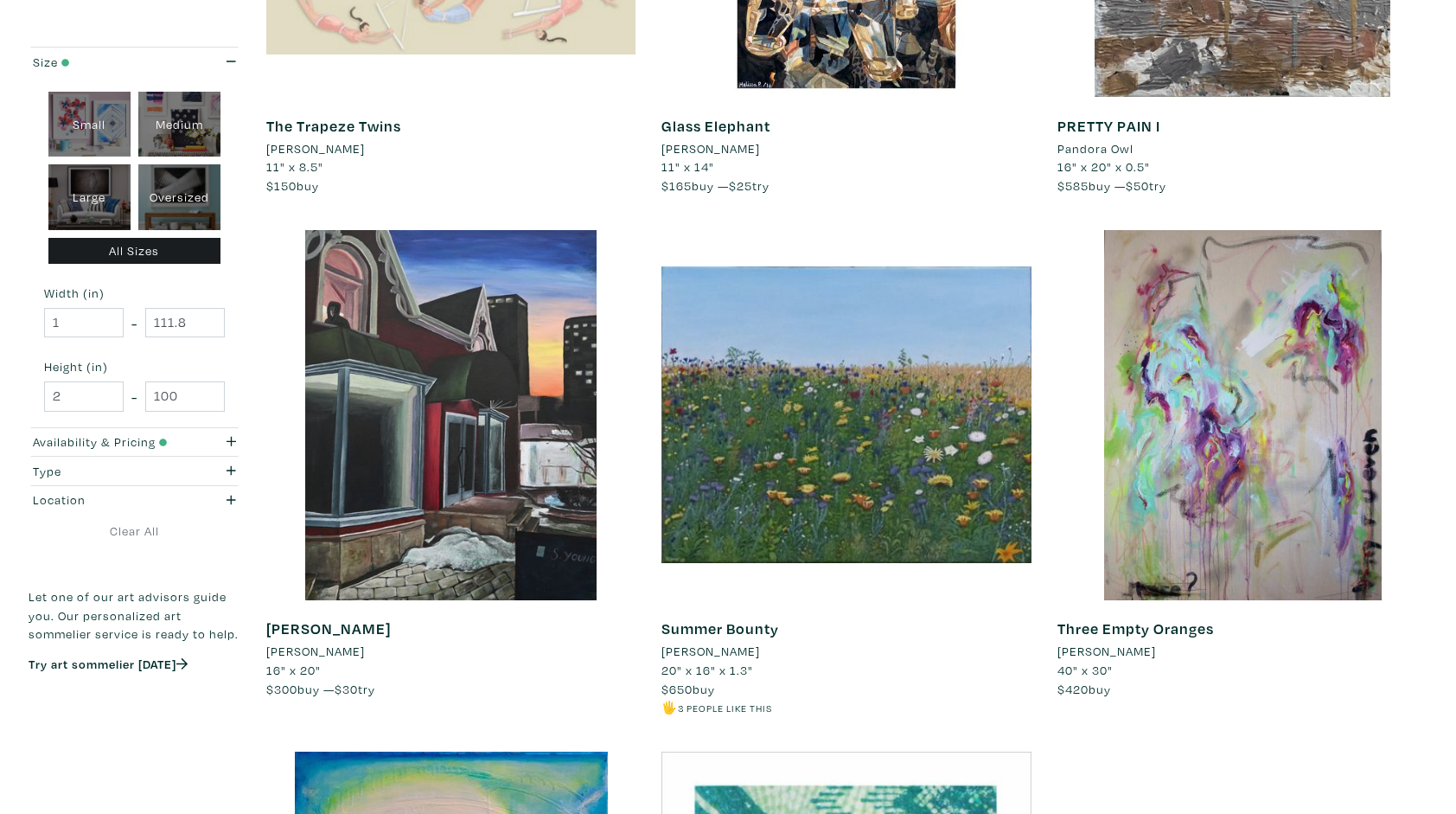
scroll to position [1107, 0]
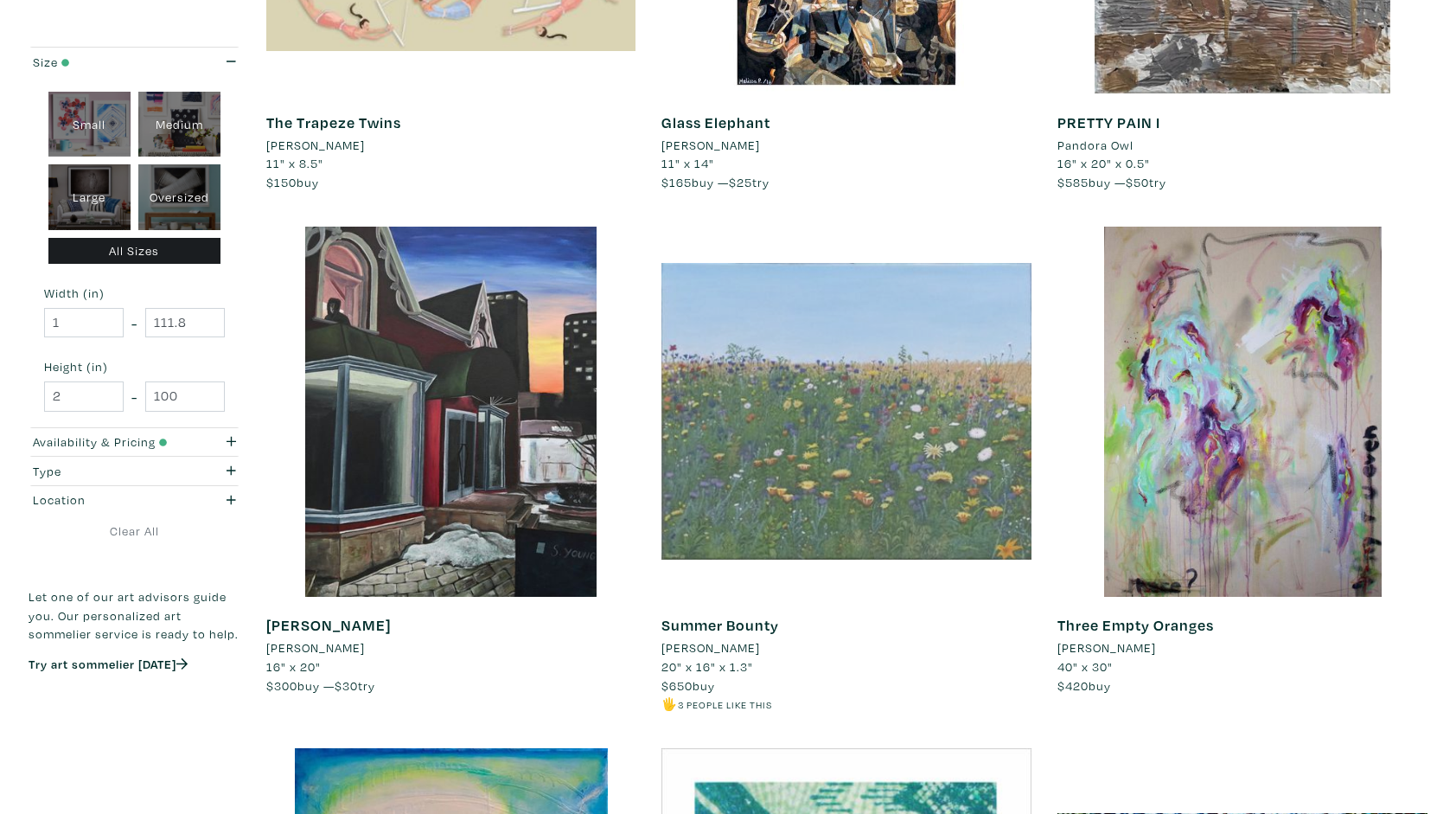
click at [879, 400] on div at bounding box center [847, 412] width 370 height 370
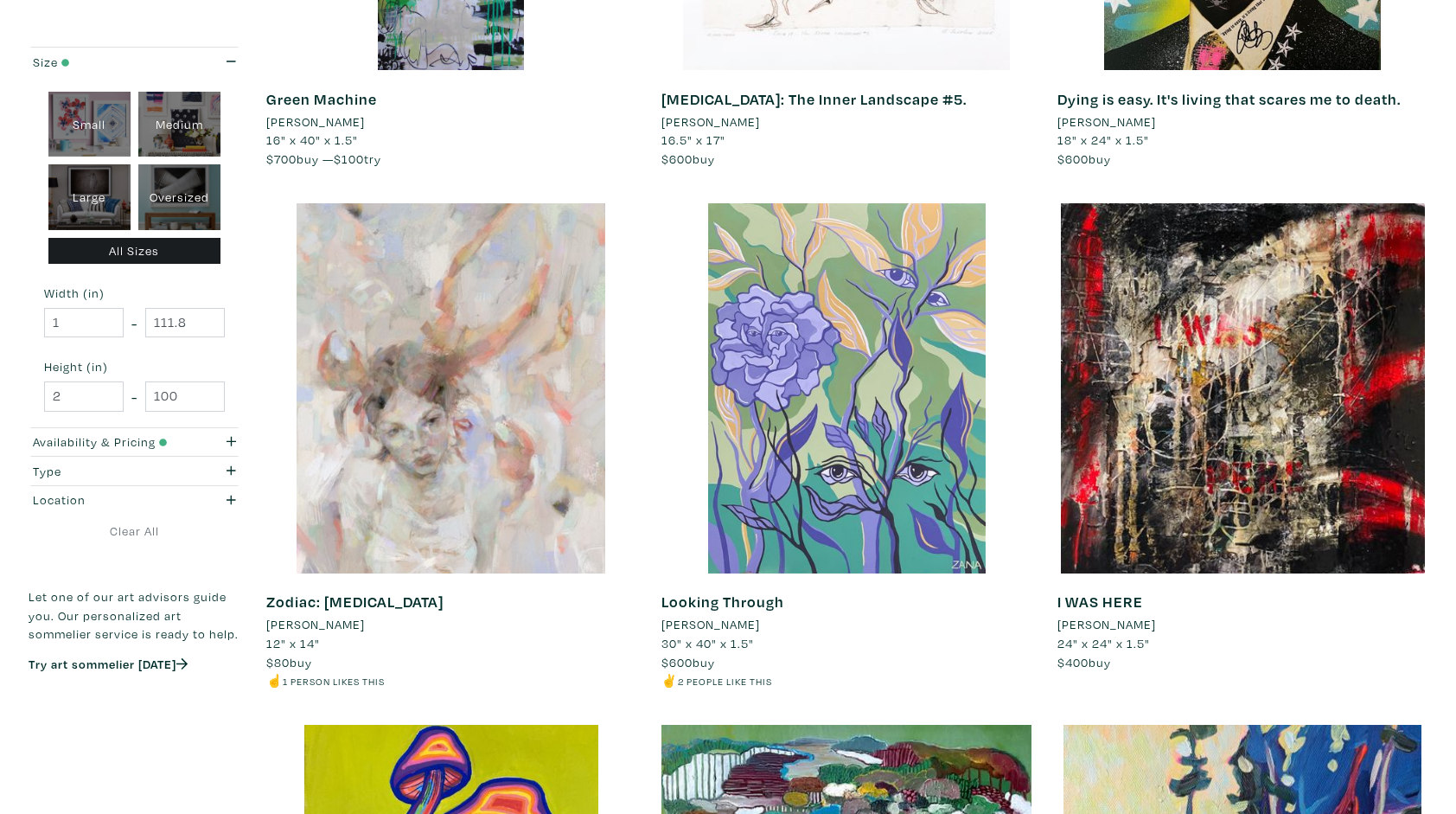
scroll to position [3184, 0]
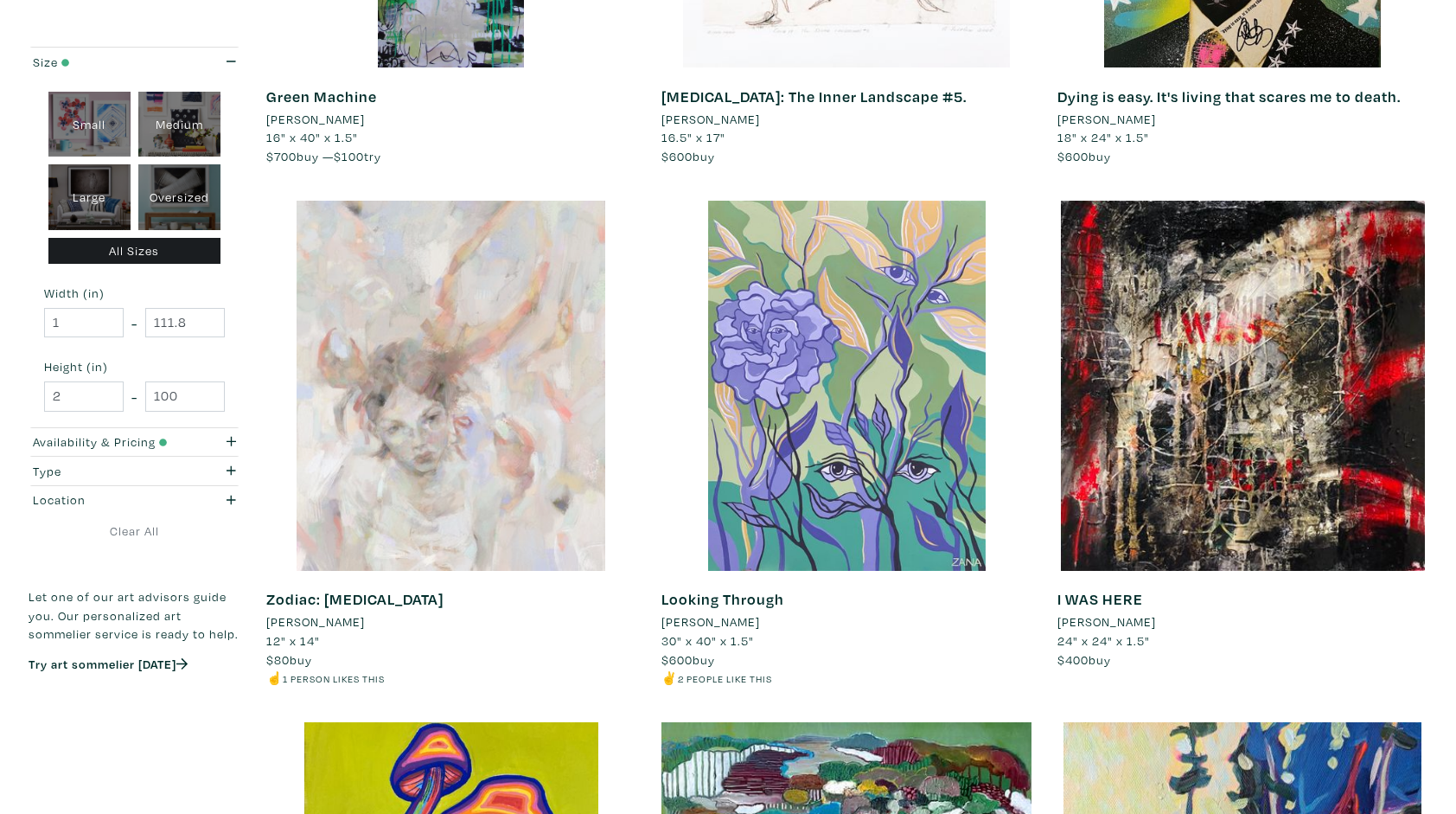
click at [457, 408] on div at bounding box center [452, 386] width 370 height 370
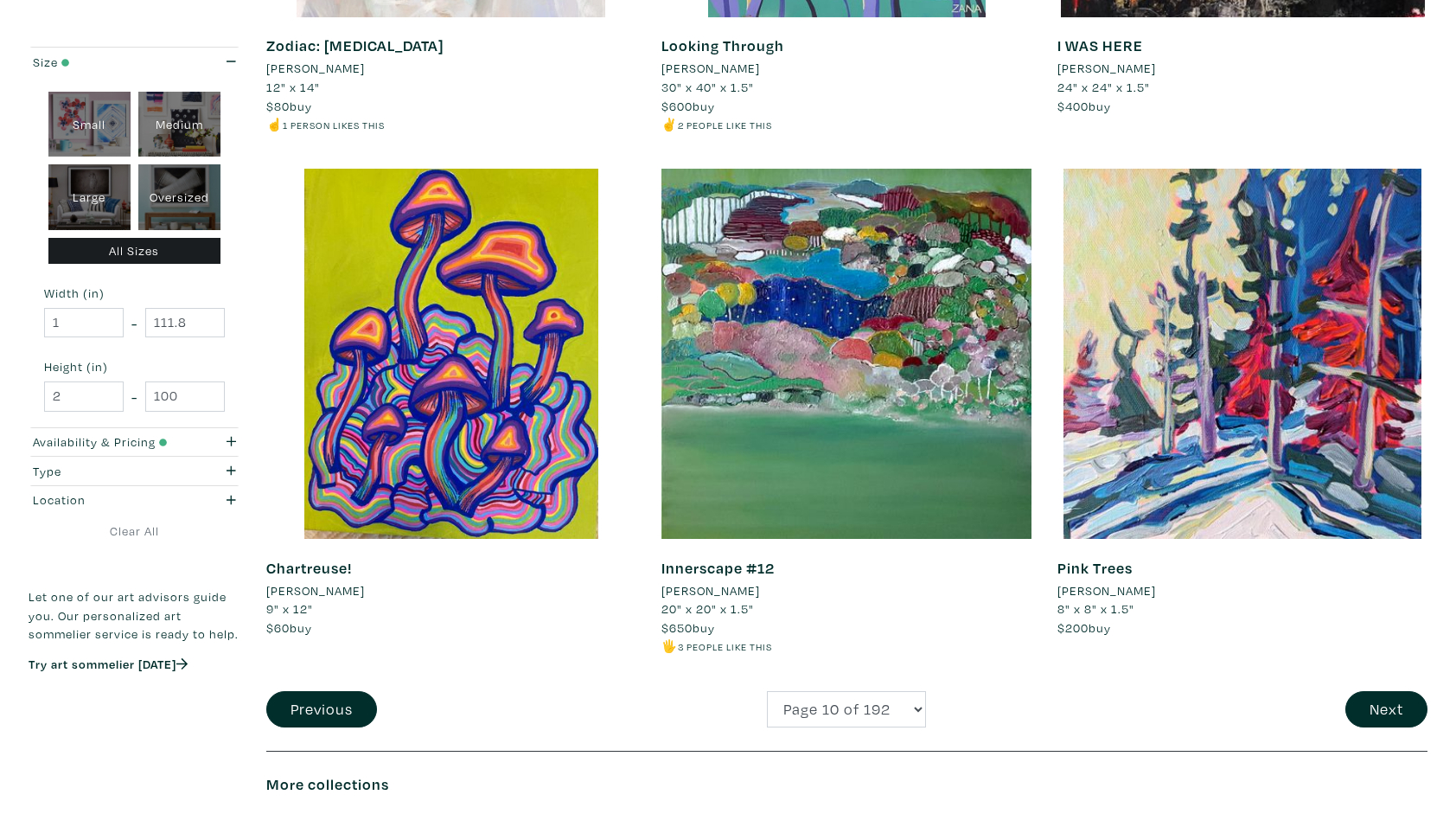
scroll to position [3772, 0]
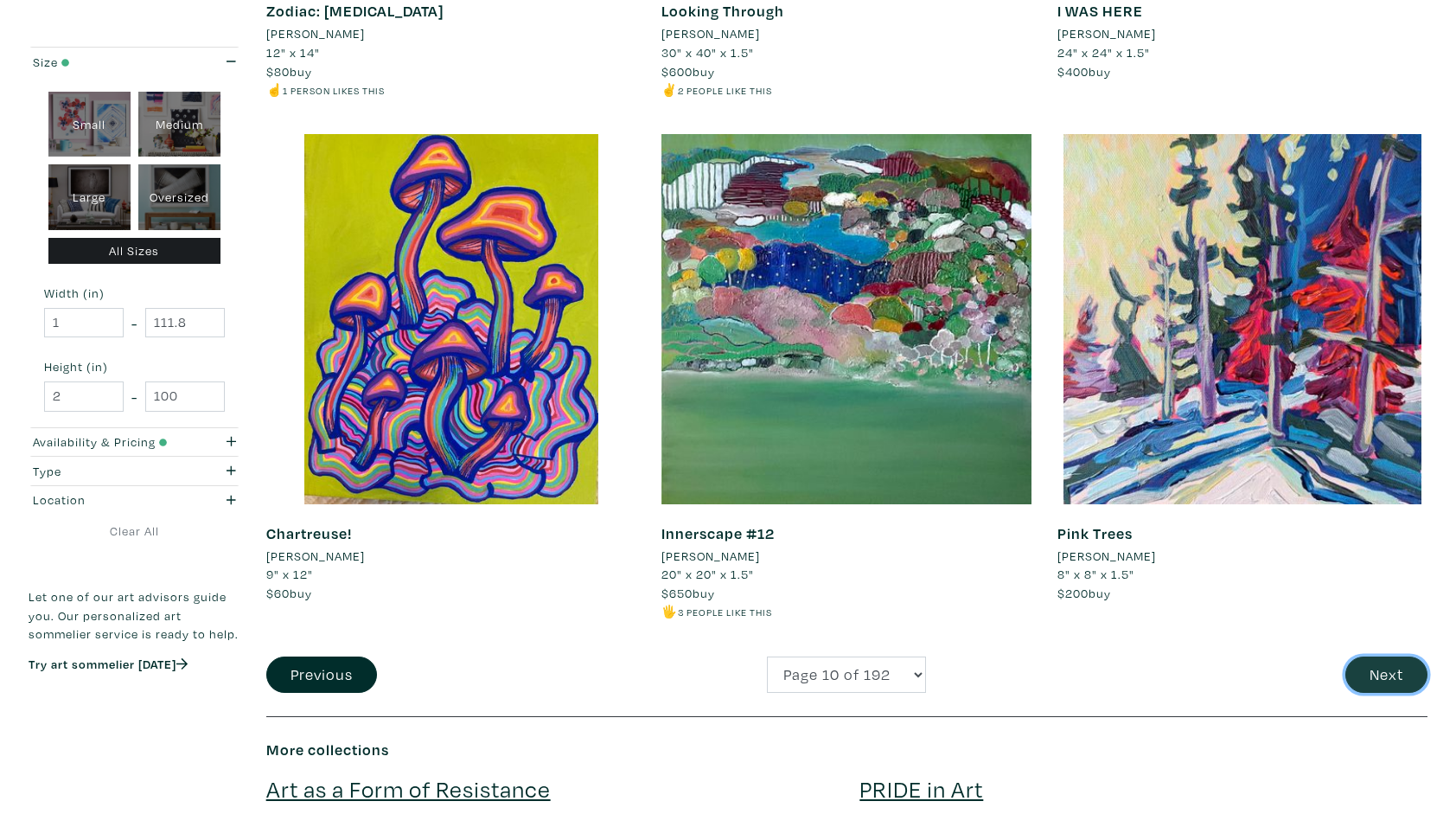
click at [1386, 675] on button "Next" at bounding box center [1387, 675] width 82 height 37
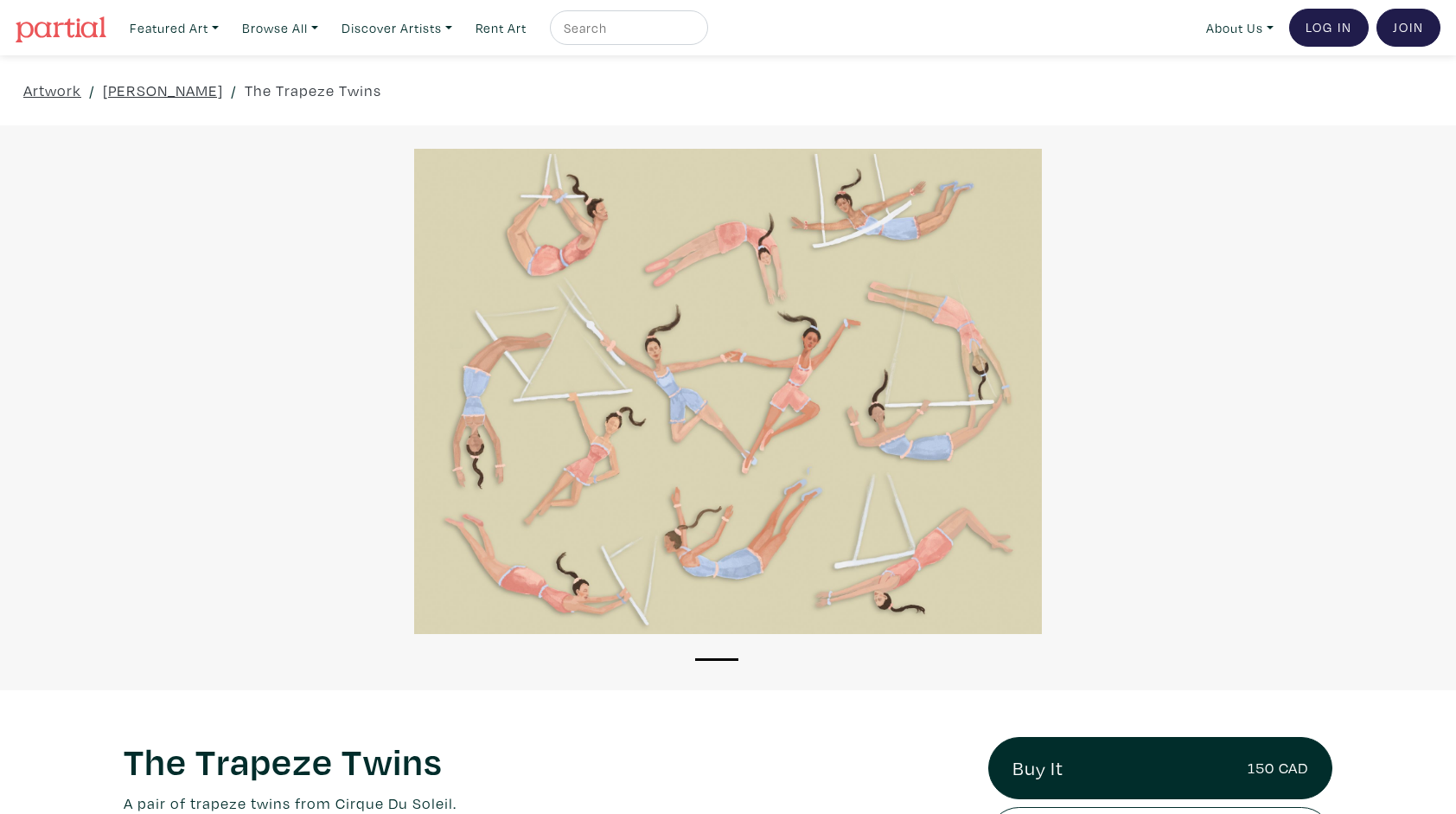
click at [609, 365] on div at bounding box center [728, 391] width 1456 height 485
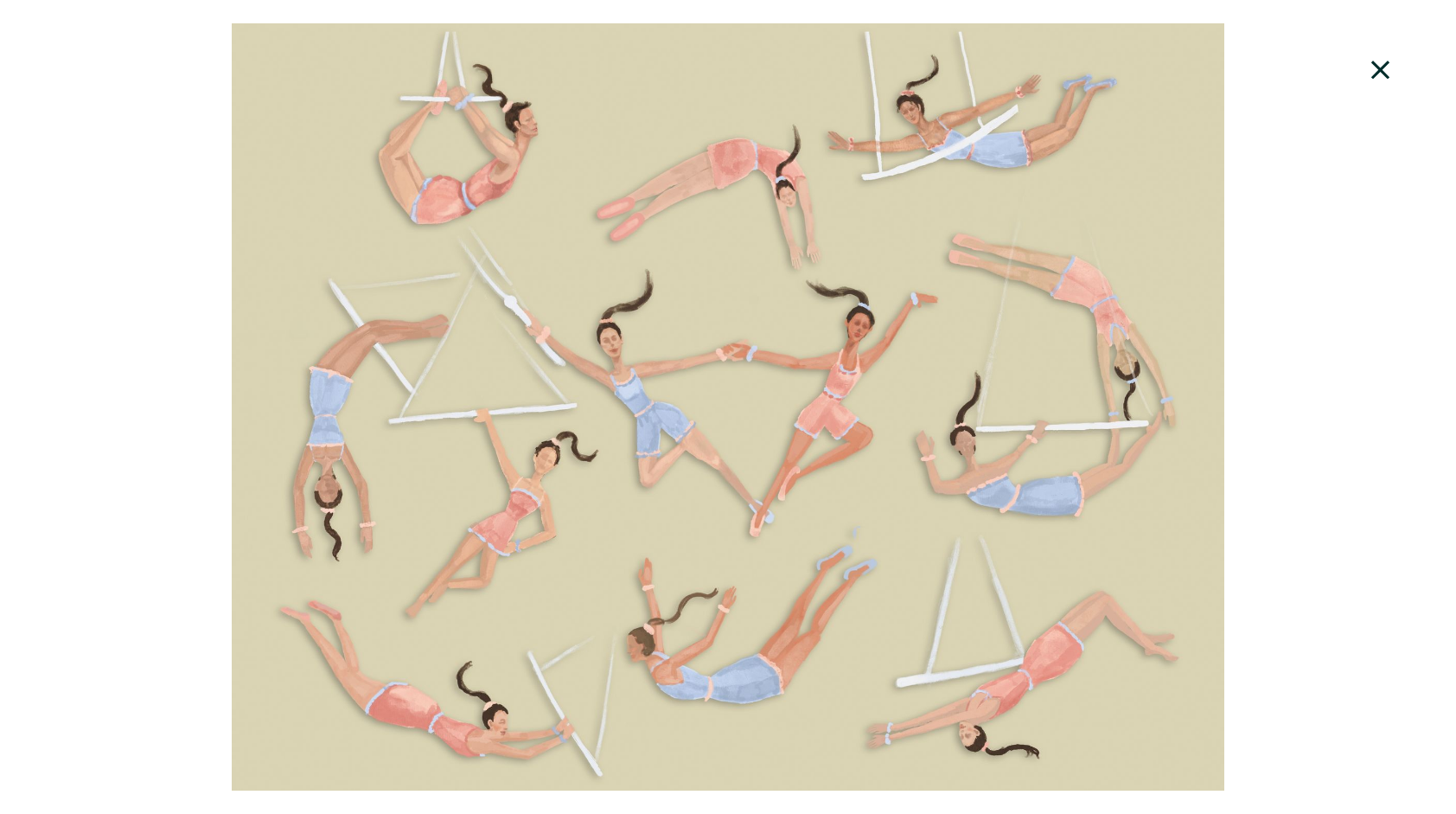
click at [1379, 66] on icon at bounding box center [1381, 70] width 58 height 47
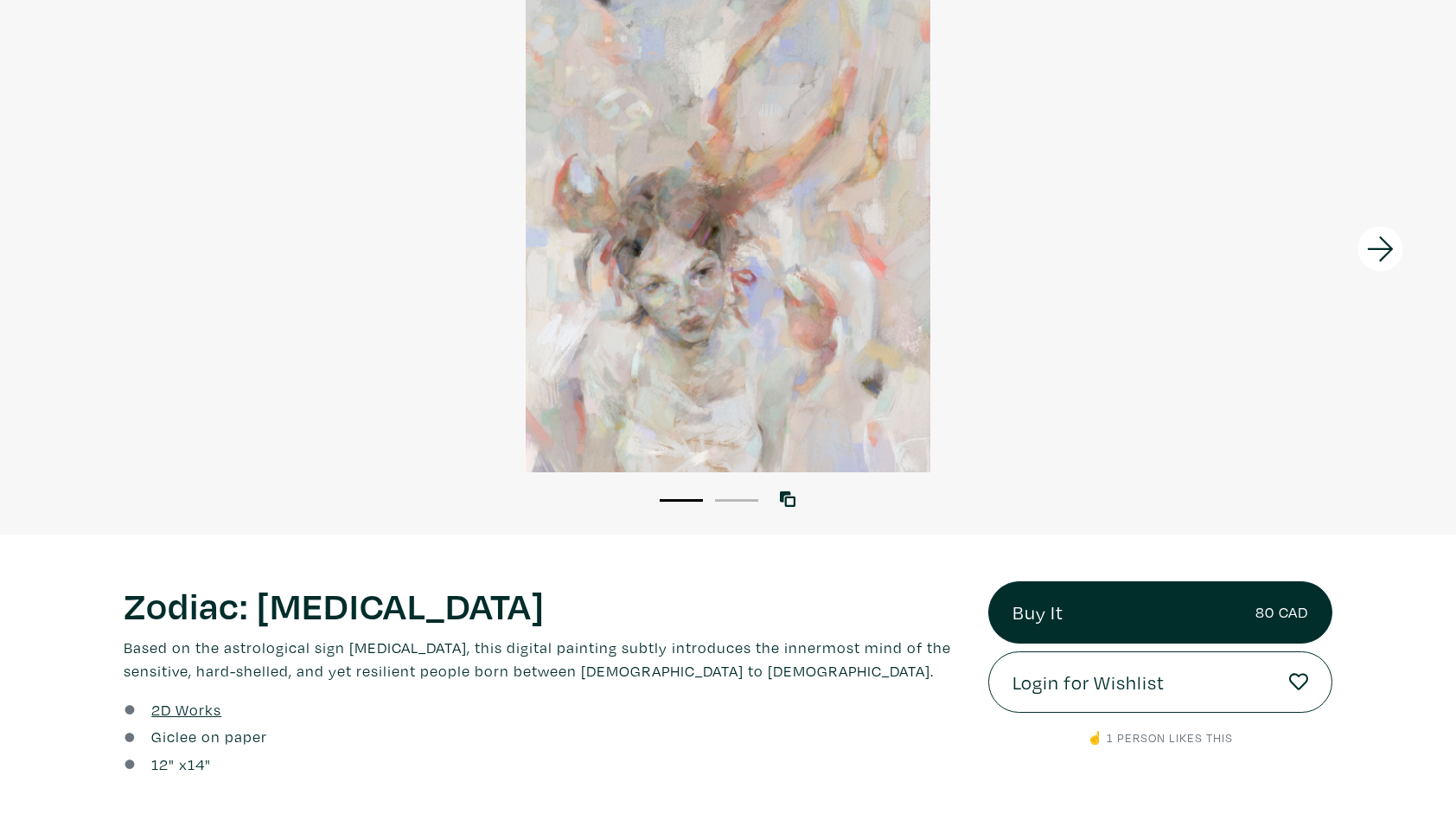
scroll to position [165, 0]
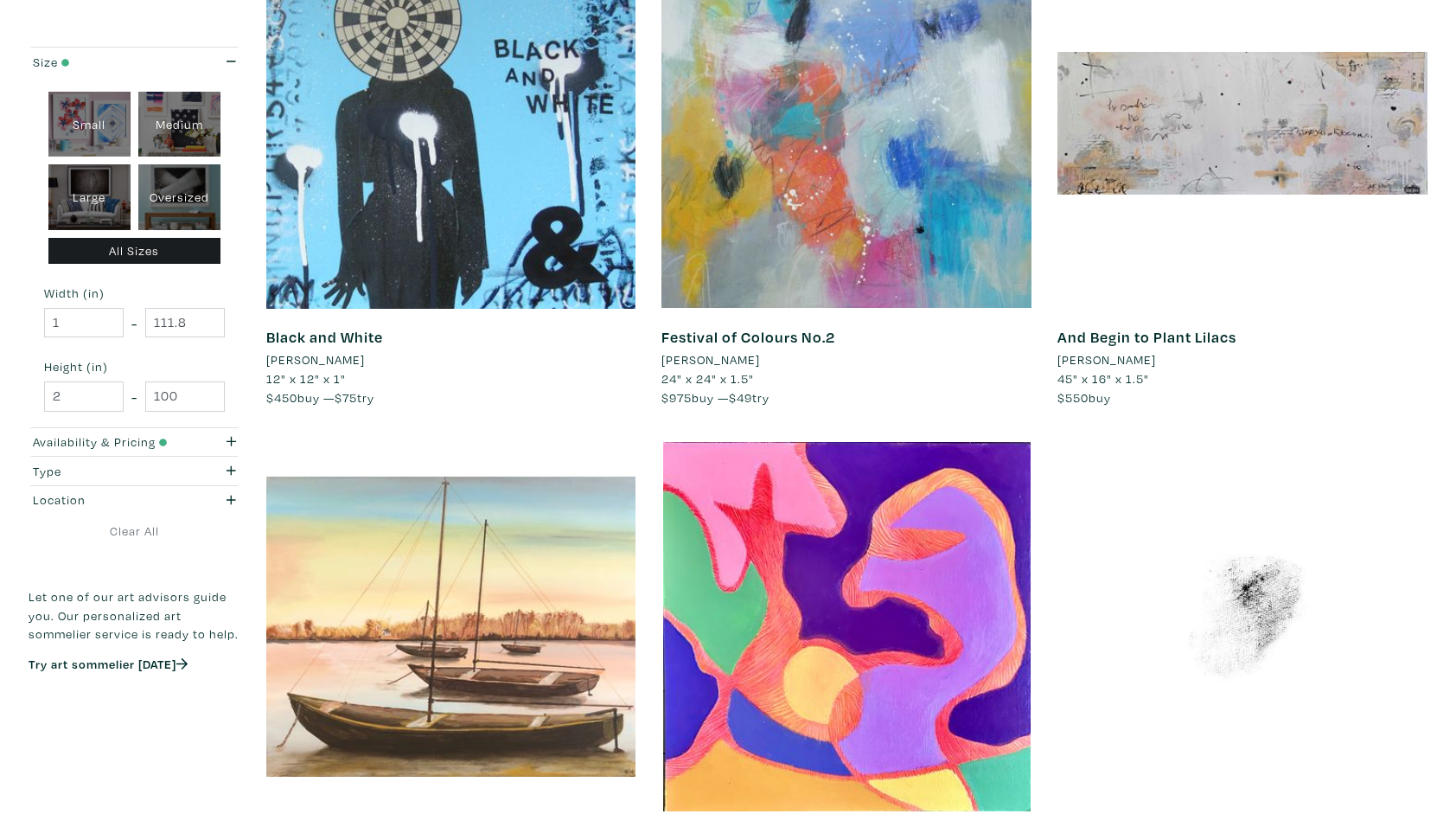
scroll to position [381, 0]
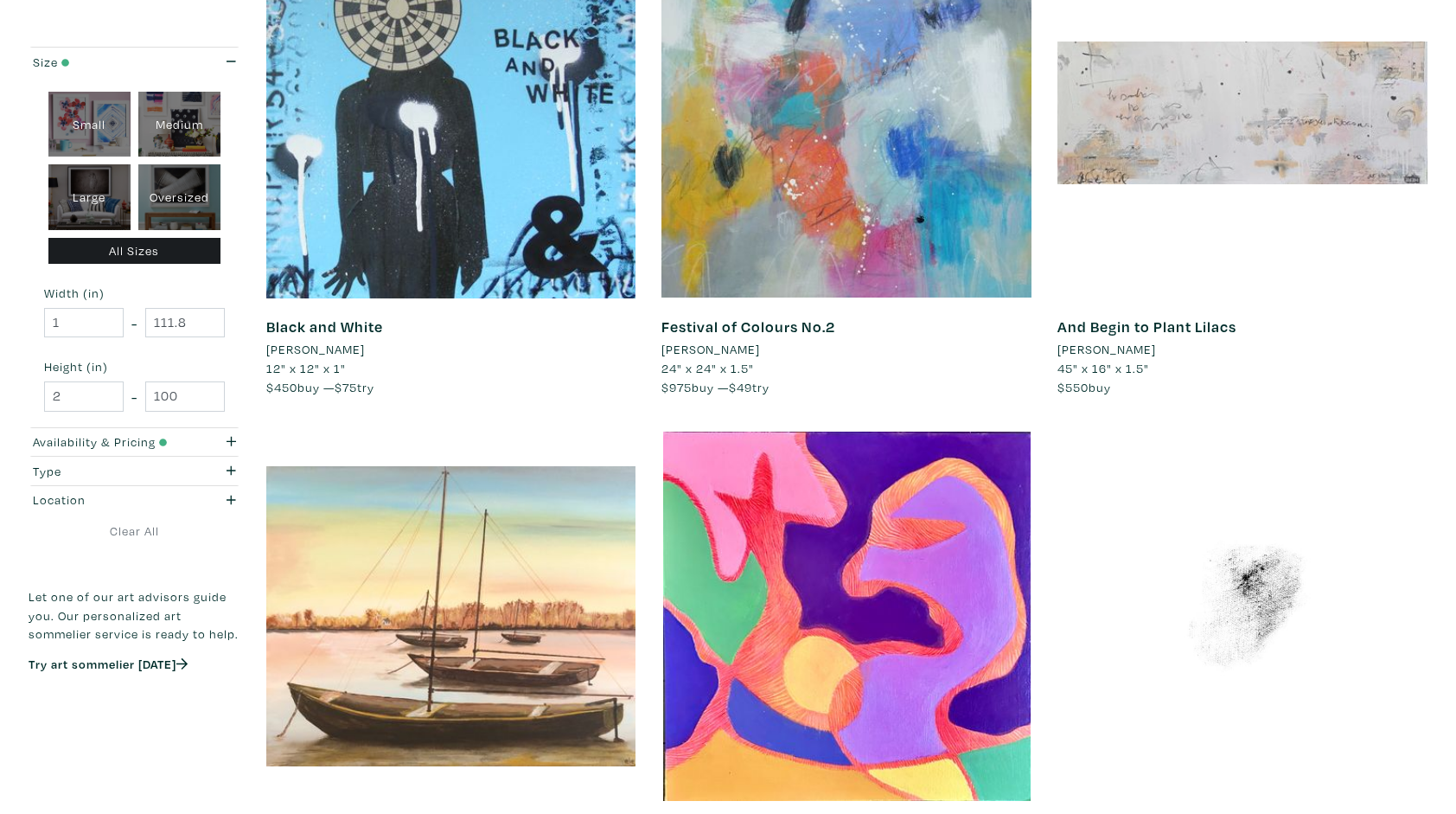
click at [1224, 127] on div at bounding box center [1243, 113] width 370 height 370
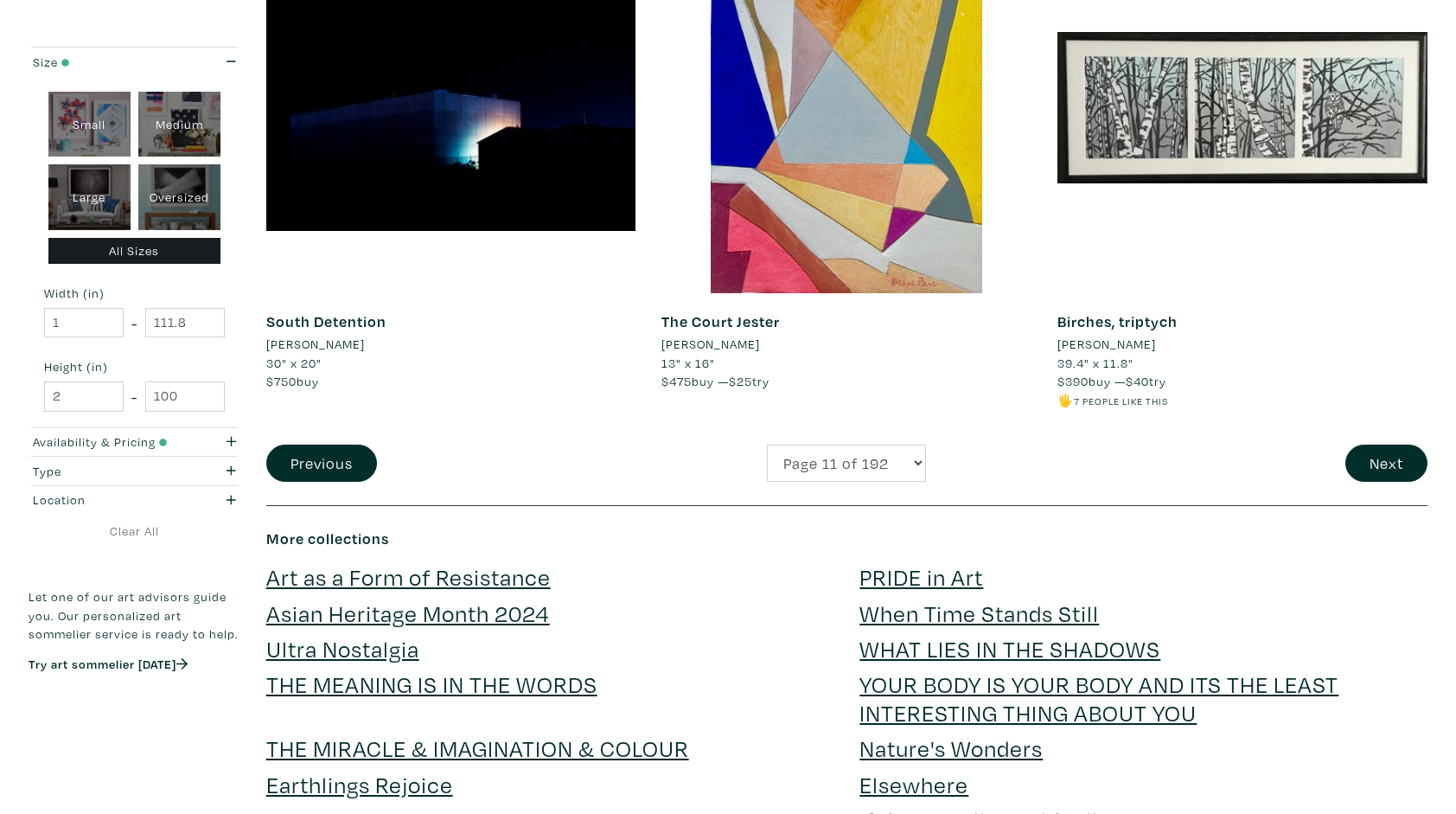
scroll to position [4049, 0]
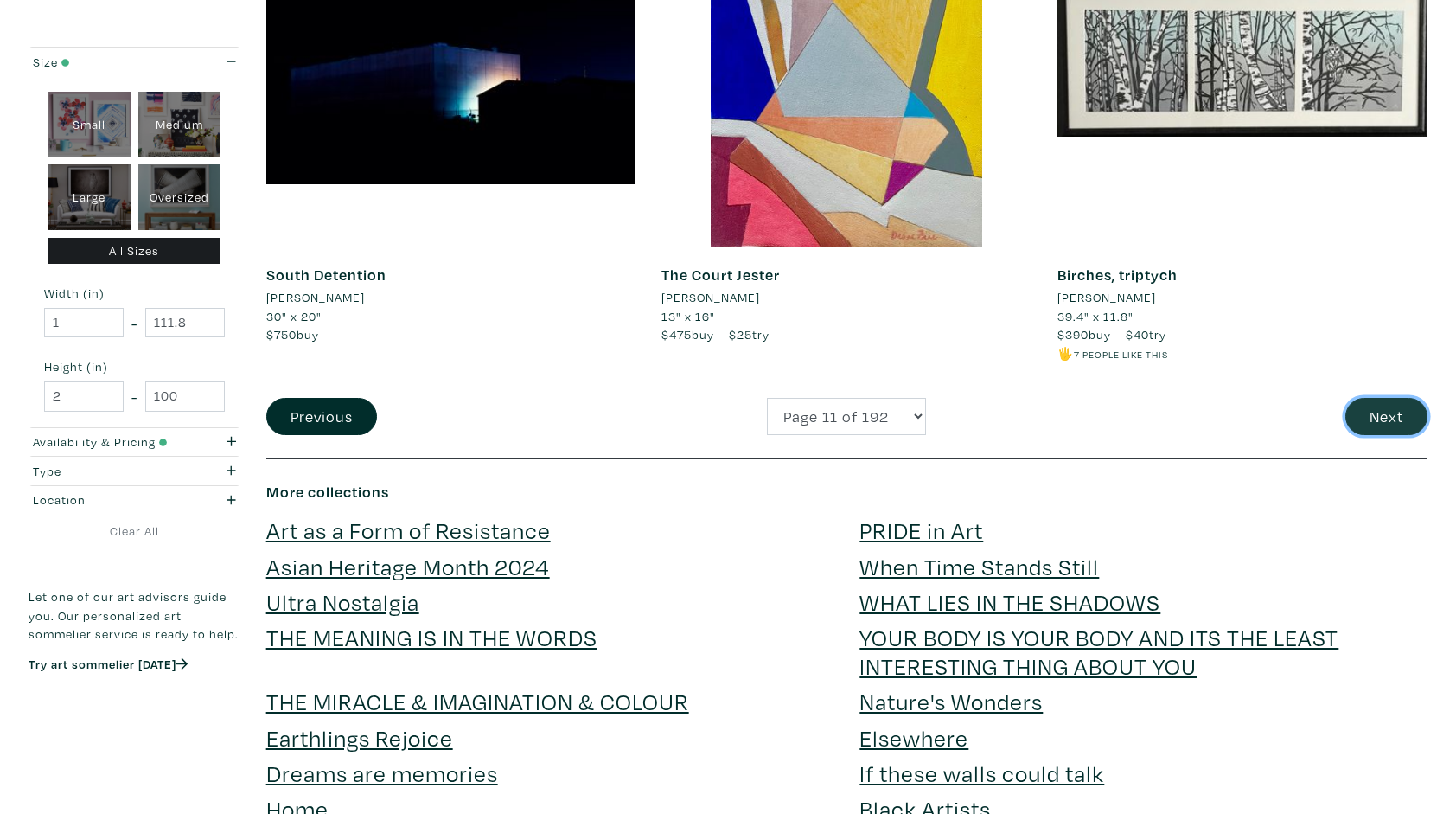
click at [1389, 414] on button "Next" at bounding box center [1387, 417] width 82 height 37
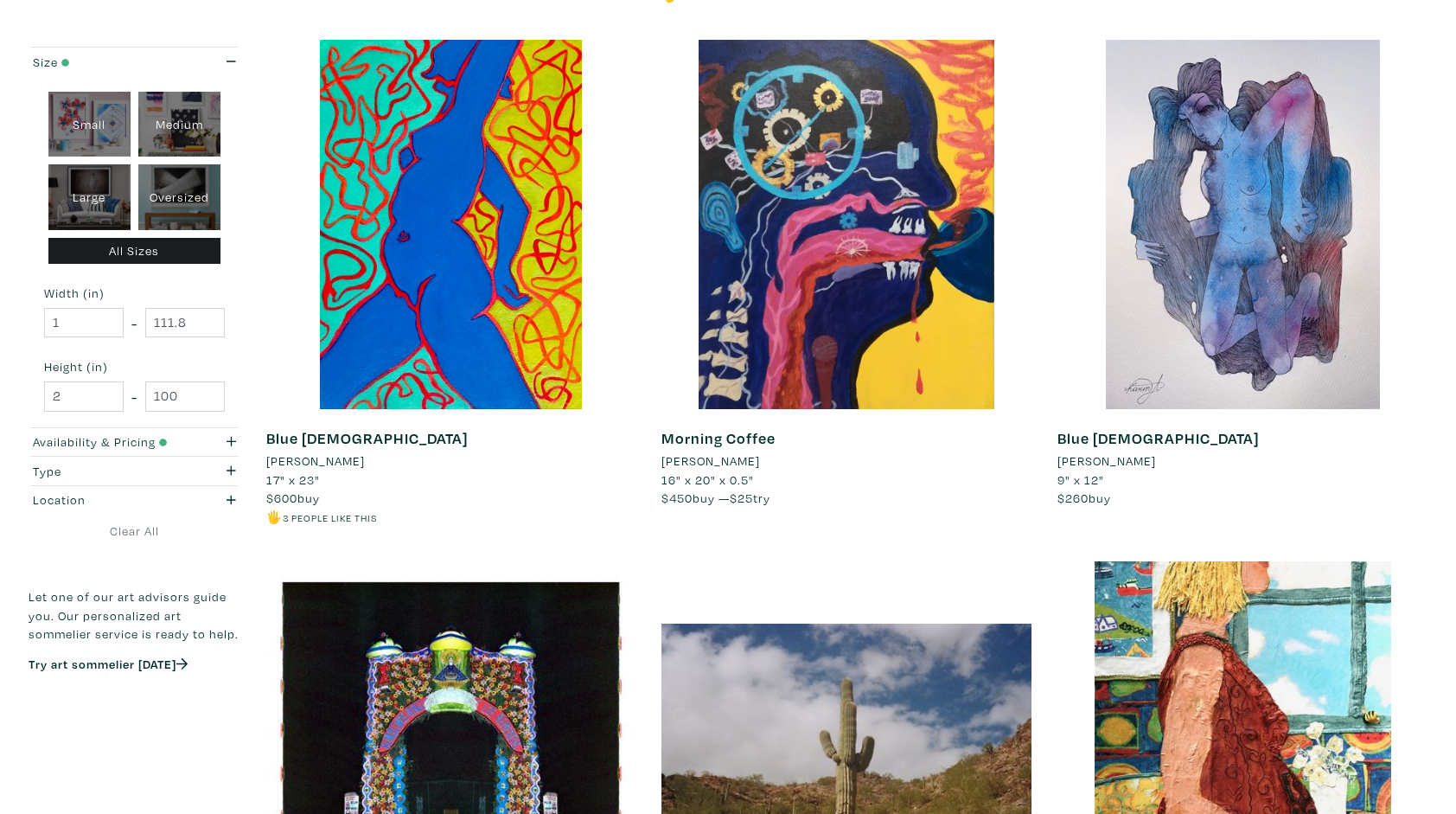
scroll to position [1315, 0]
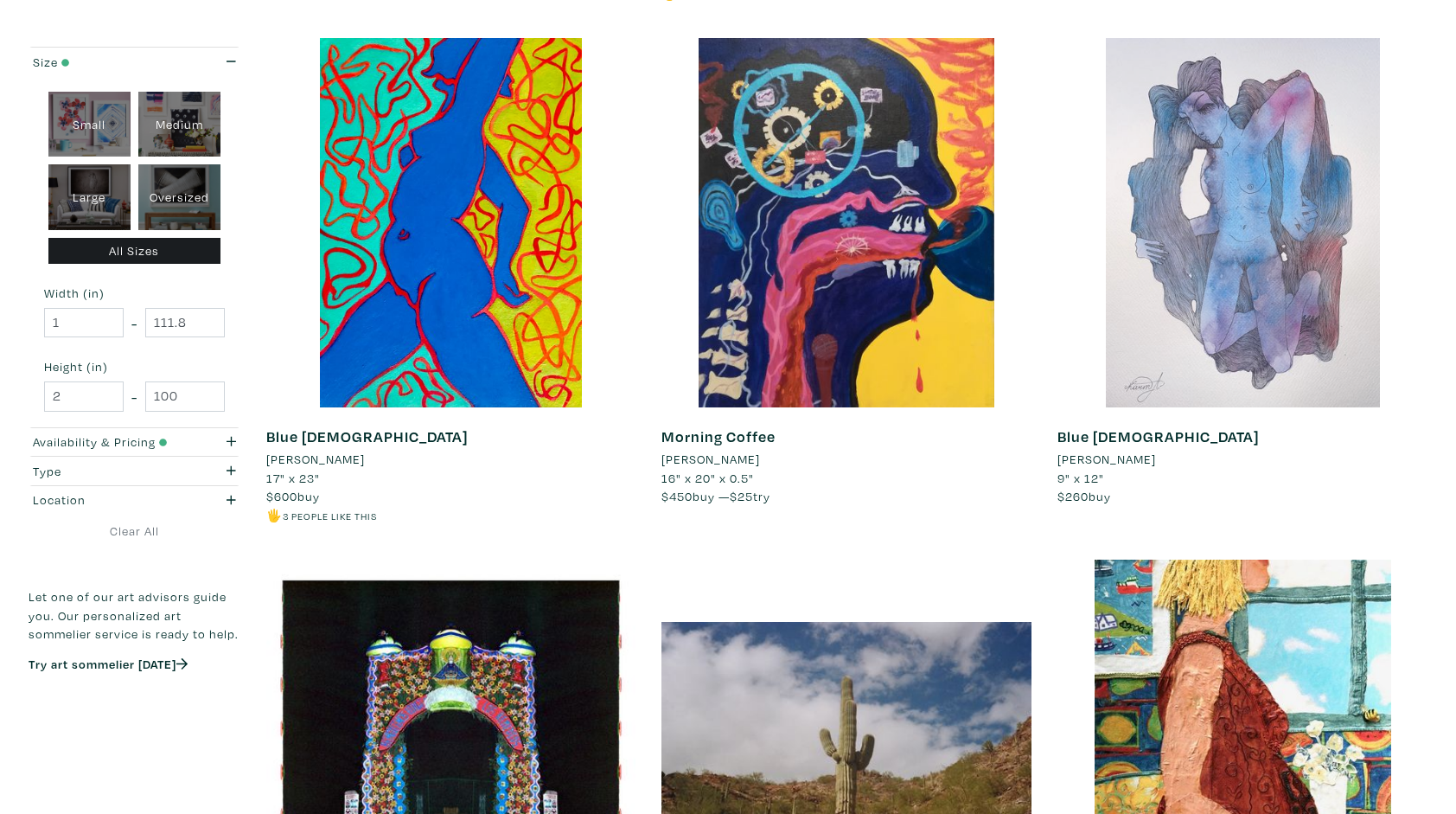
click at [1249, 231] on div at bounding box center [1243, 223] width 370 height 370
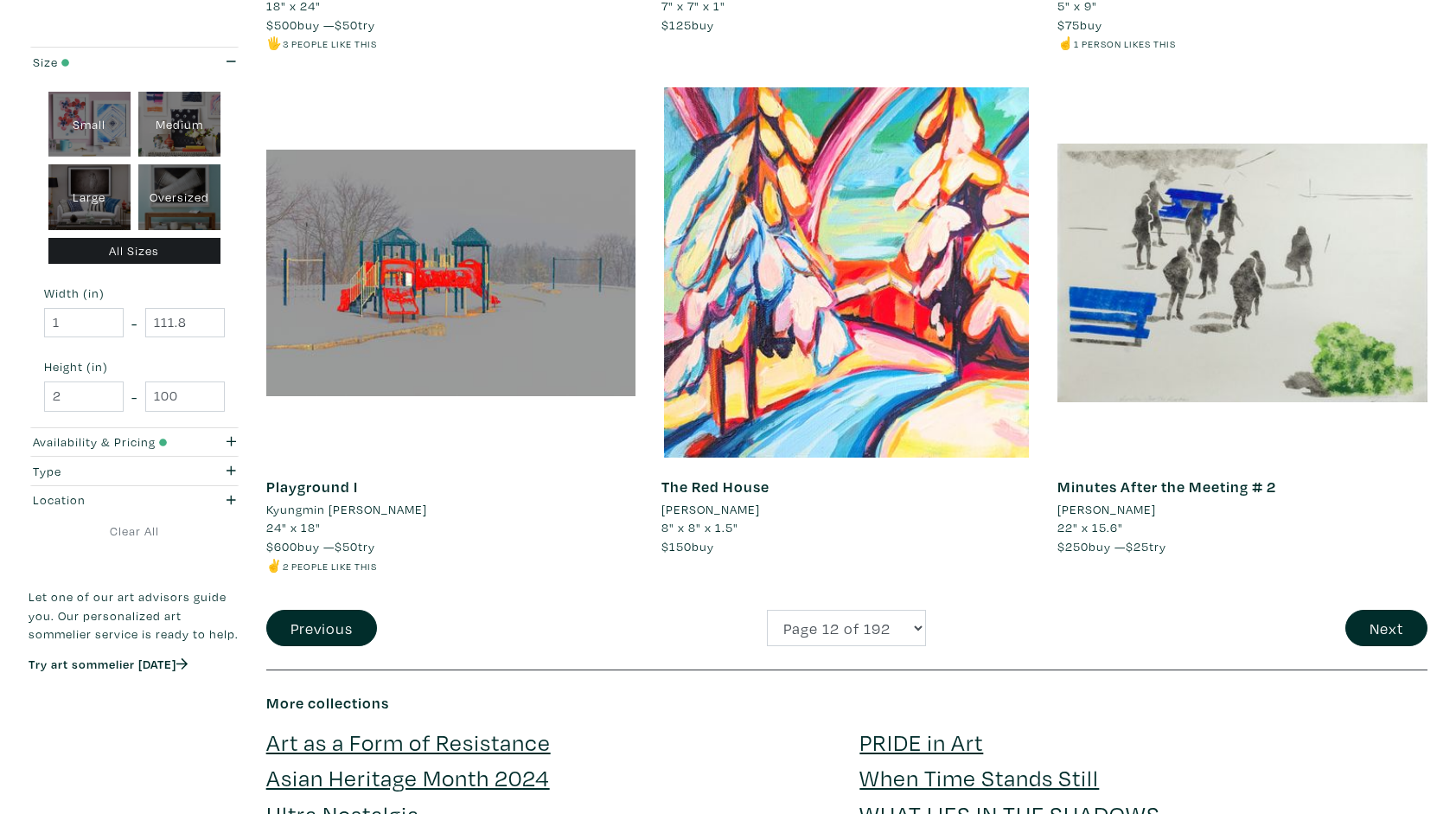
scroll to position [3910, 0]
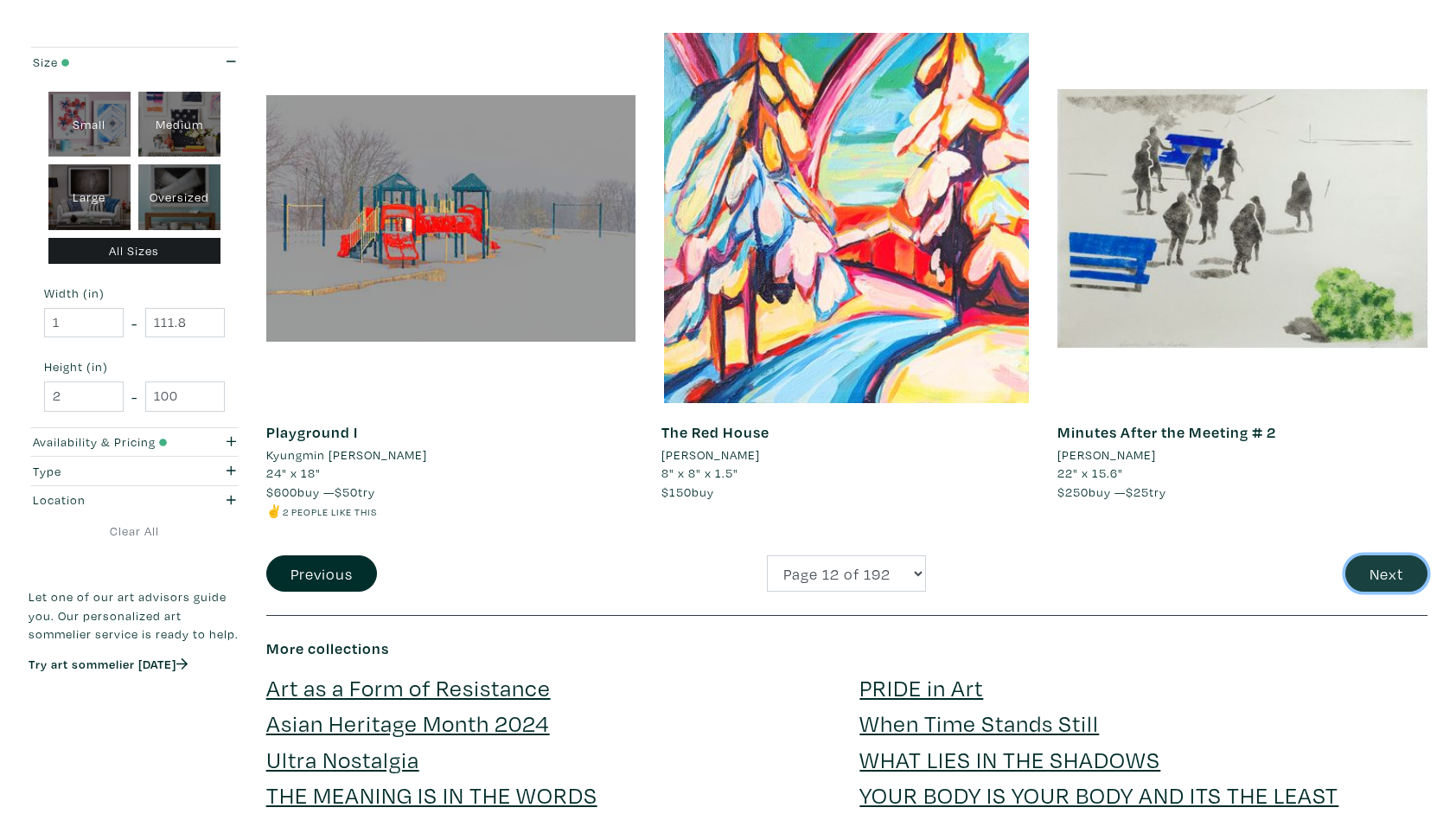
click at [1380, 570] on button "Next" at bounding box center [1387, 574] width 82 height 37
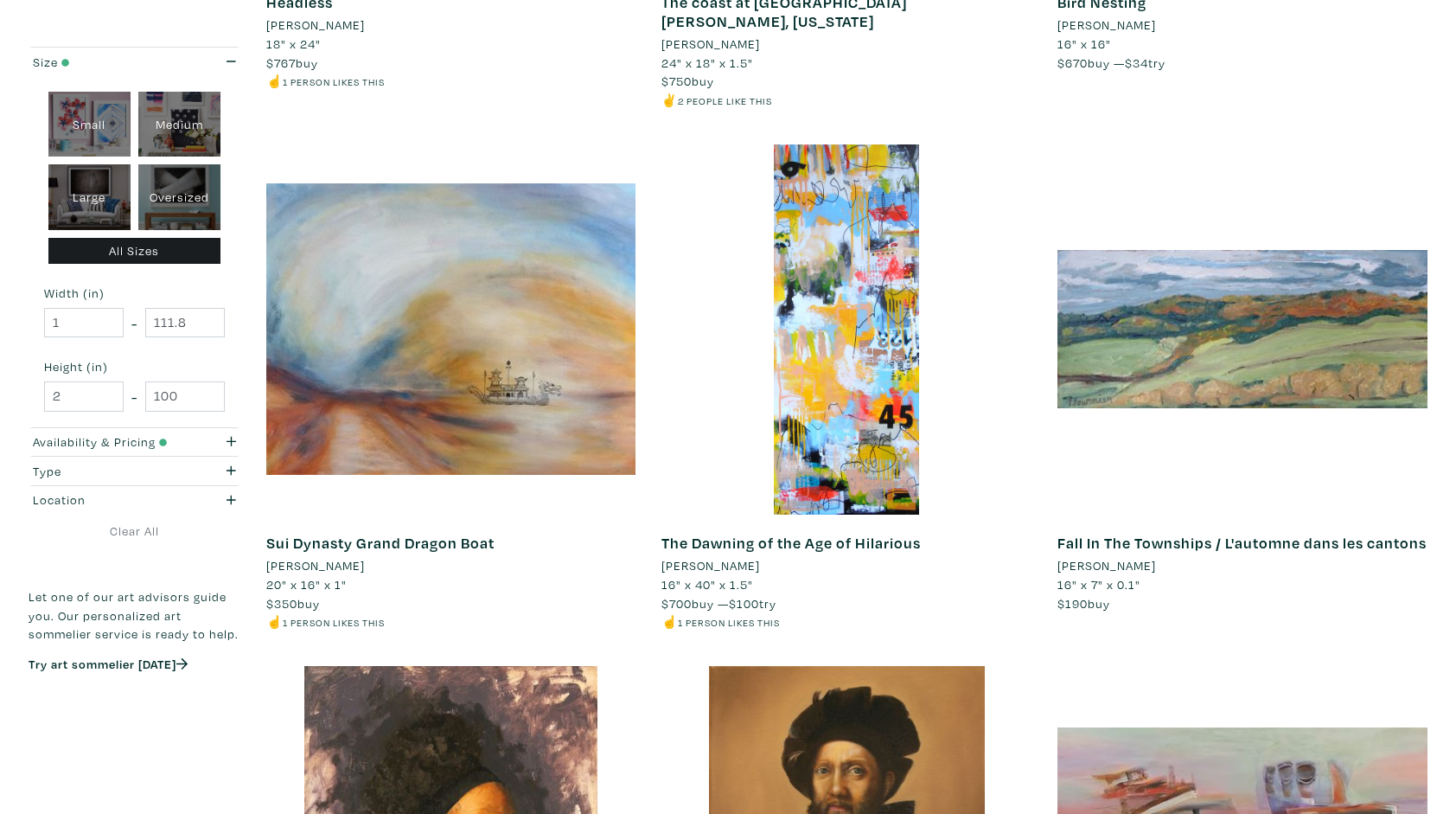
scroll to position [2249, 0]
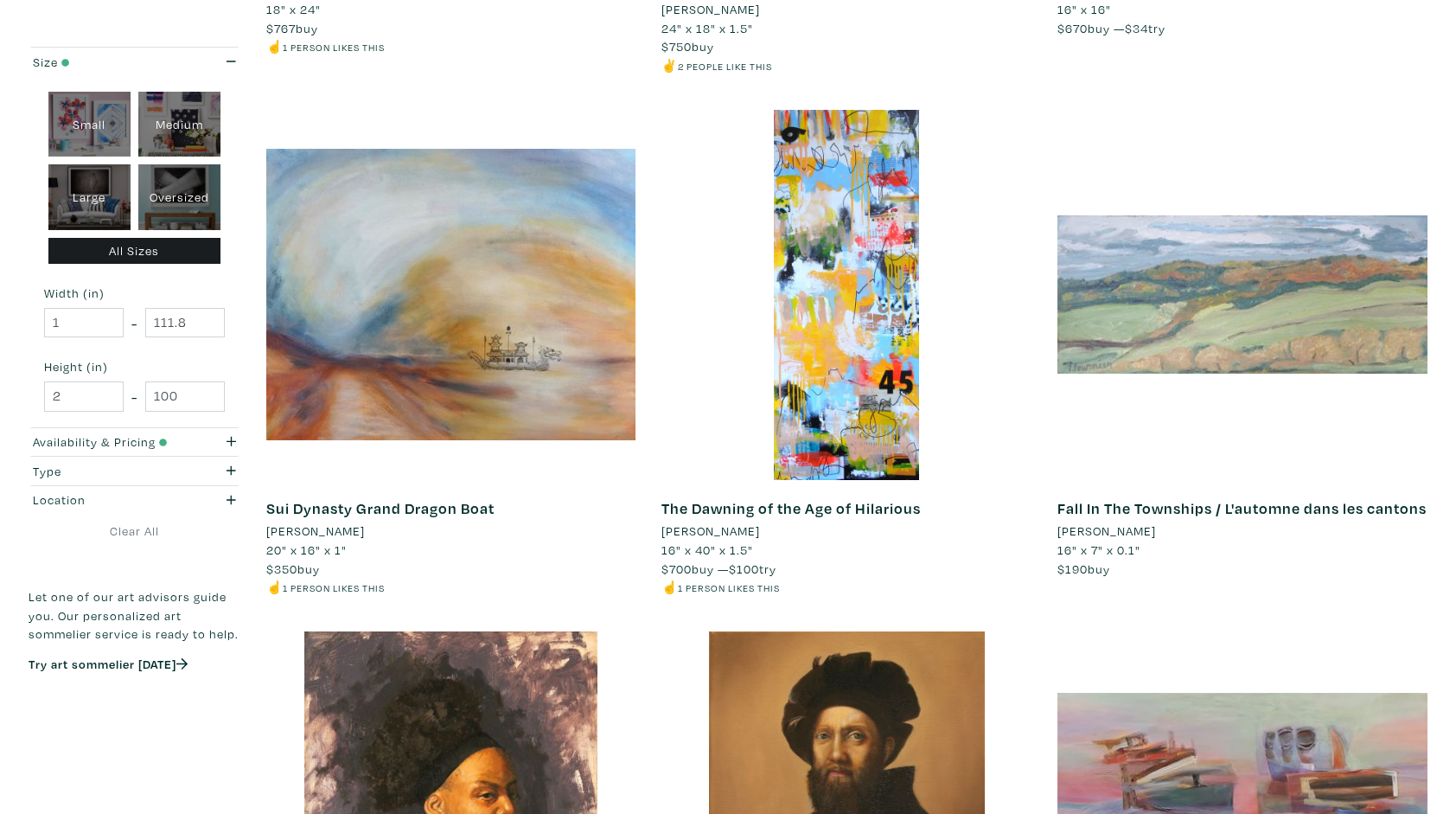
click at [1145, 314] on div at bounding box center [1243, 295] width 370 height 370
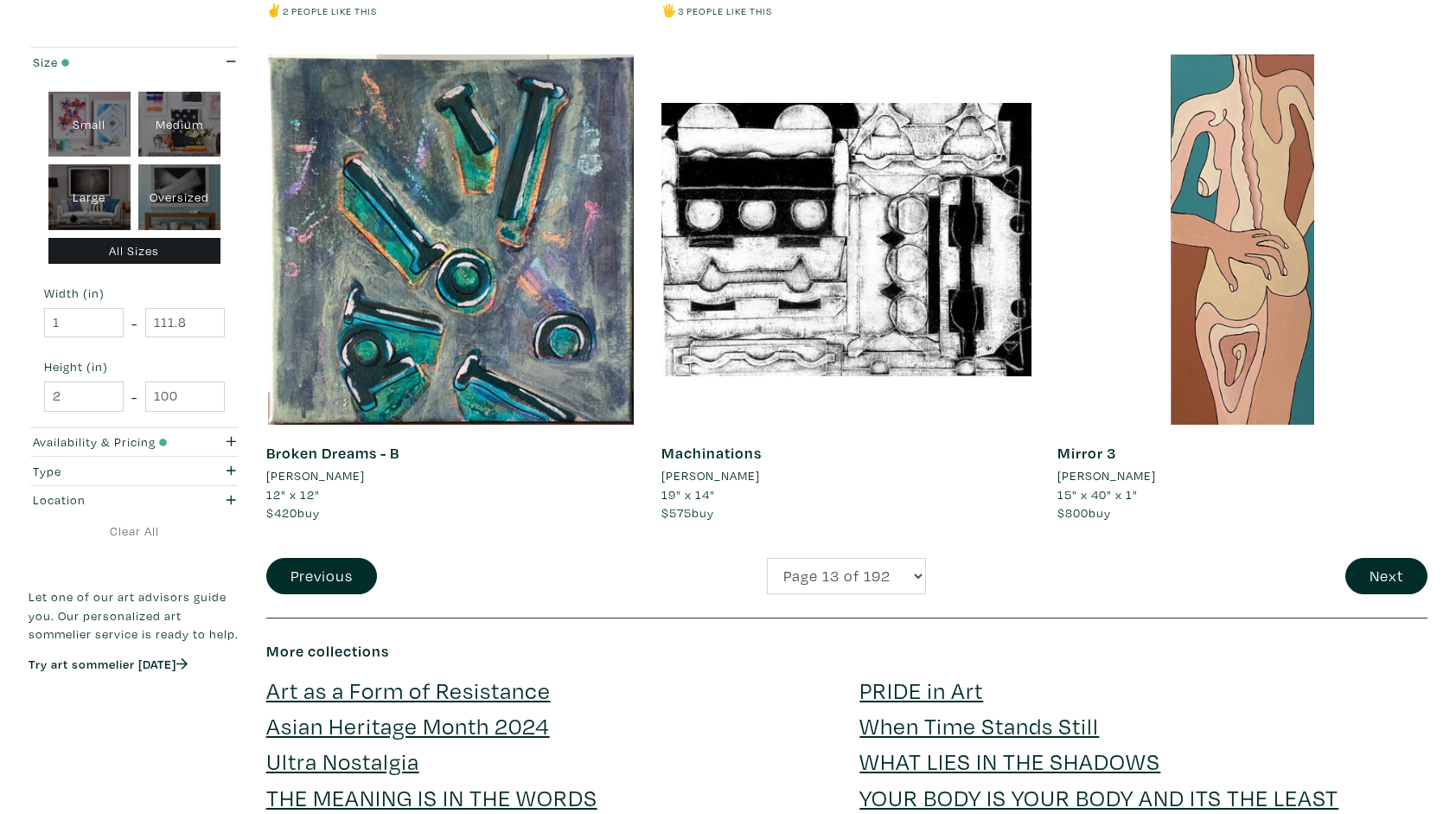
scroll to position [4014, 0]
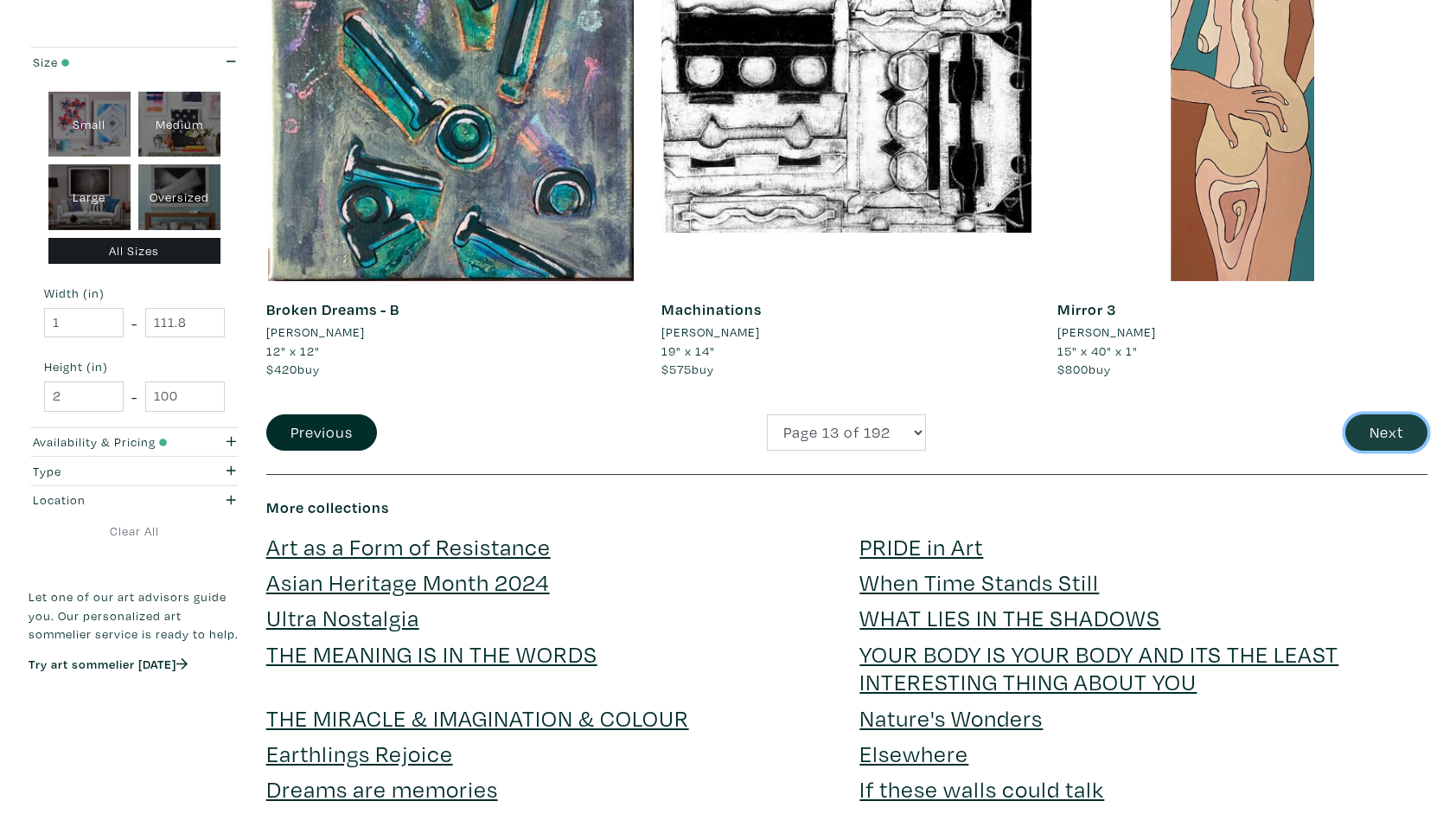
click at [1373, 415] on button "Next" at bounding box center [1387, 433] width 82 height 37
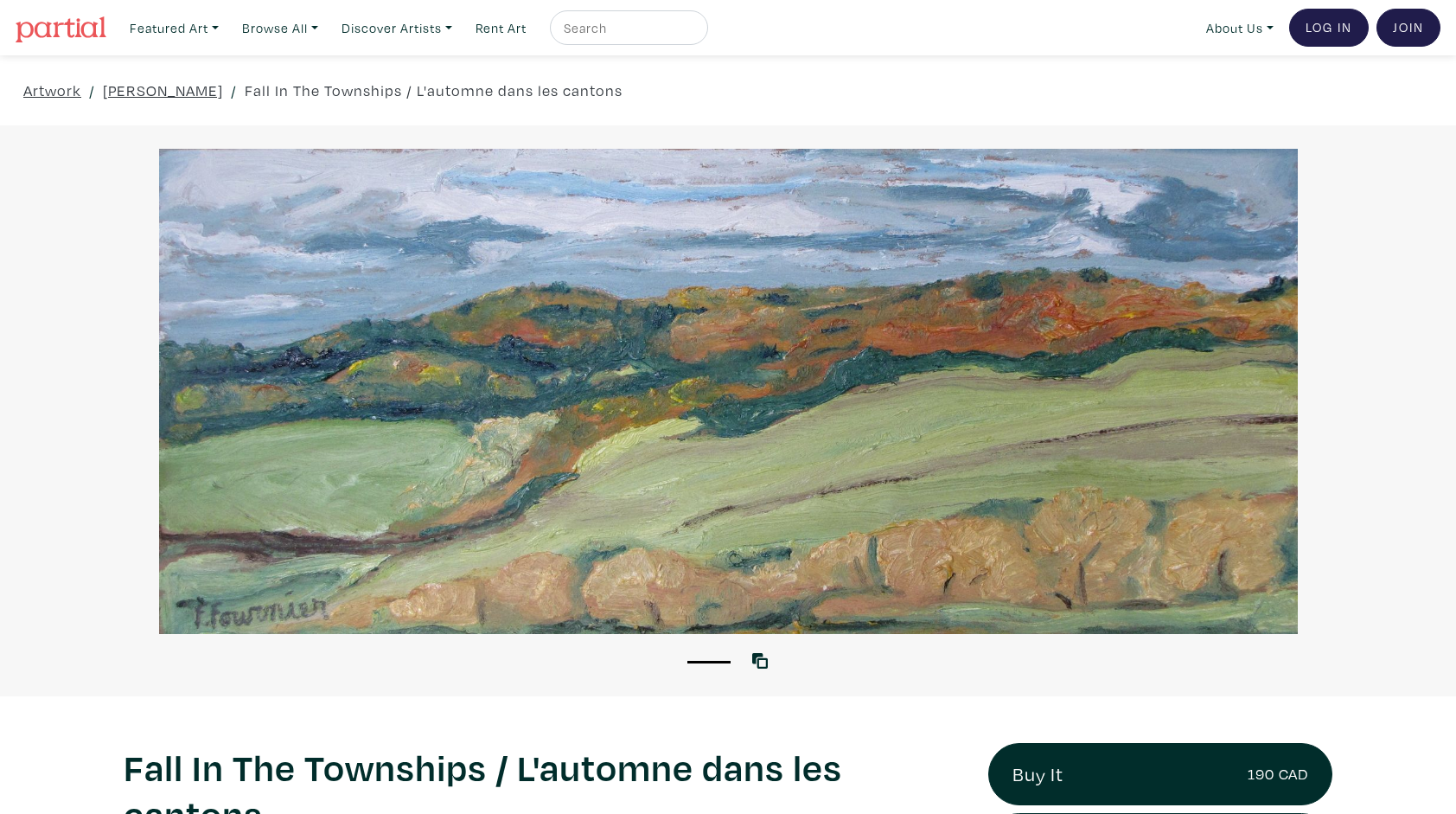
drag, startPoint x: 1455, startPoint y: 90, endPoint x: 1436, endPoint y: 152, distance: 64.8
click at [1436, 152] on div "Artwork / Francois Fournier / Fall In The Townships / L'automne dans les canton…" at bounding box center [728, 376] width 1482 height 641
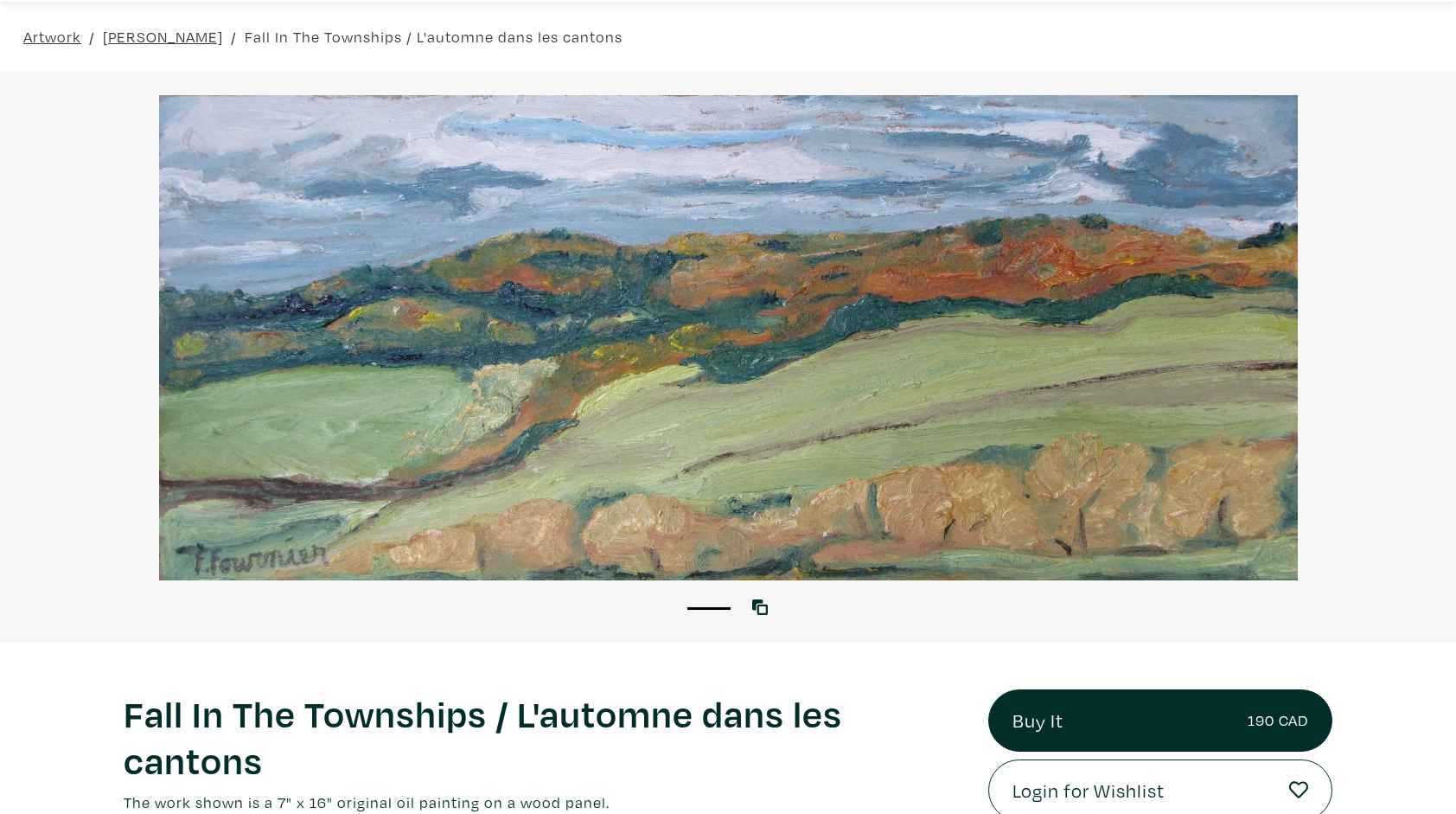
scroll to position [49, 0]
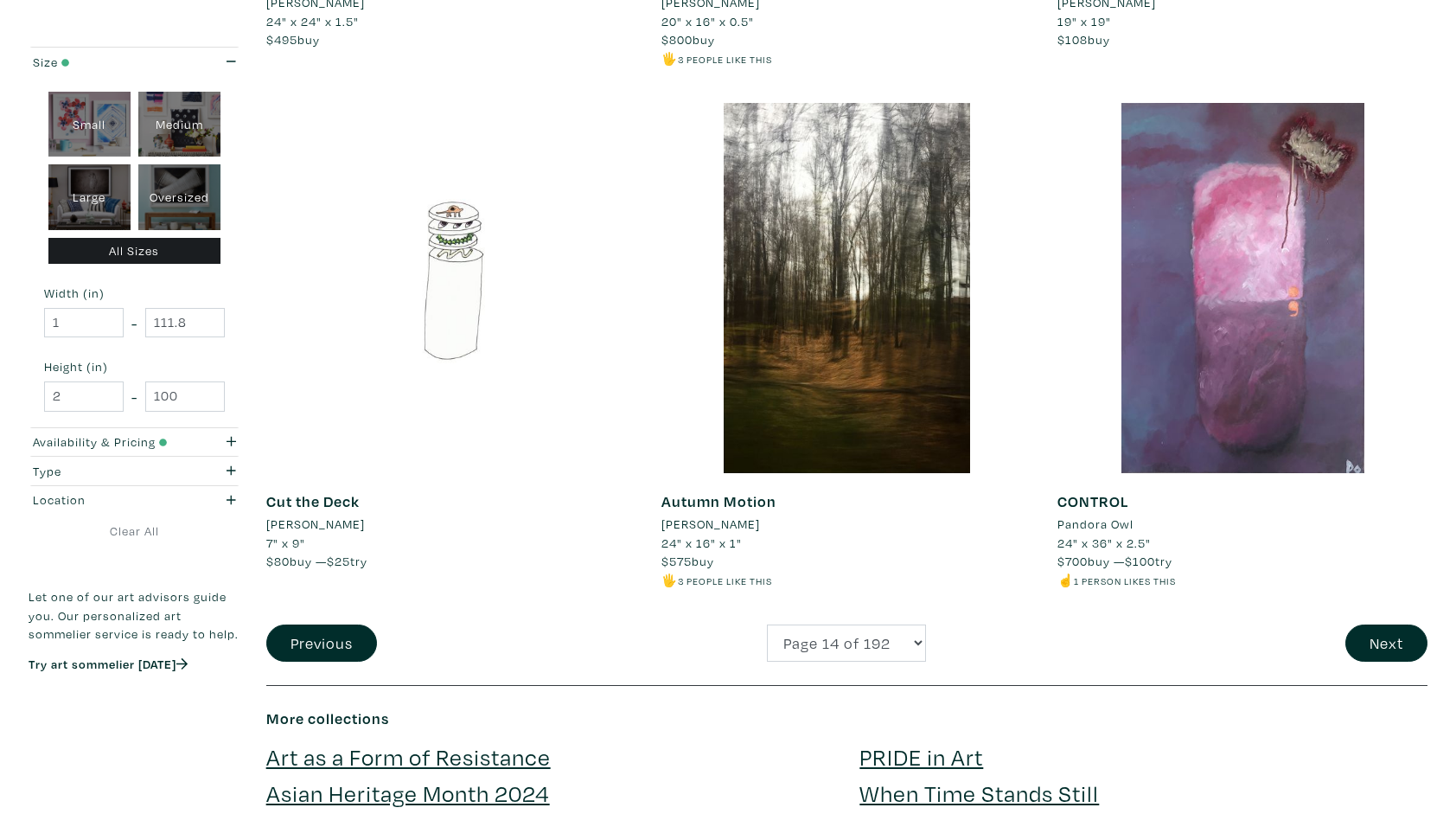
scroll to position [3945, 0]
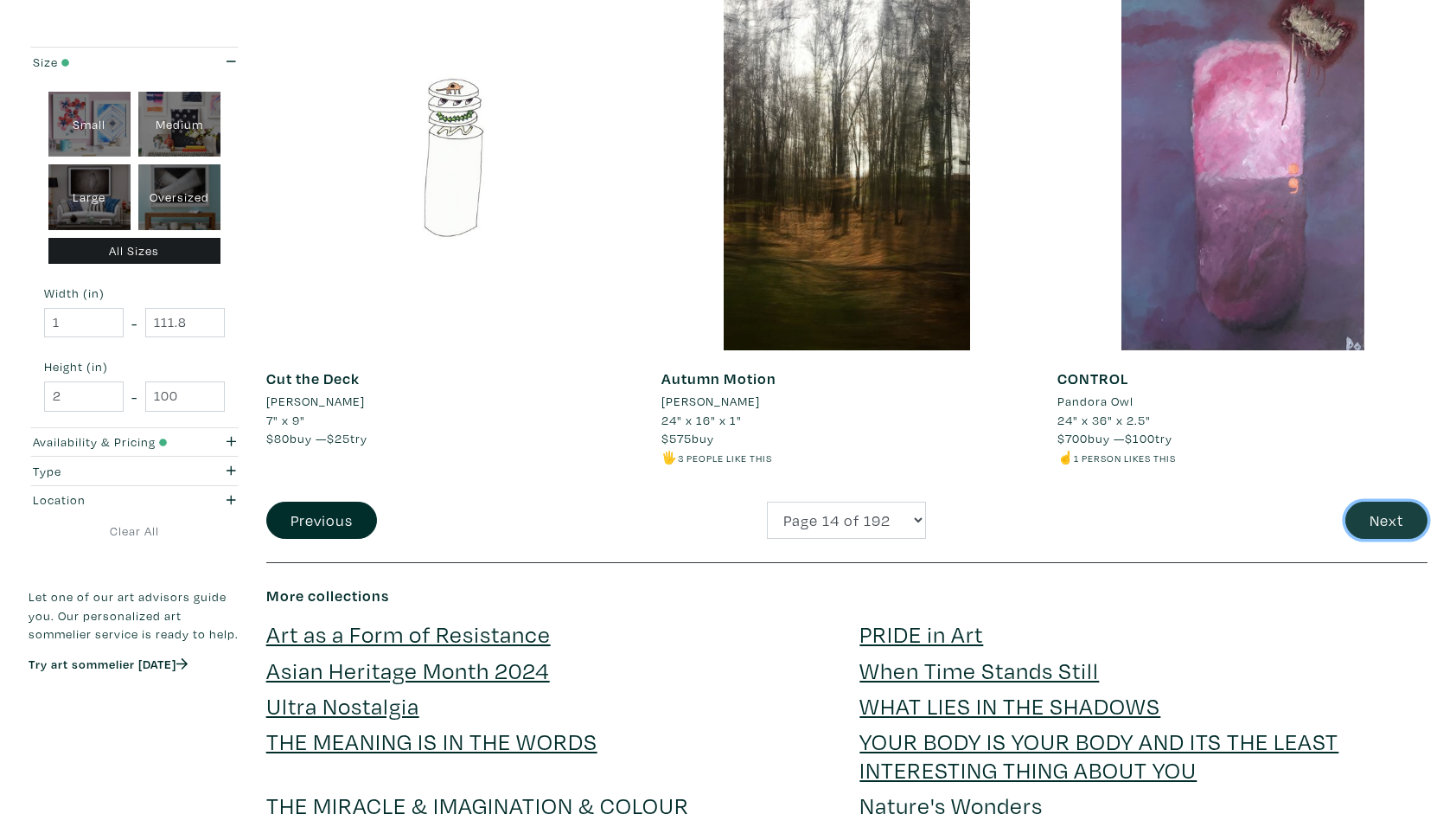
click at [1389, 516] on button "Next" at bounding box center [1387, 520] width 82 height 37
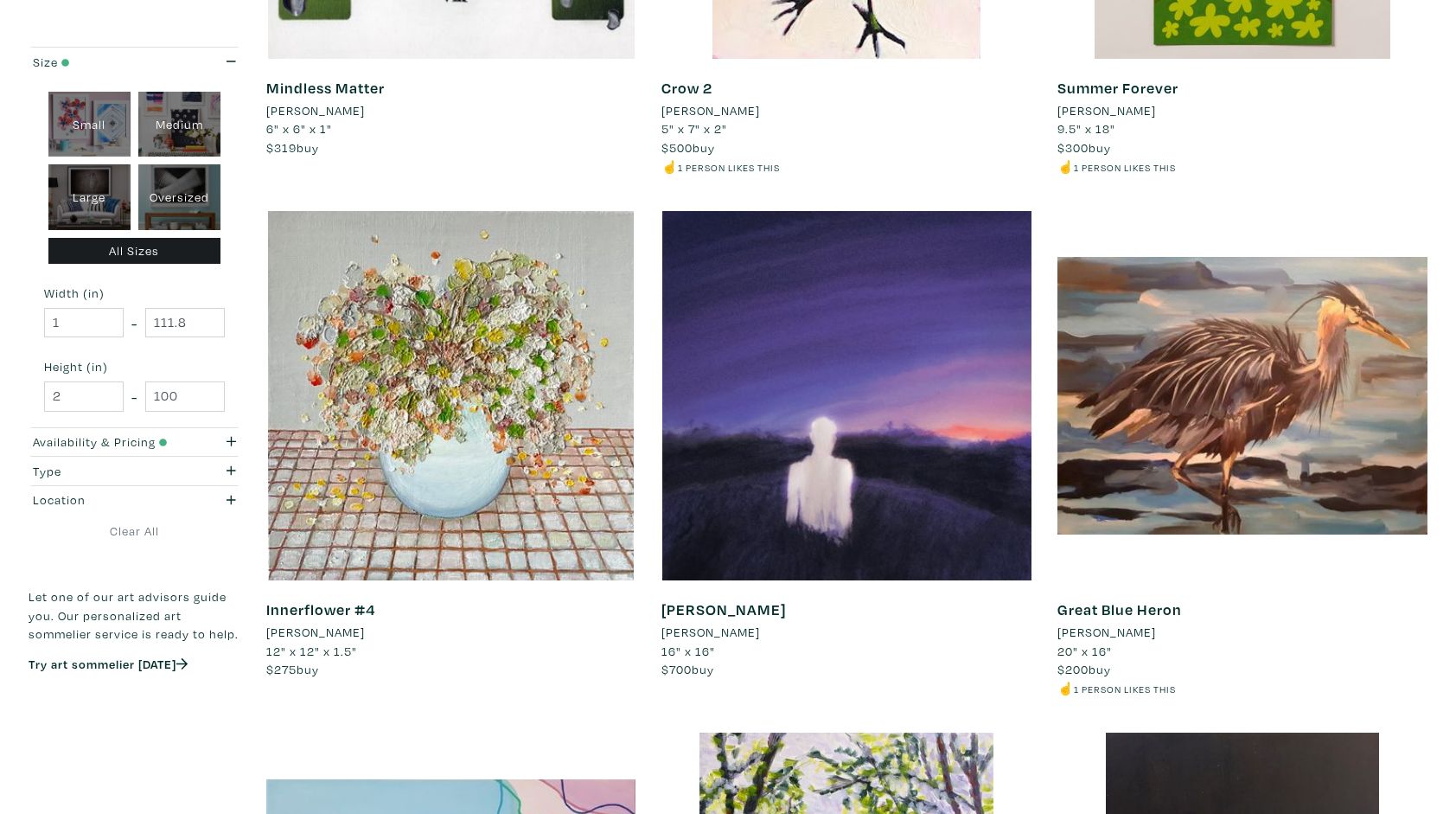
scroll to position [1176, 0]
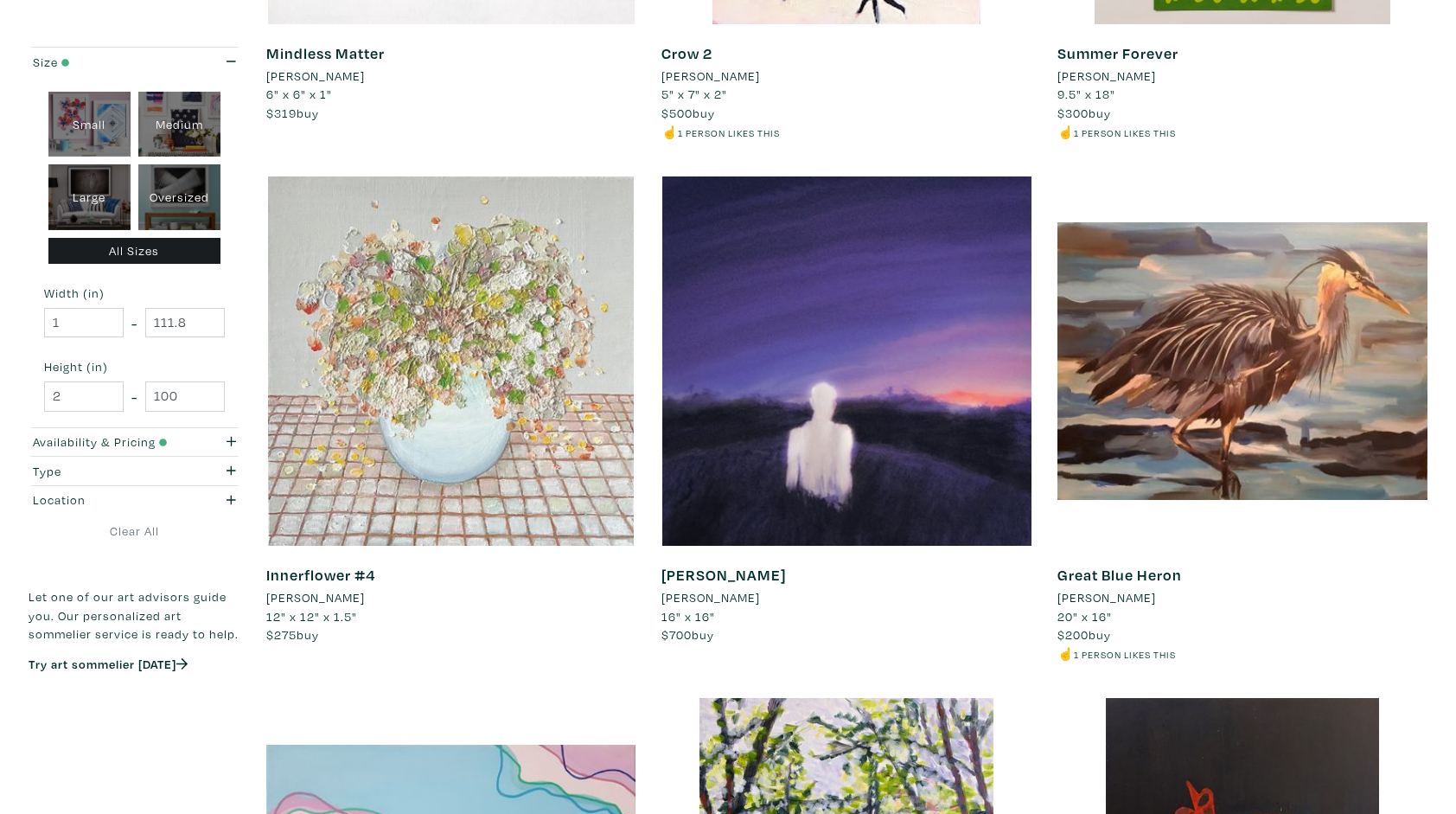
click at [511, 375] on div at bounding box center [452, 361] width 370 height 370
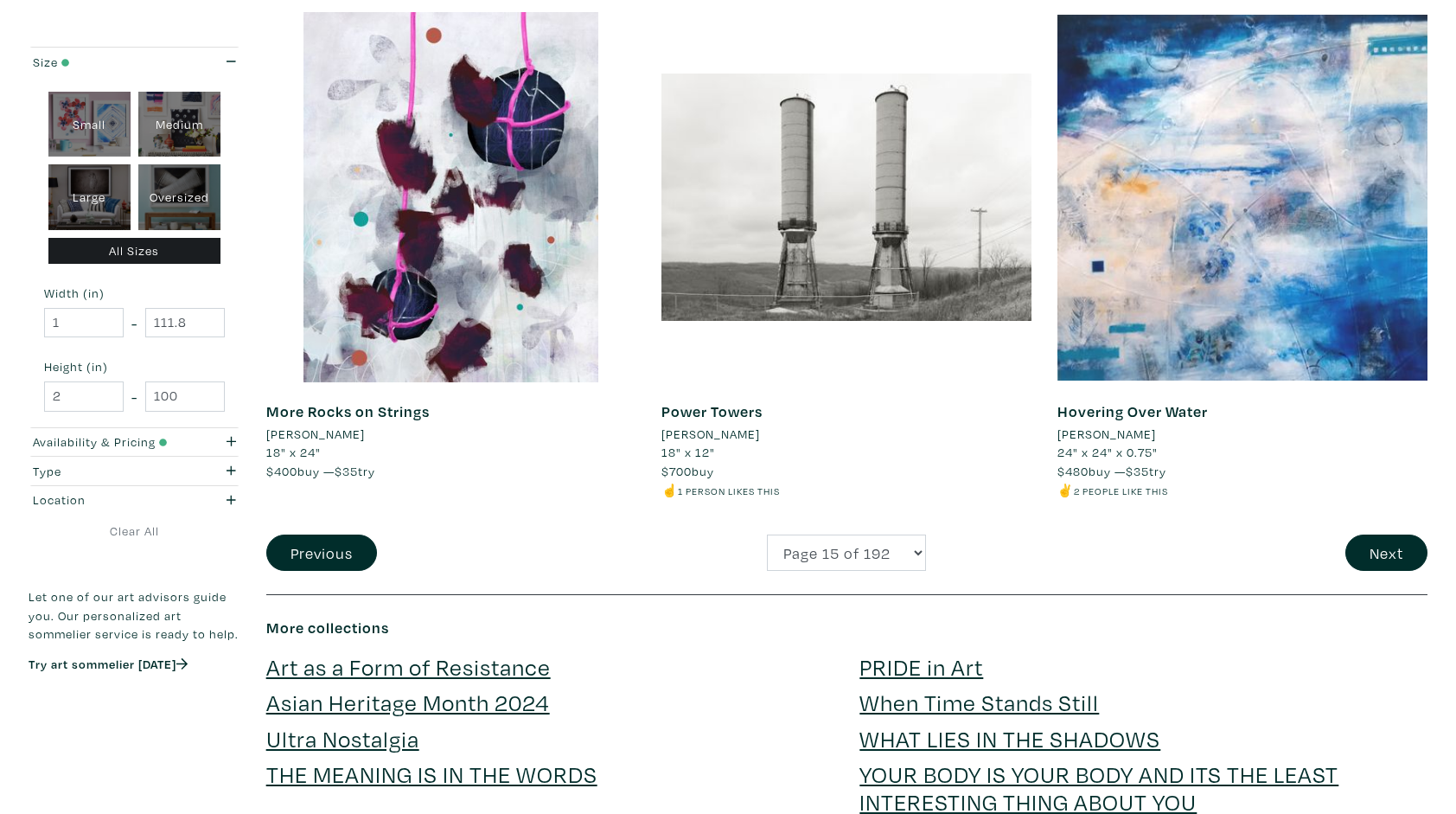
scroll to position [3979, 0]
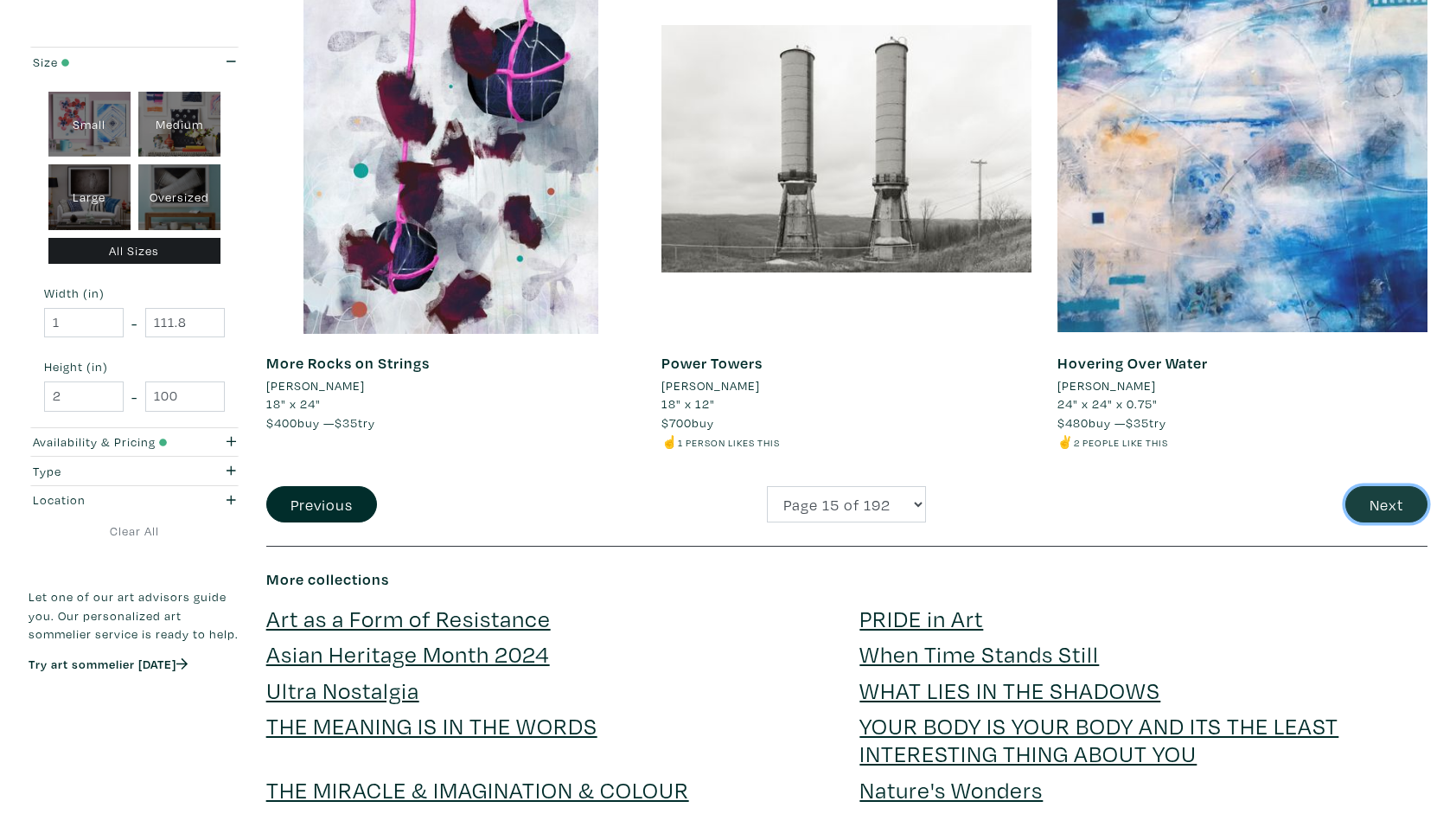
click at [1385, 507] on button "Next" at bounding box center [1387, 504] width 82 height 37
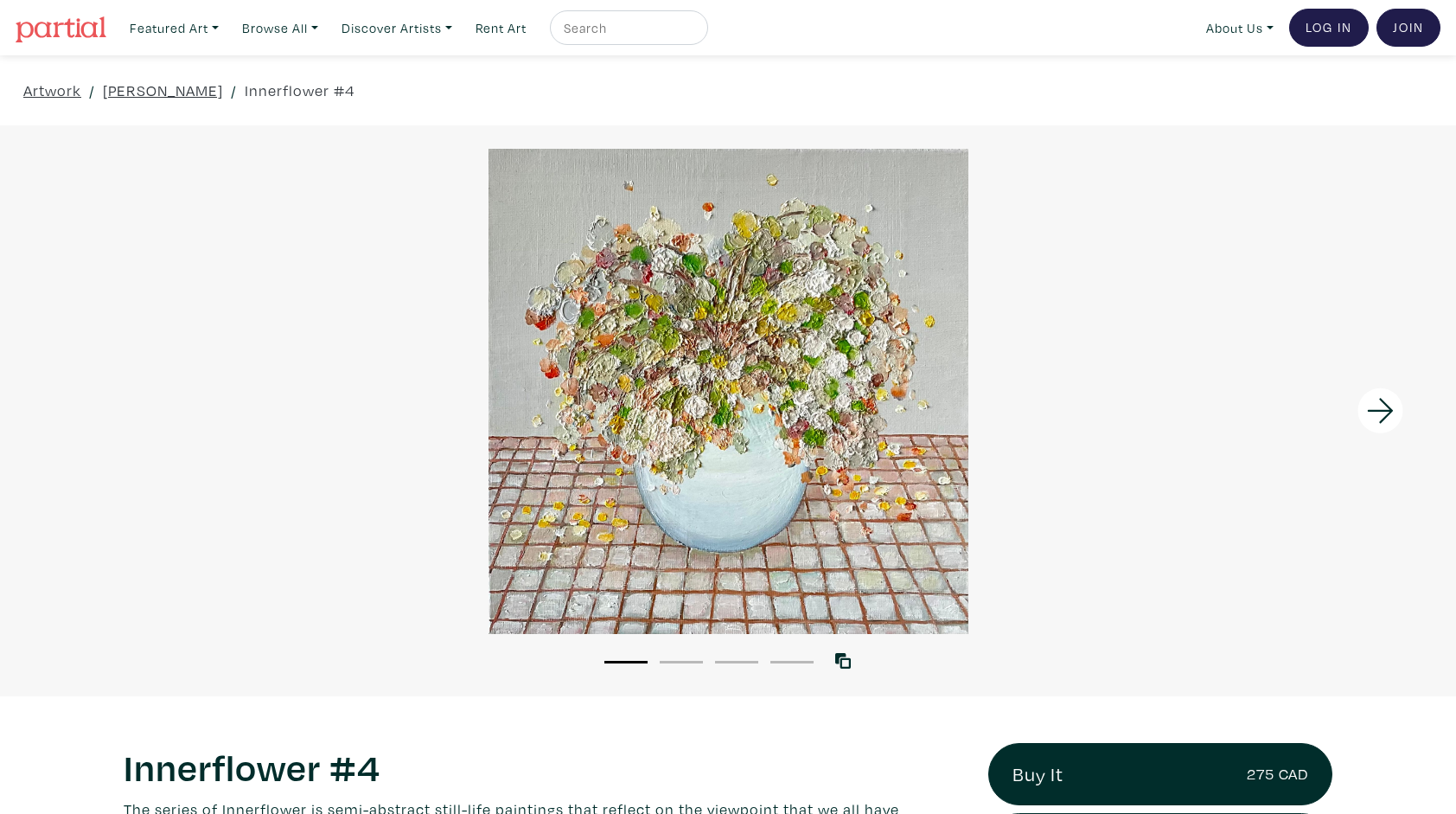
click at [731, 462] on div at bounding box center [728, 391] width 1456 height 485
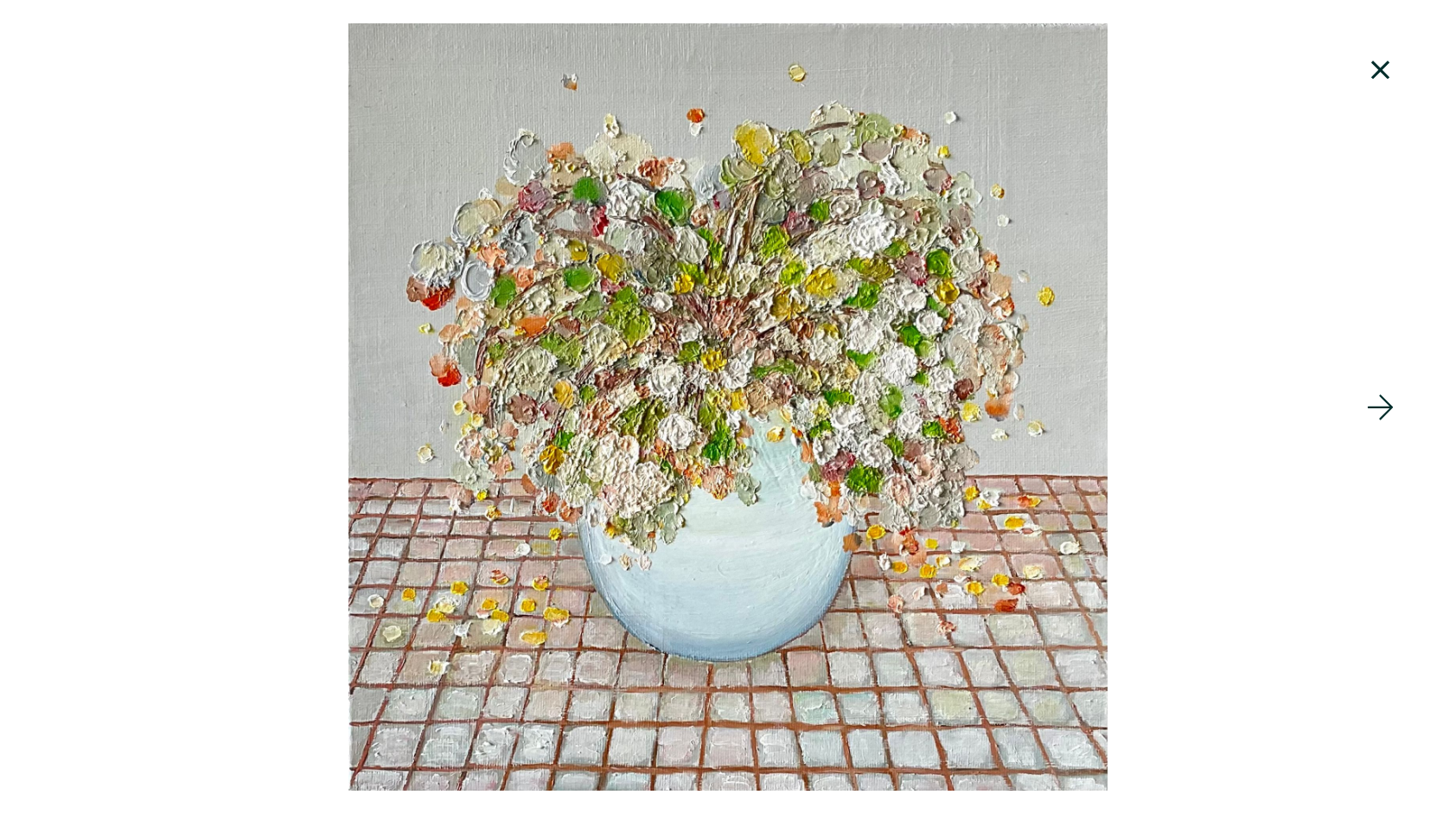
scroll to position [276, 0]
click at [1374, 398] on icon at bounding box center [1381, 408] width 58 height 47
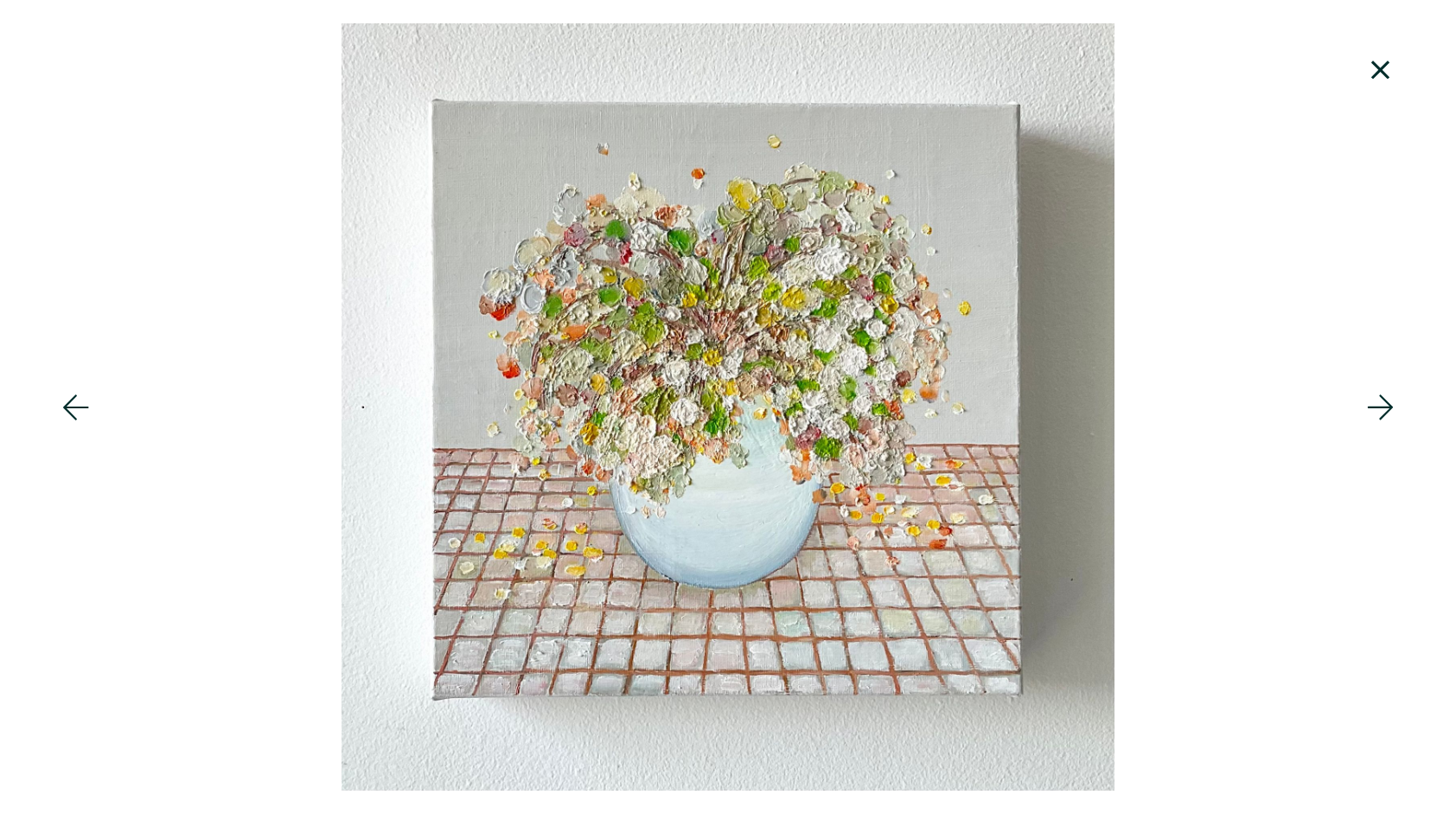
click at [1374, 398] on icon at bounding box center [1381, 408] width 58 height 47
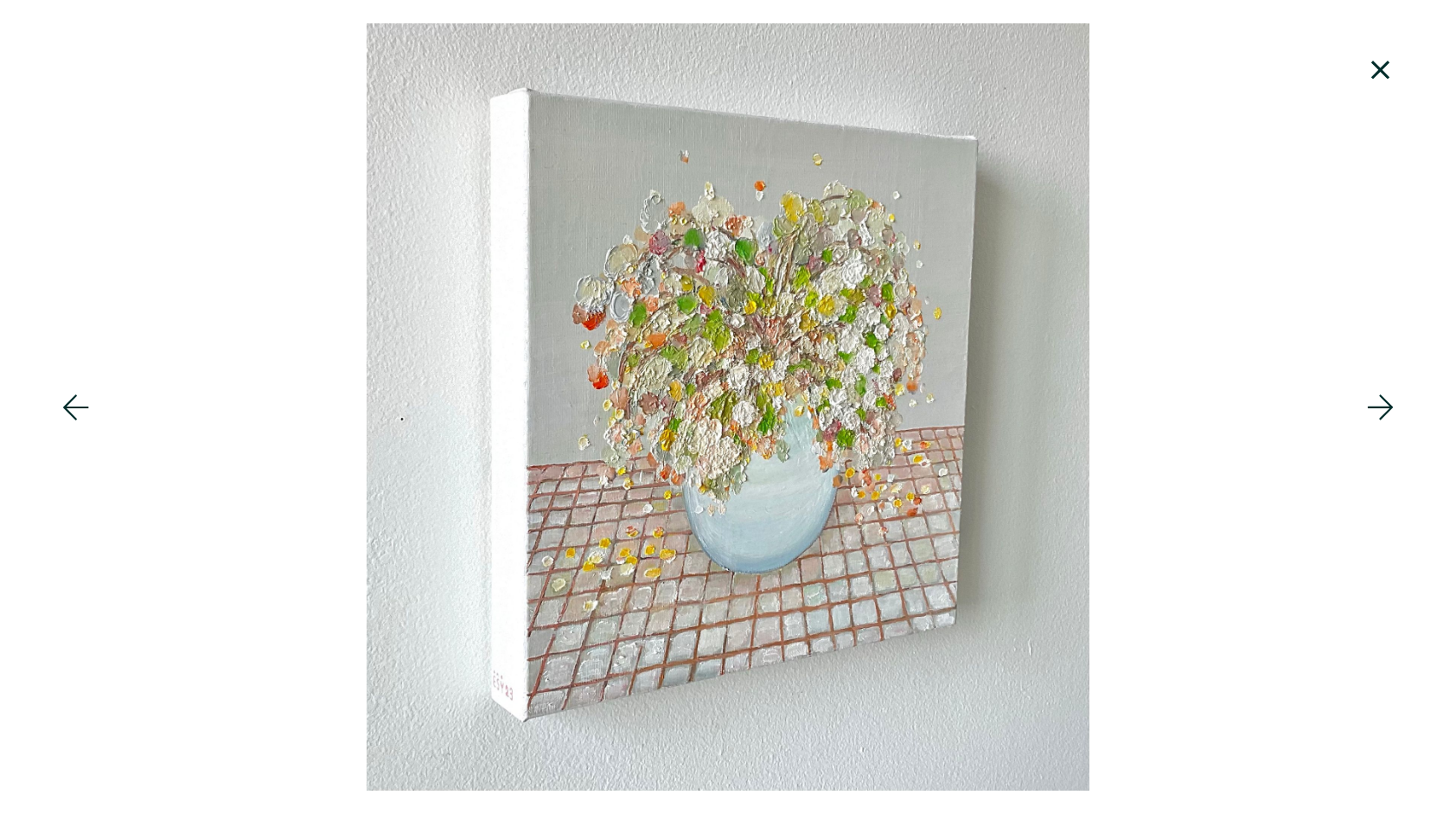
click at [1374, 398] on icon at bounding box center [1381, 408] width 58 height 47
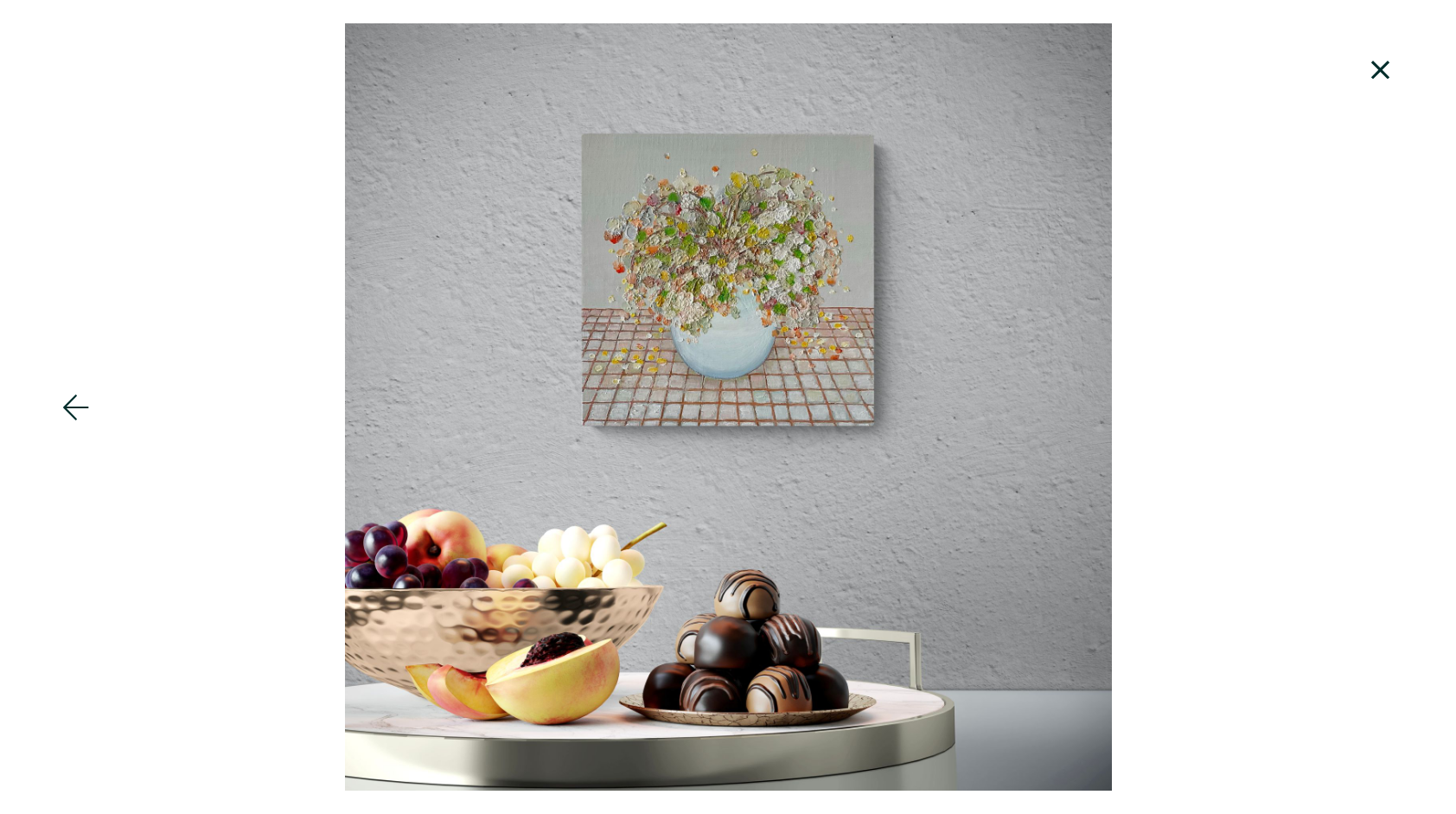
click at [1374, 398] on div at bounding box center [728, 407] width 1456 height 767
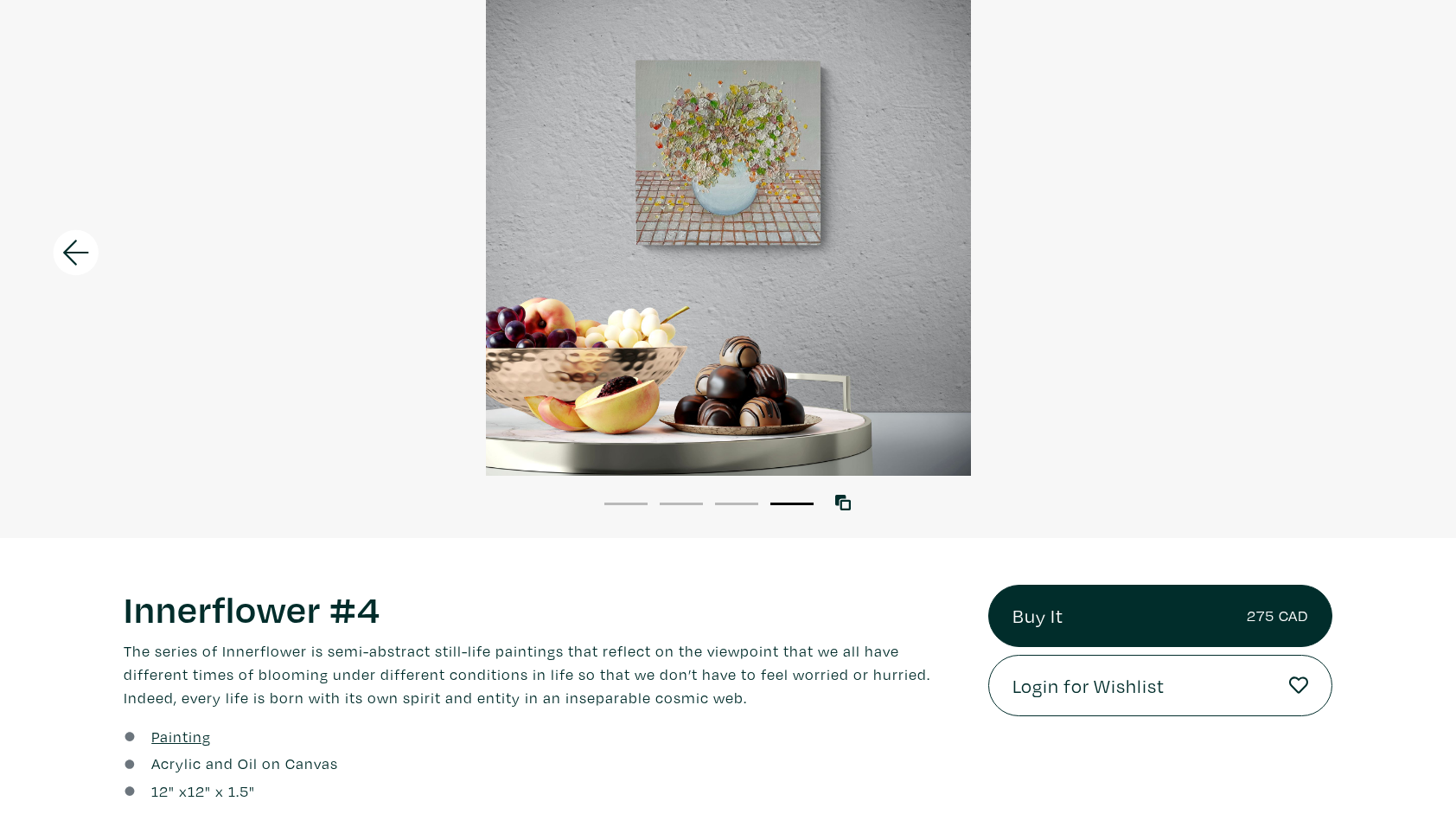
scroll to position [135, 0]
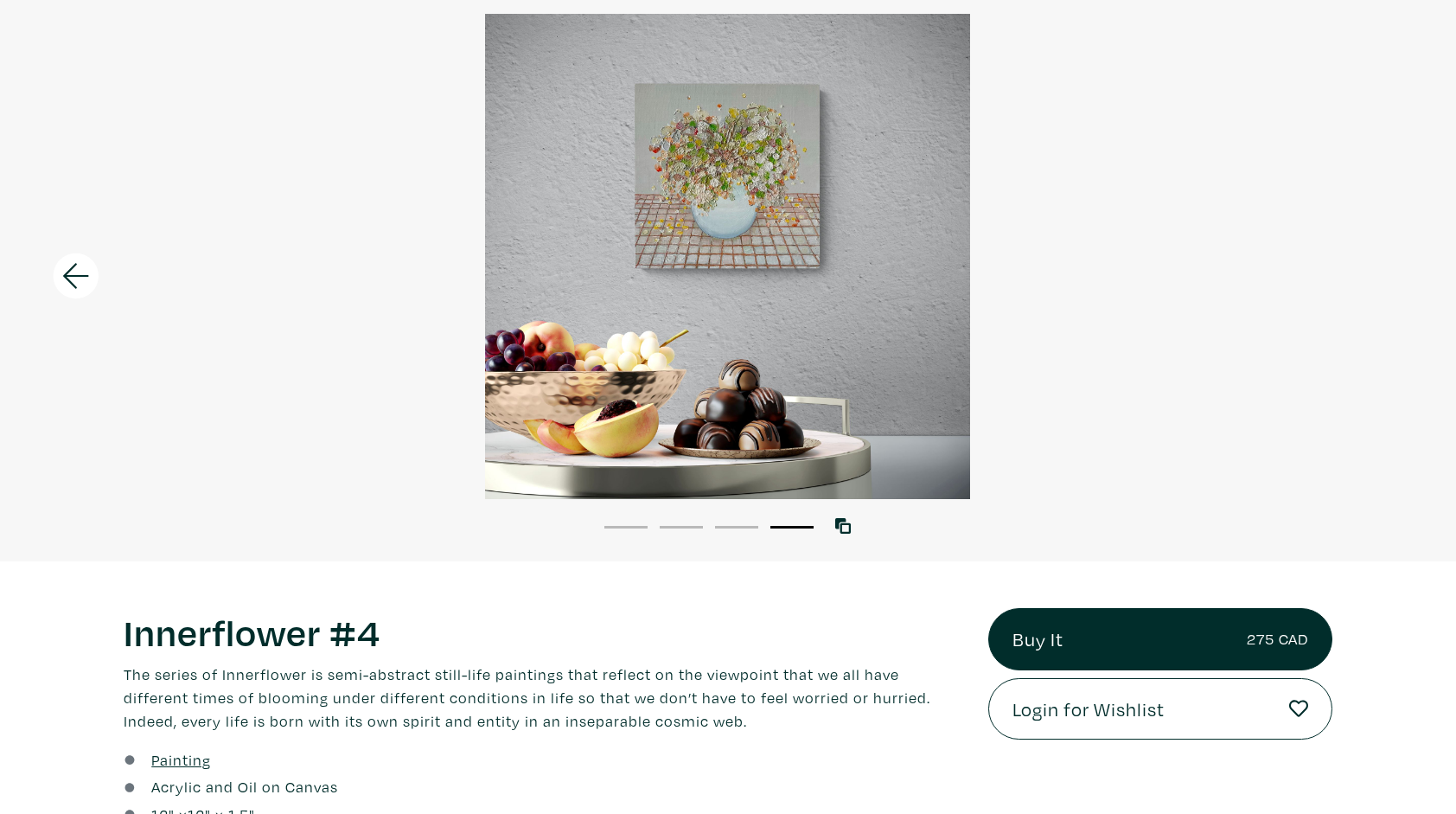
drag, startPoint x: 1452, startPoint y: 149, endPoint x: 1444, endPoint y: 178, distance: 30.1
click at [1444, 178] on div at bounding box center [727, 256] width 1456 height 485
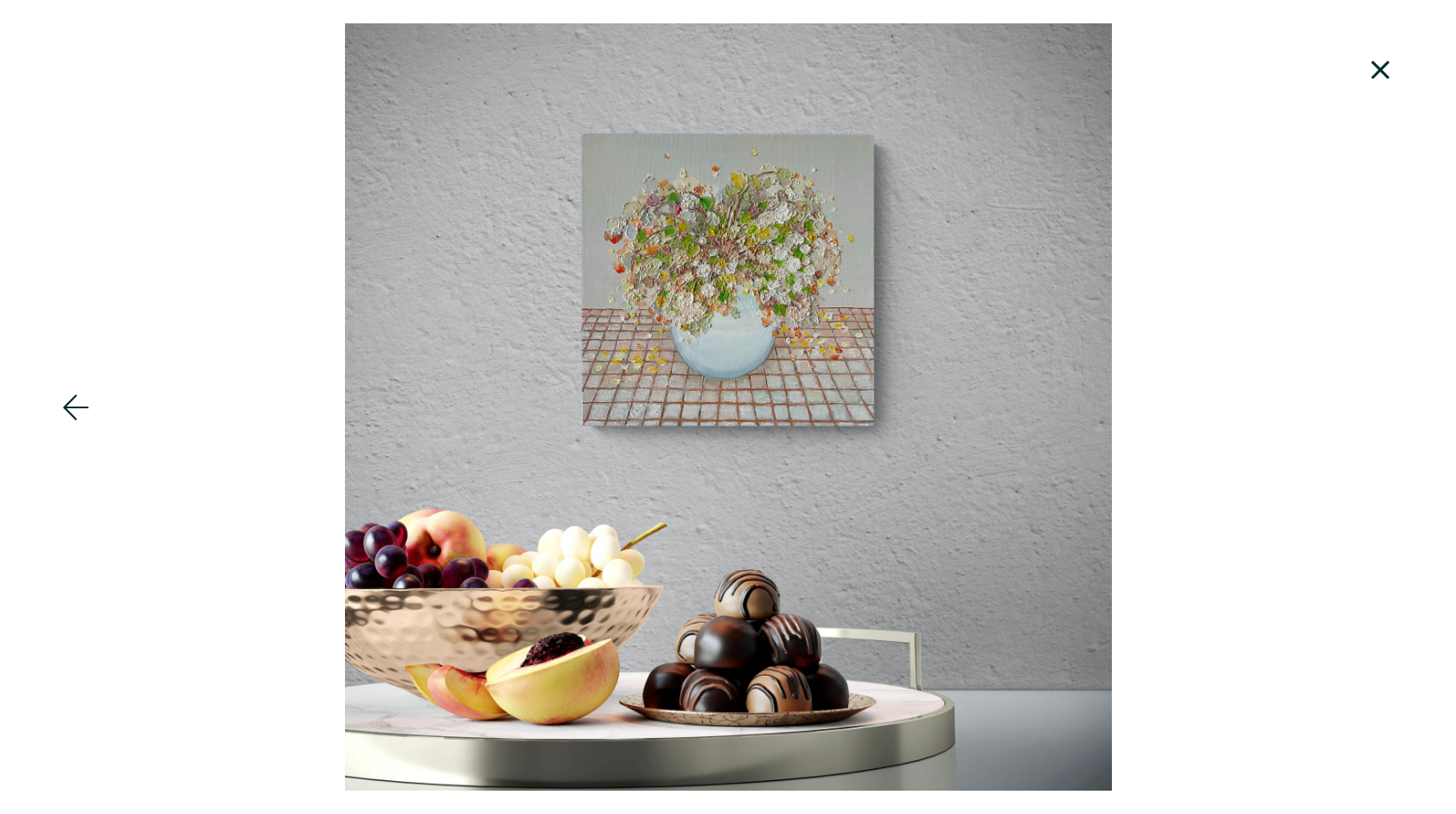
click at [1384, 67] on icon at bounding box center [1380, 69] width 18 height 18
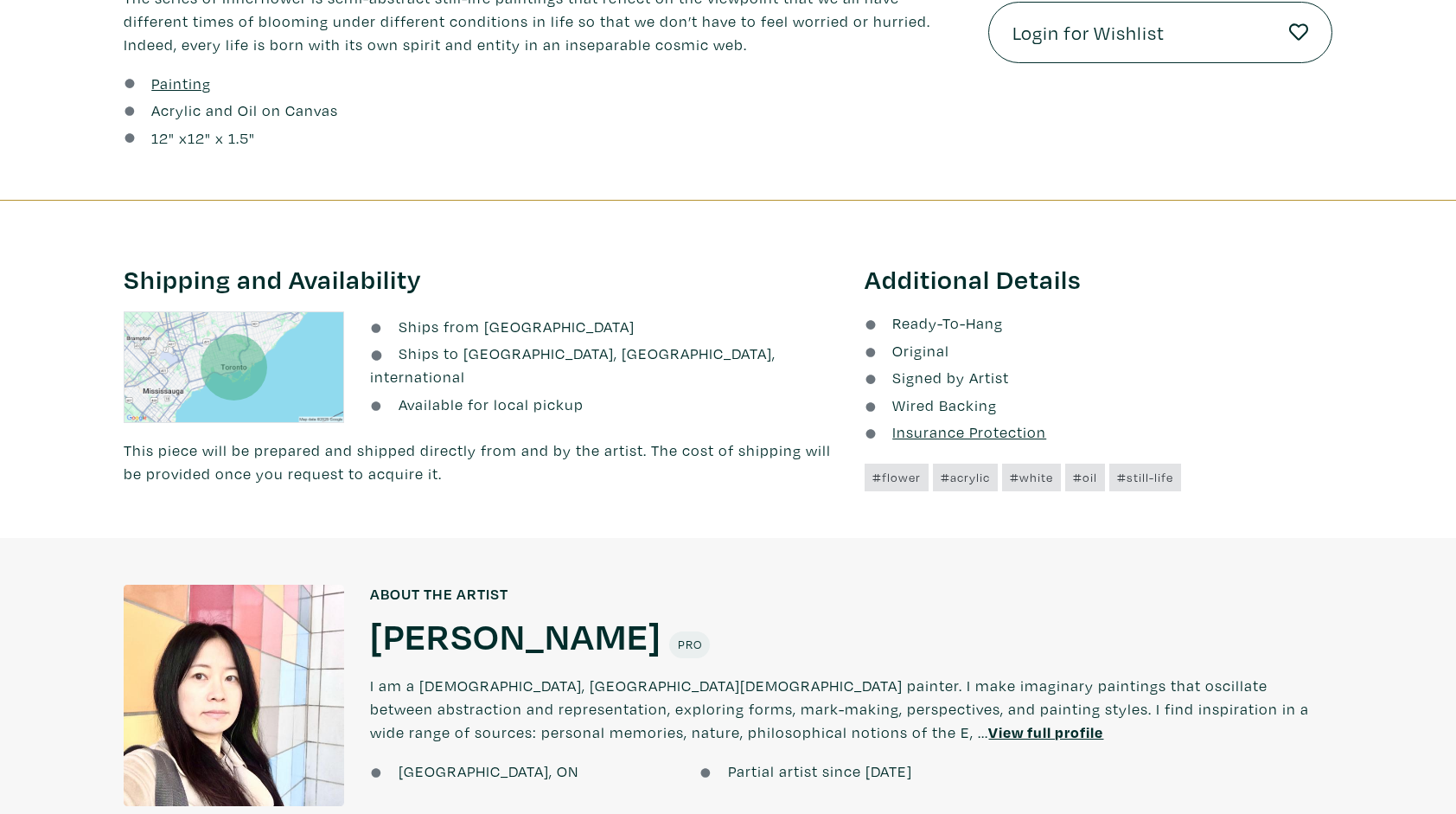
scroll to position [827, 0]
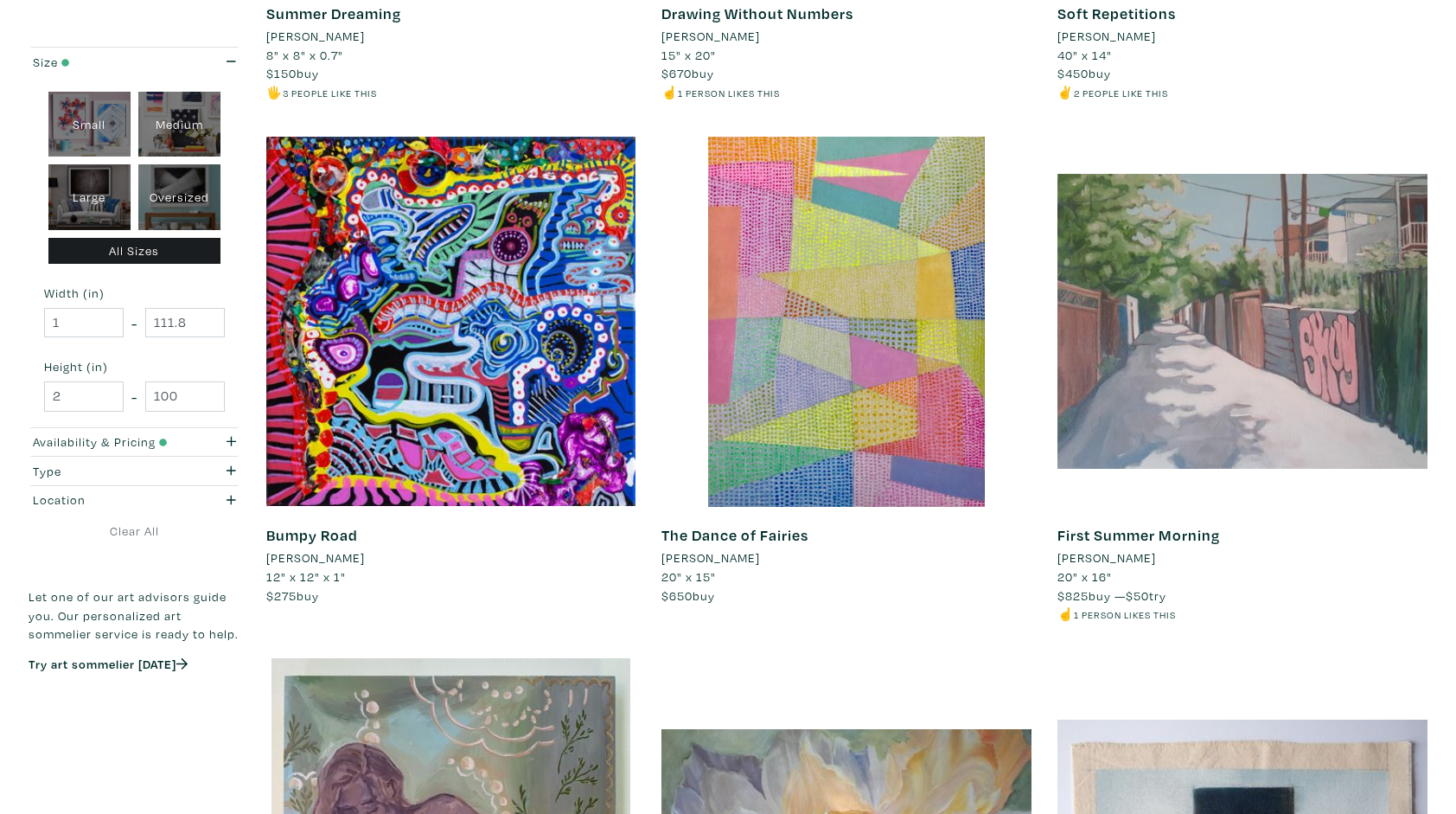
scroll to position [3253, 0]
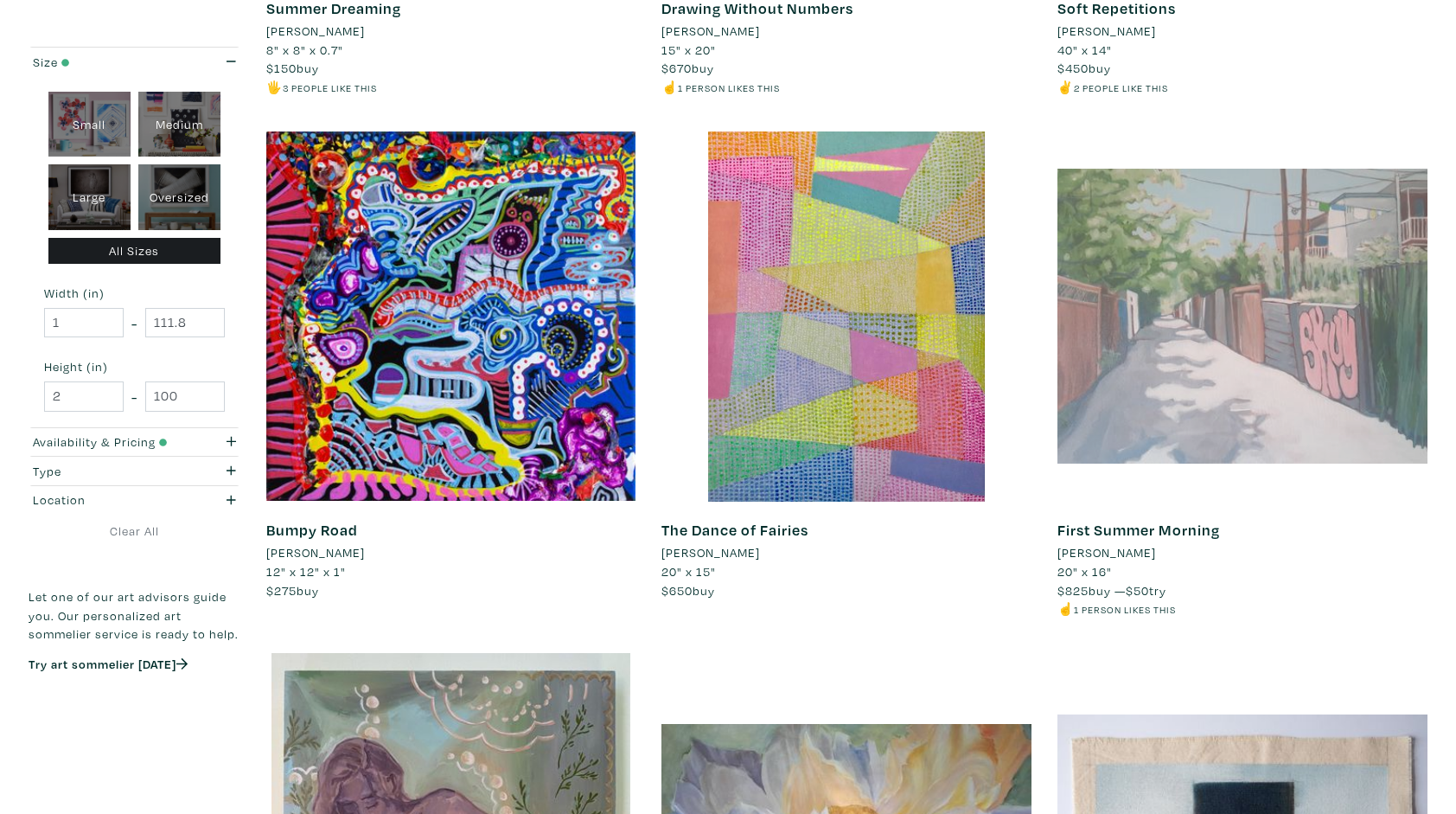
click at [1188, 421] on div at bounding box center [1243, 316] width 370 height 370
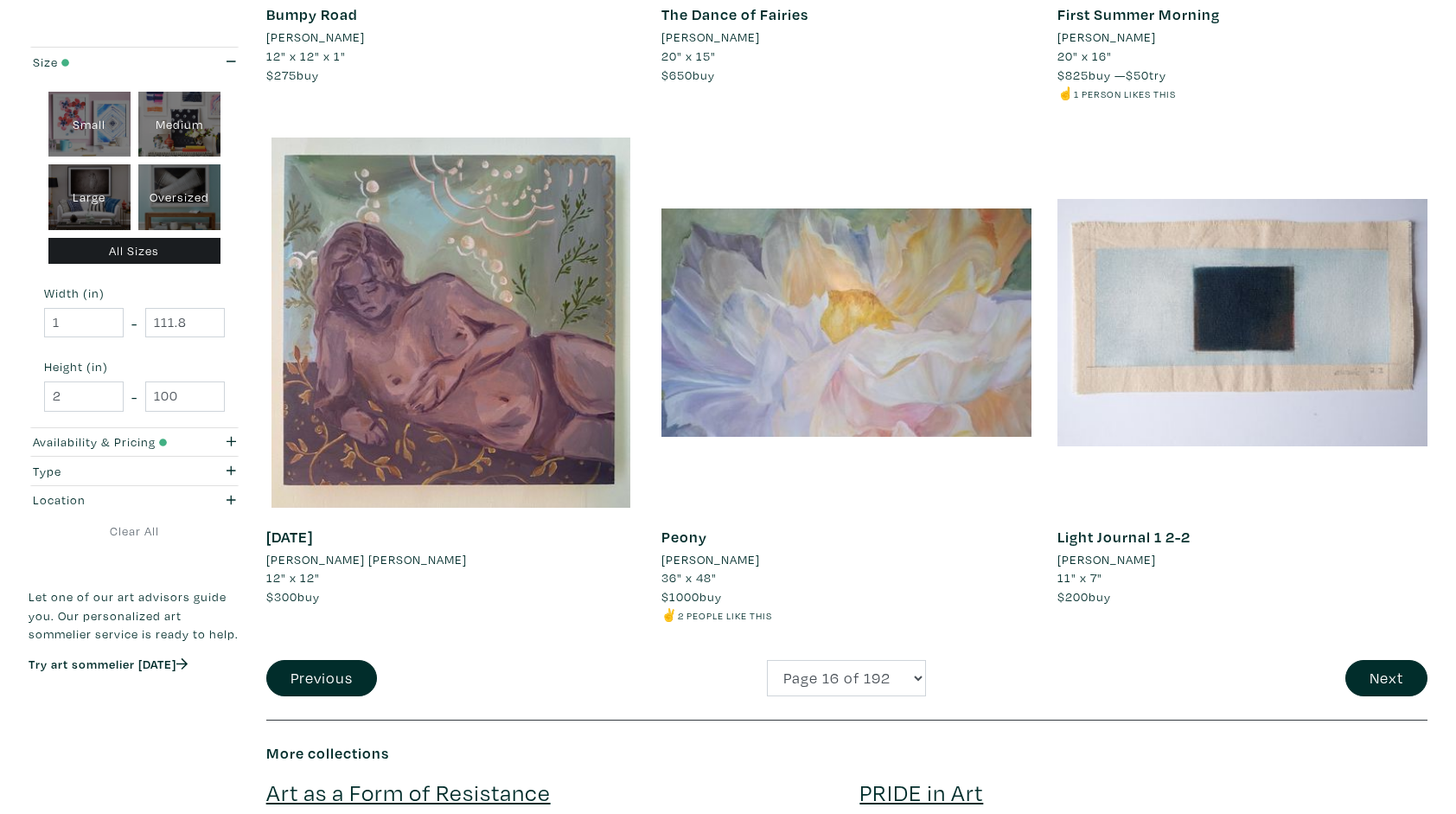
scroll to position [3772, 0]
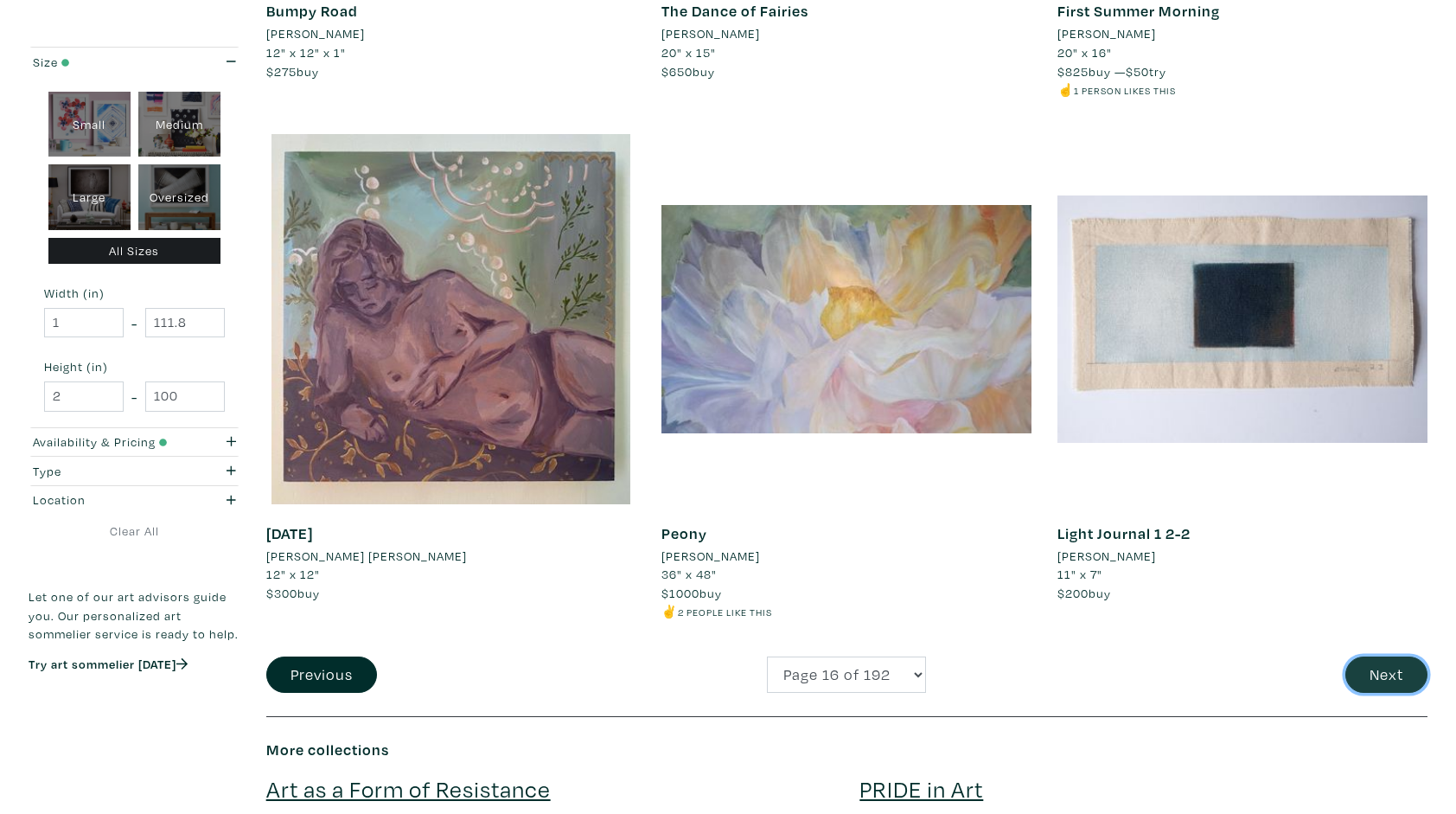
click at [1379, 673] on button "Next" at bounding box center [1387, 675] width 82 height 37
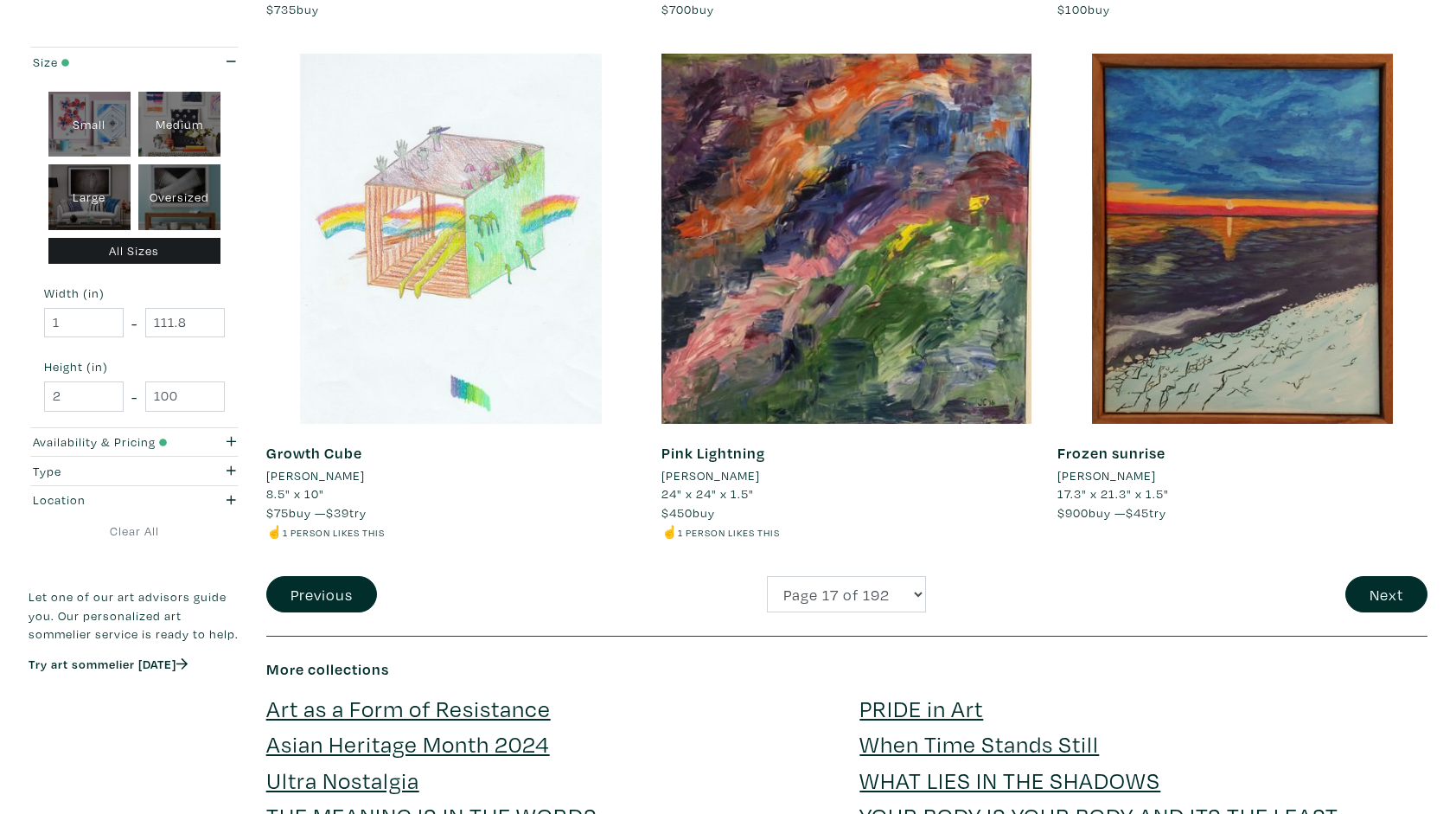
scroll to position [3910, 0]
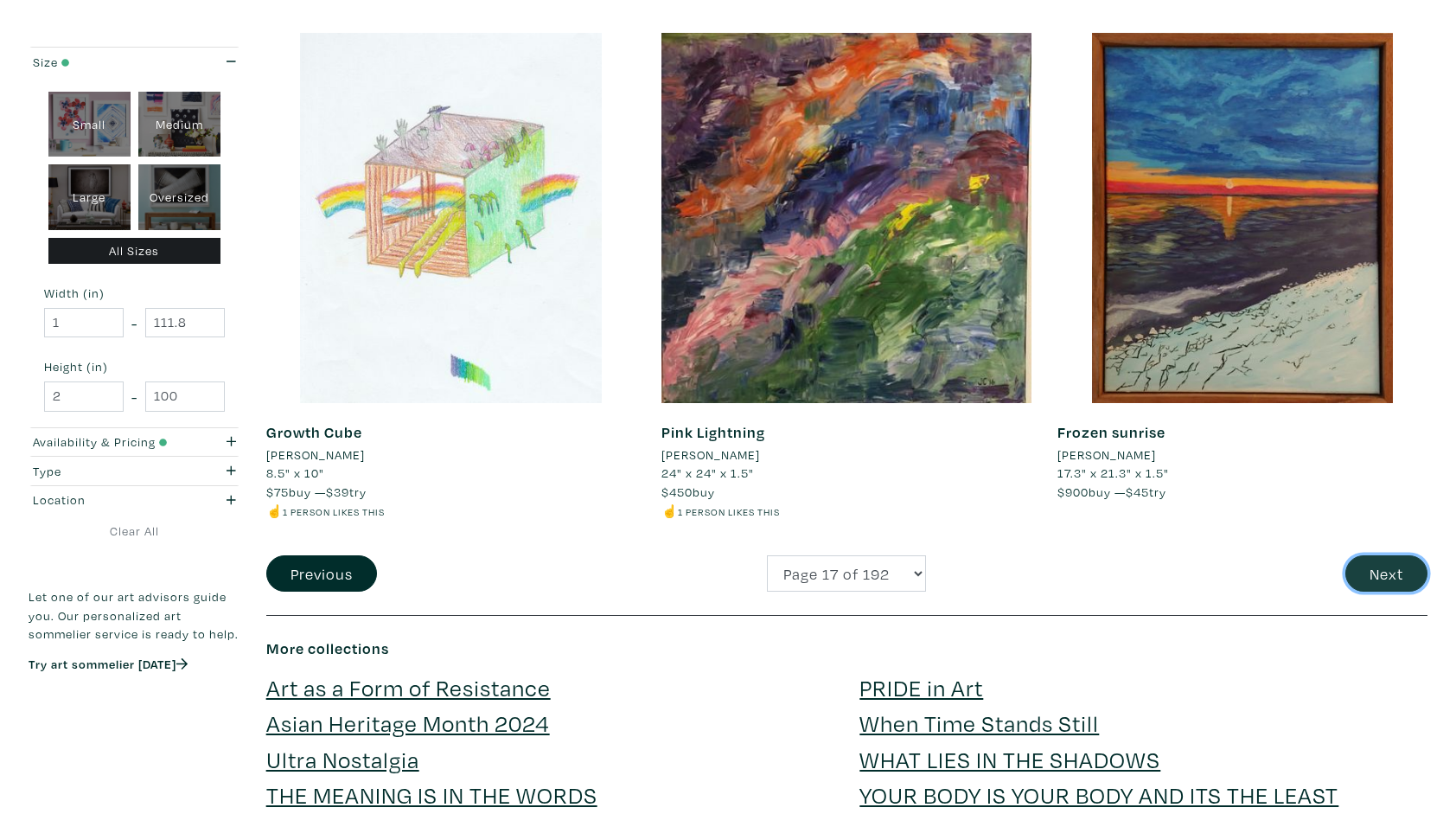
click at [1383, 570] on button "Next" at bounding box center [1387, 574] width 82 height 37
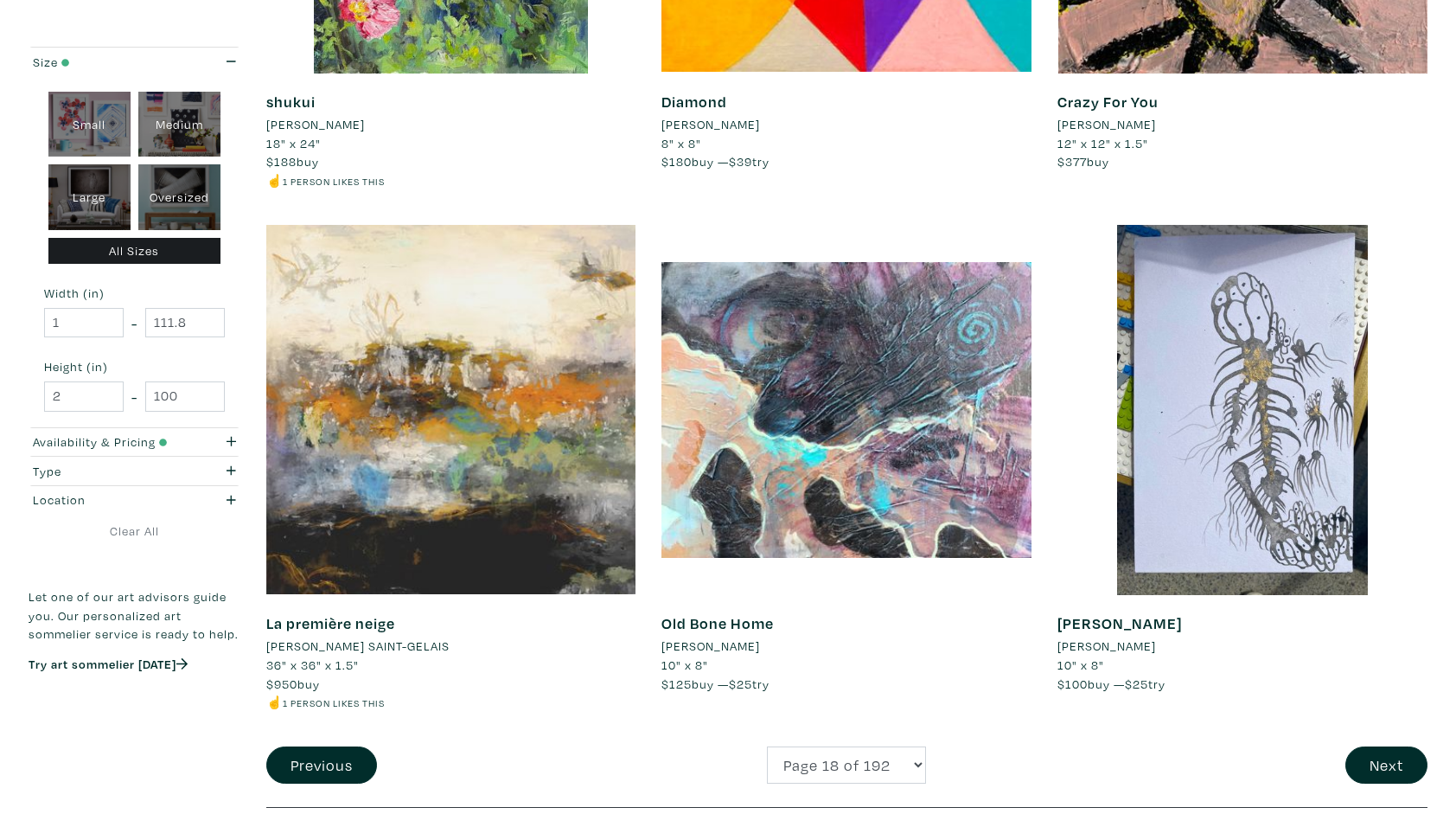
scroll to position [3772, 0]
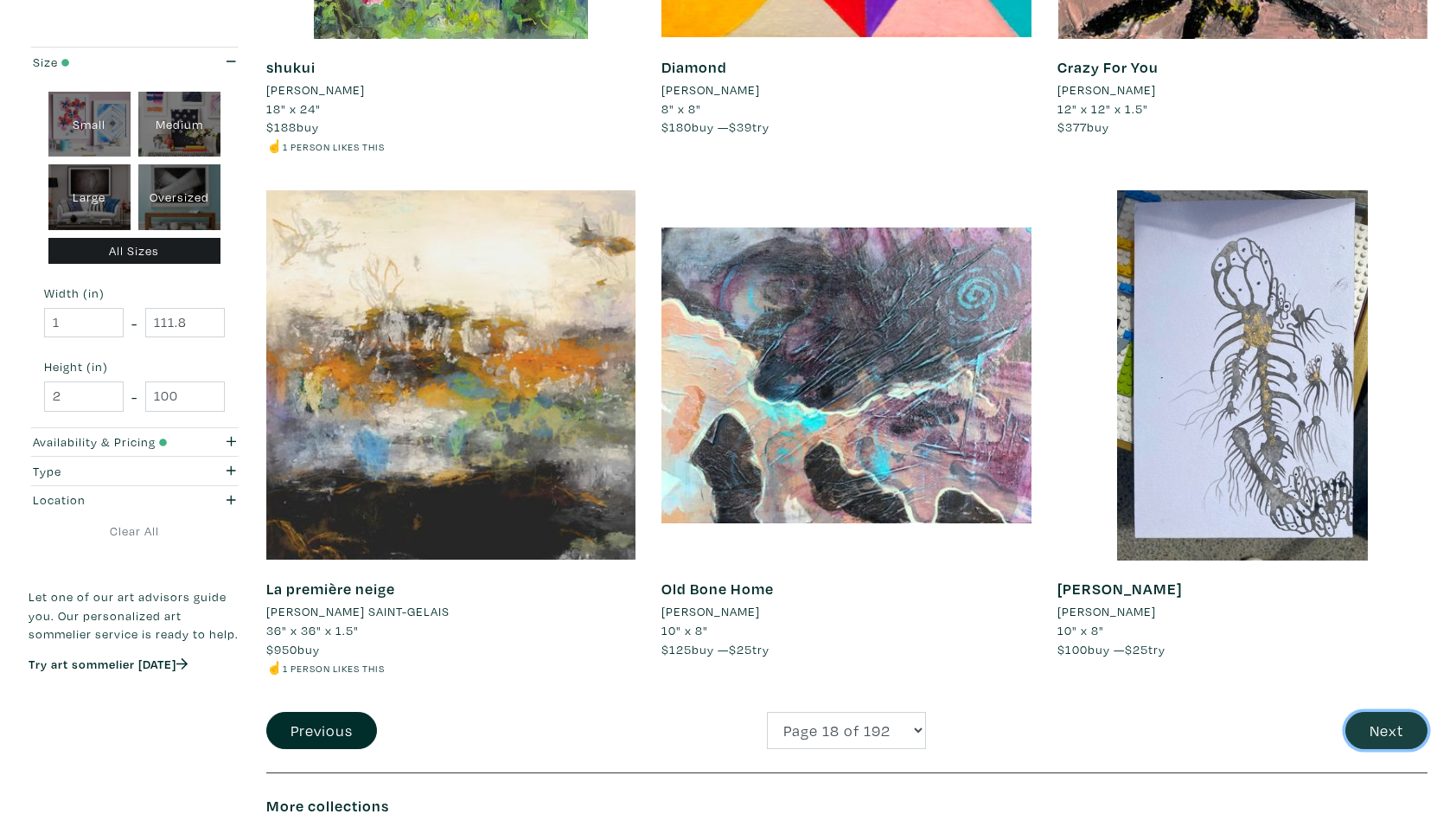
click at [1392, 733] on button "Next" at bounding box center [1387, 730] width 82 height 37
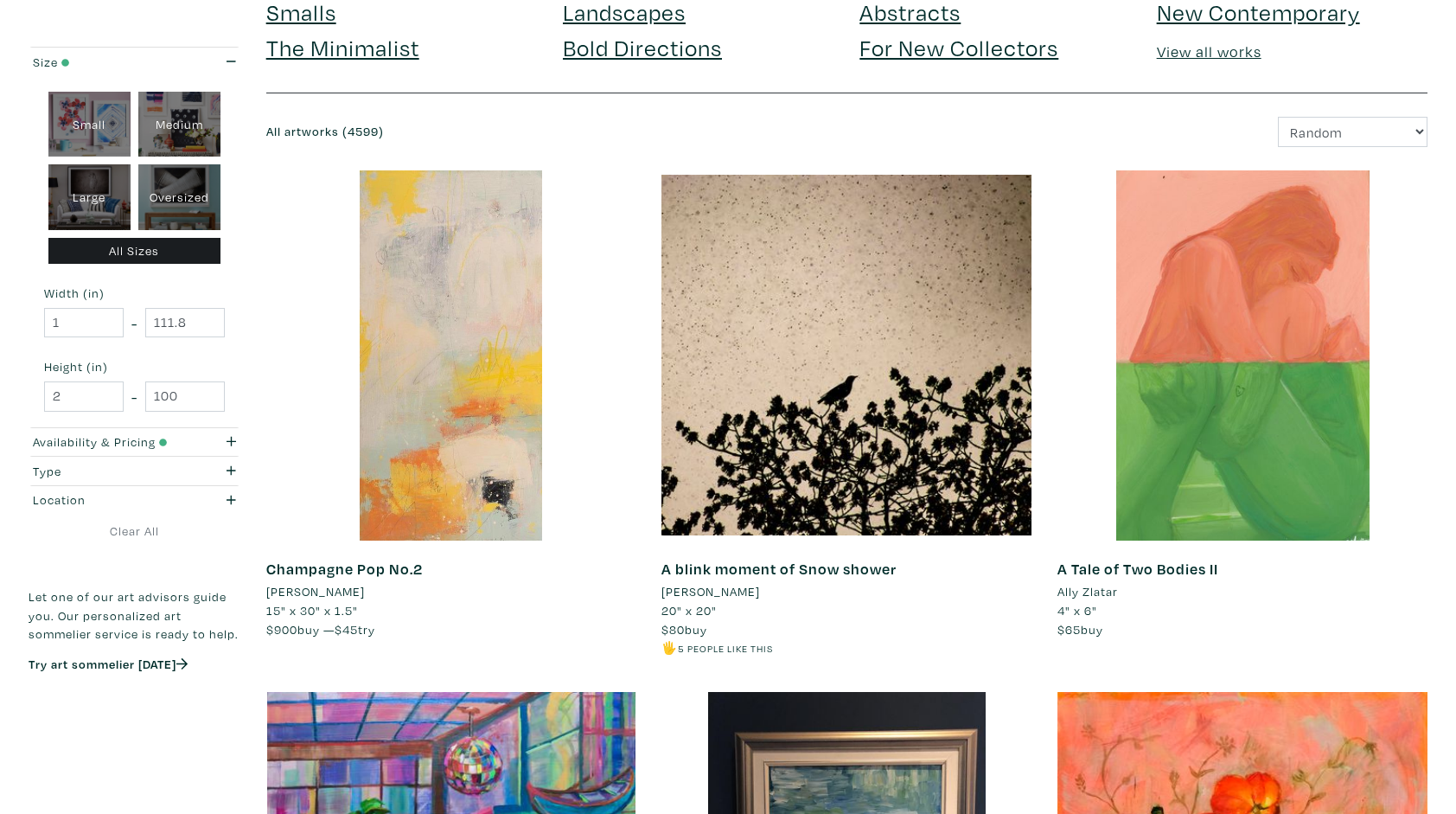
scroll to position [173, 0]
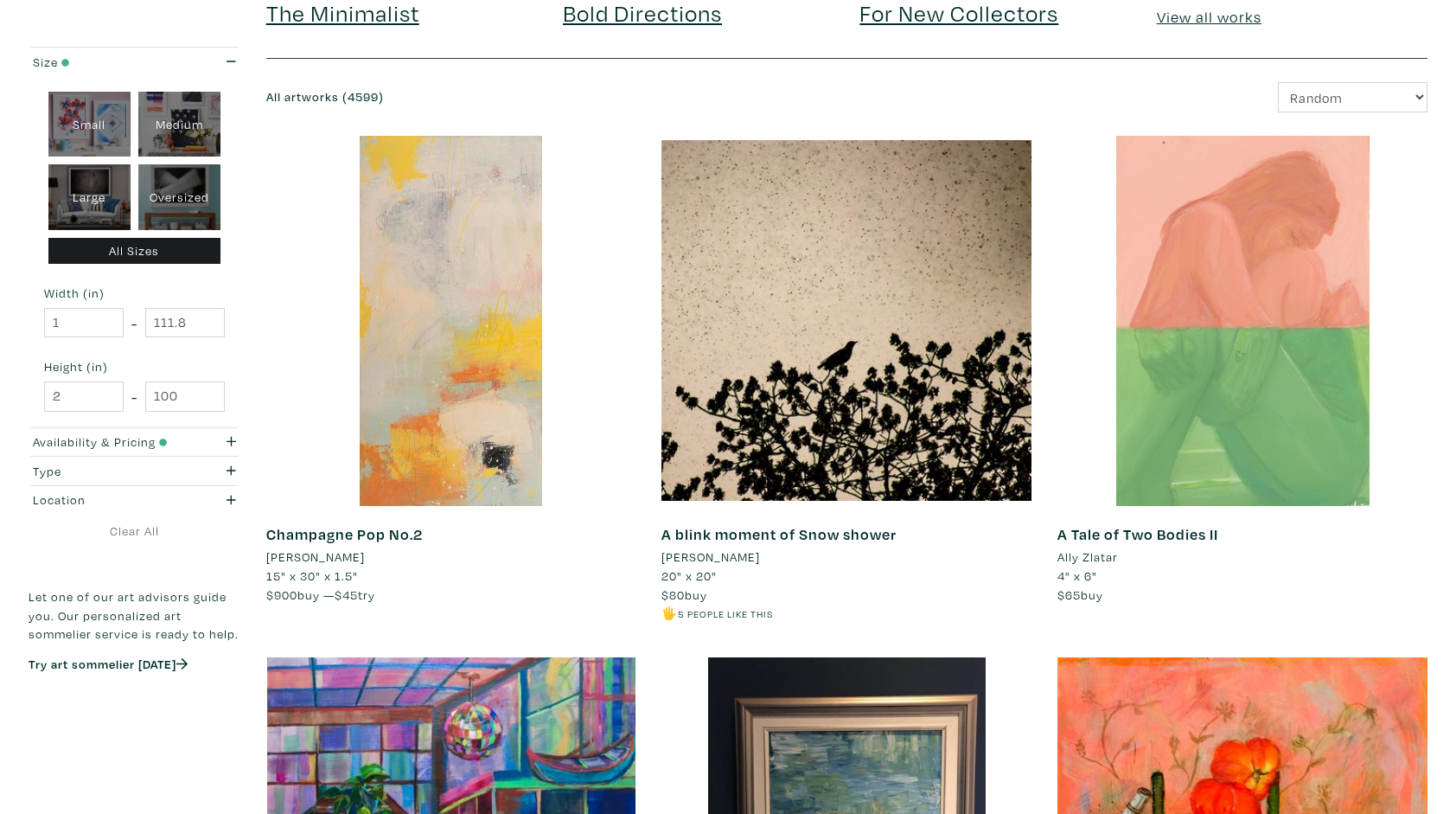
click at [1272, 305] on div at bounding box center [1243, 321] width 370 height 370
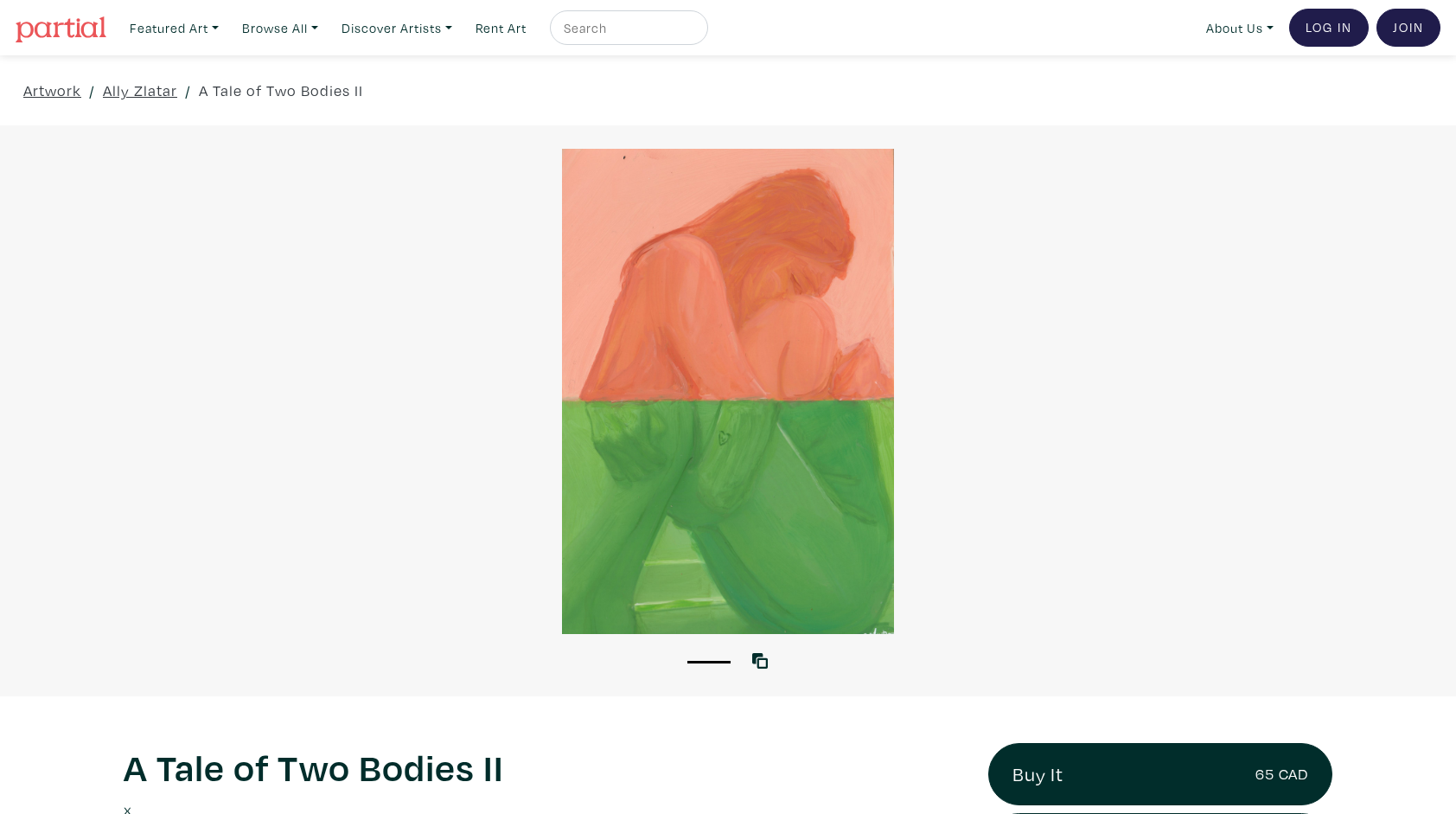
click at [758, 392] on div at bounding box center [728, 391] width 1456 height 485
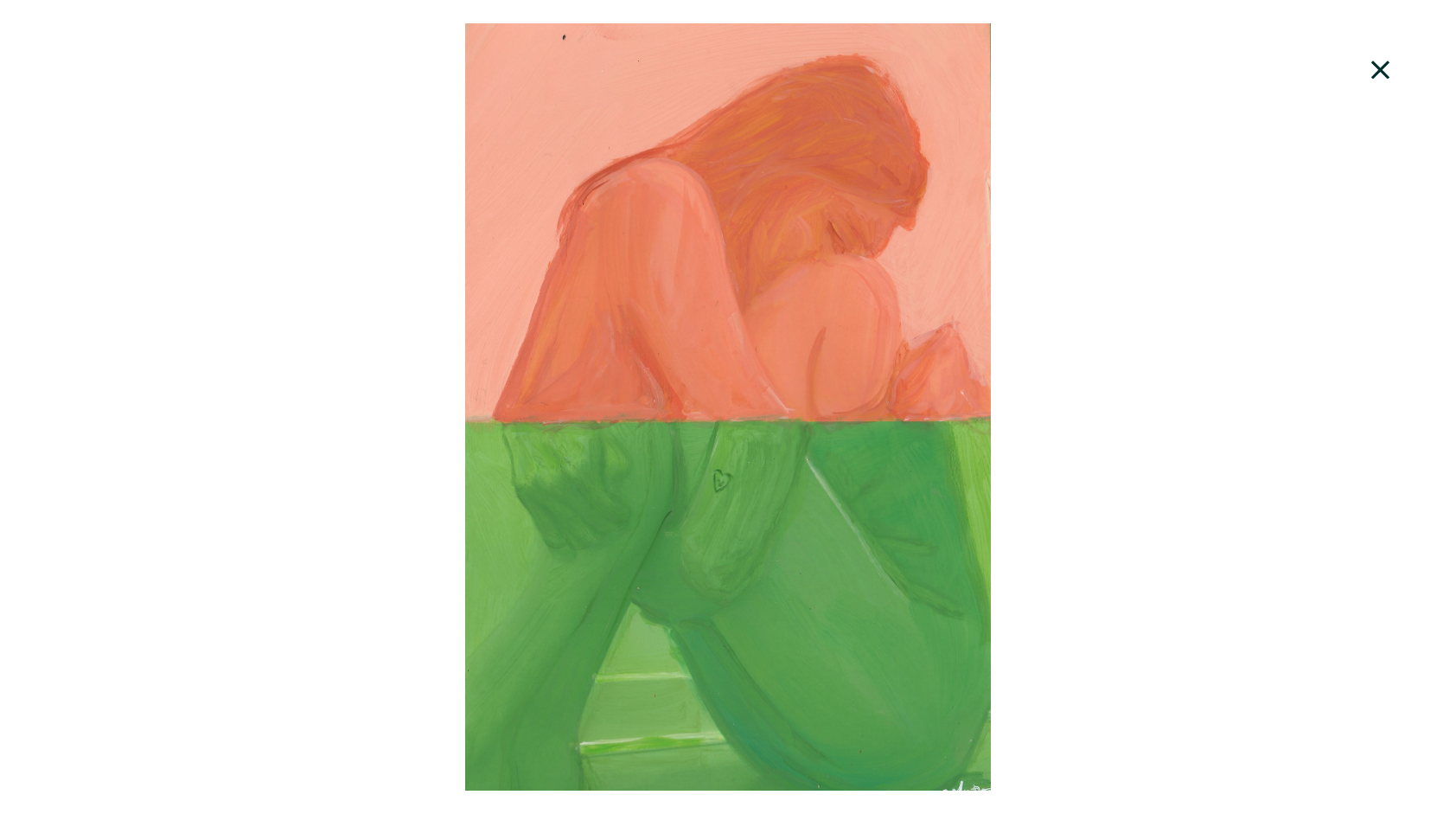
click at [1384, 66] on icon at bounding box center [1380, 69] width 18 height 18
